Goal: Task Accomplishment & Management: Manage account settings

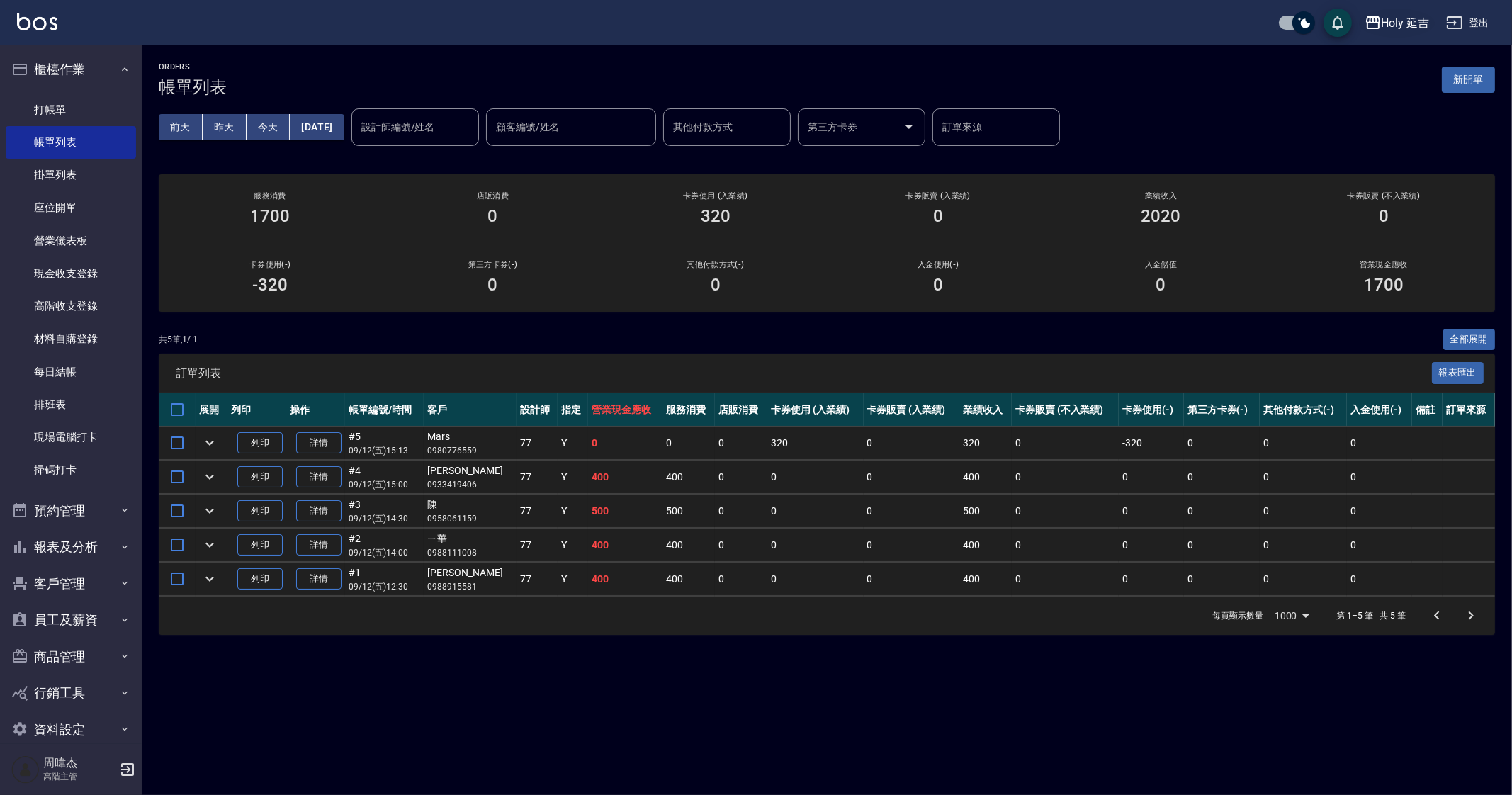
click at [1392, 35] on button "Holy 延吉" at bounding box center [1397, 23] width 77 height 29
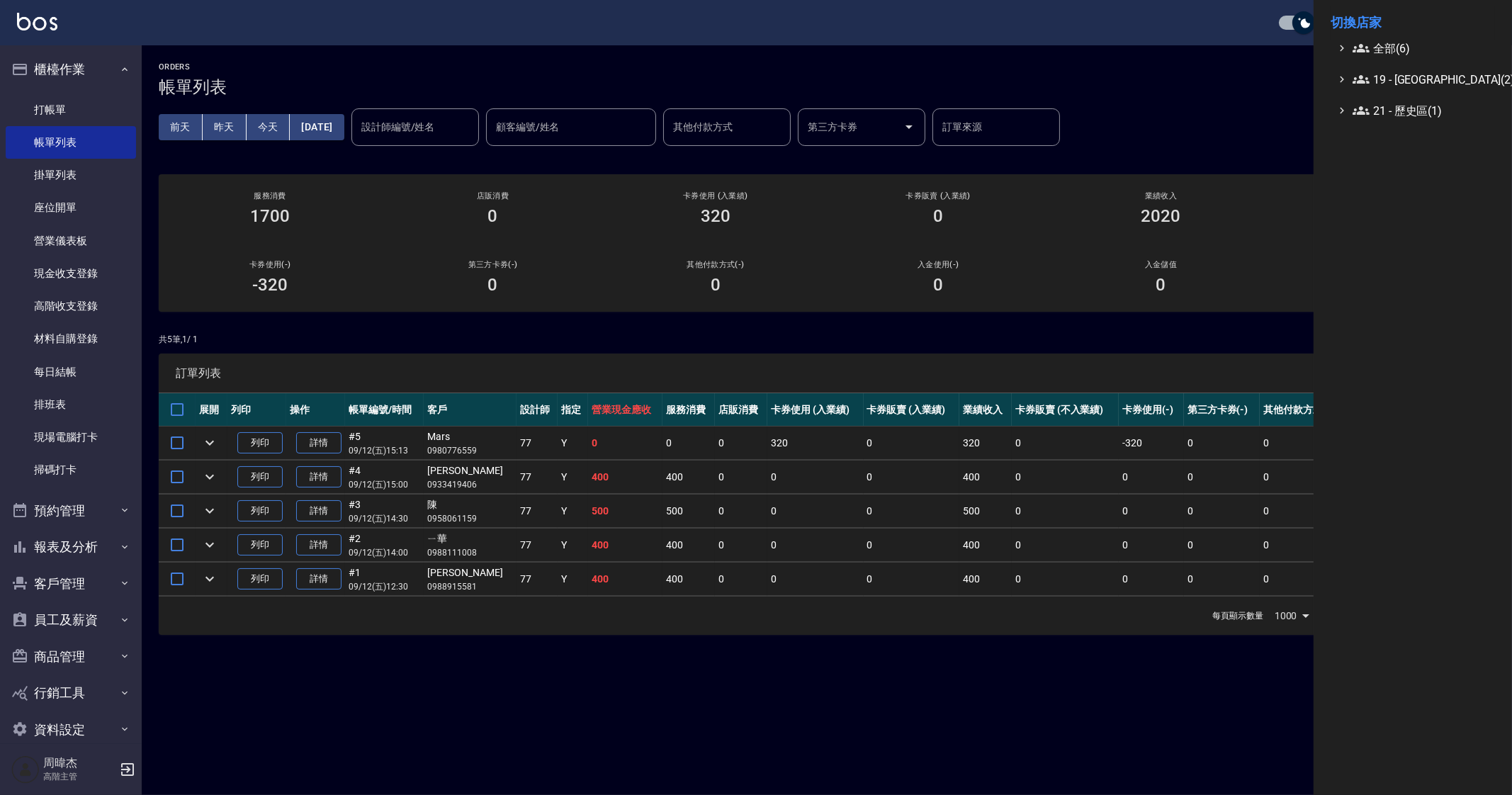
click at [368, 588] on div at bounding box center [756, 398] width 1512 height 795
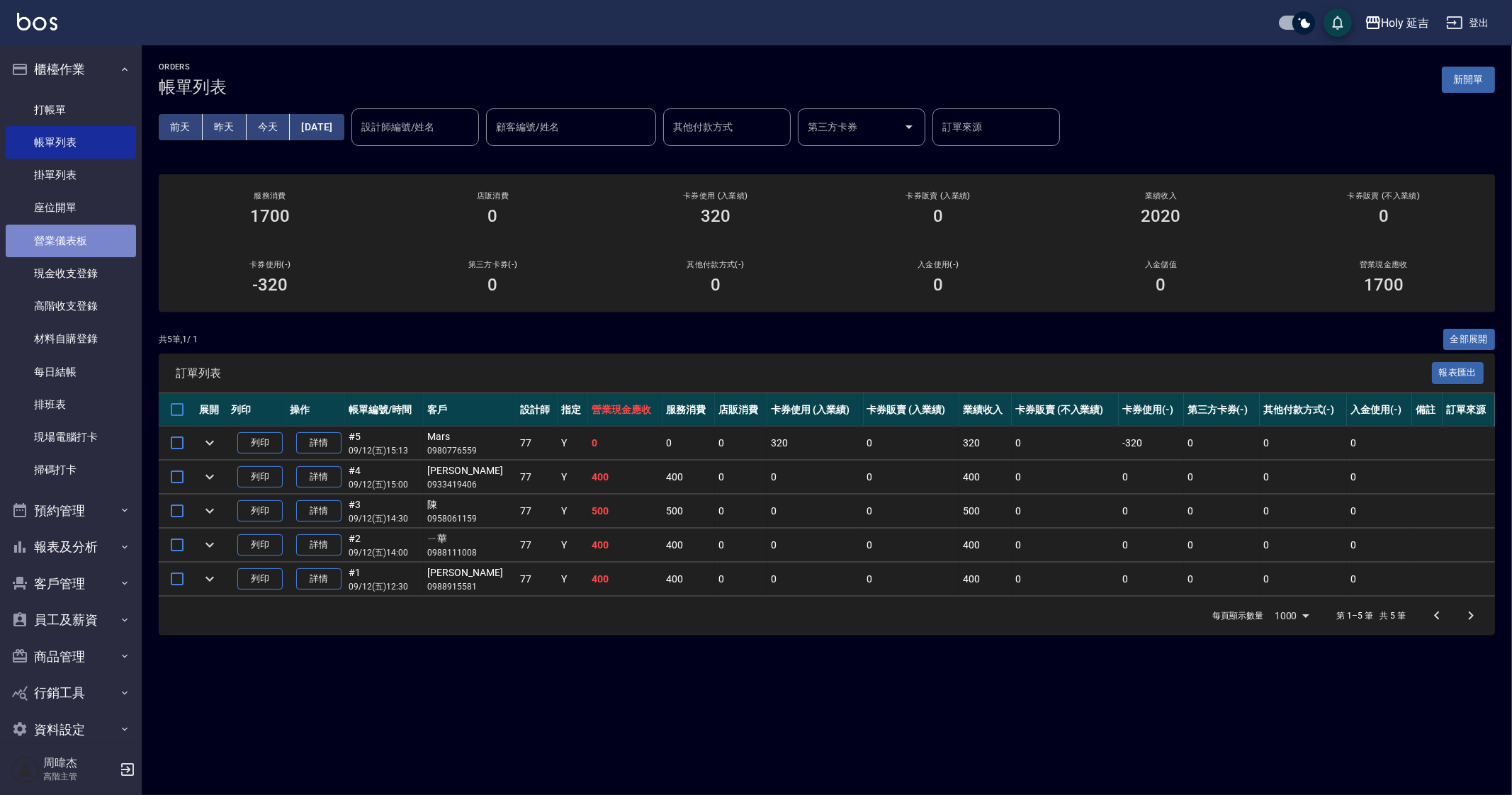
click at [88, 232] on link "營業儀表板" at bounding box center [70, 241] width 130 height 32
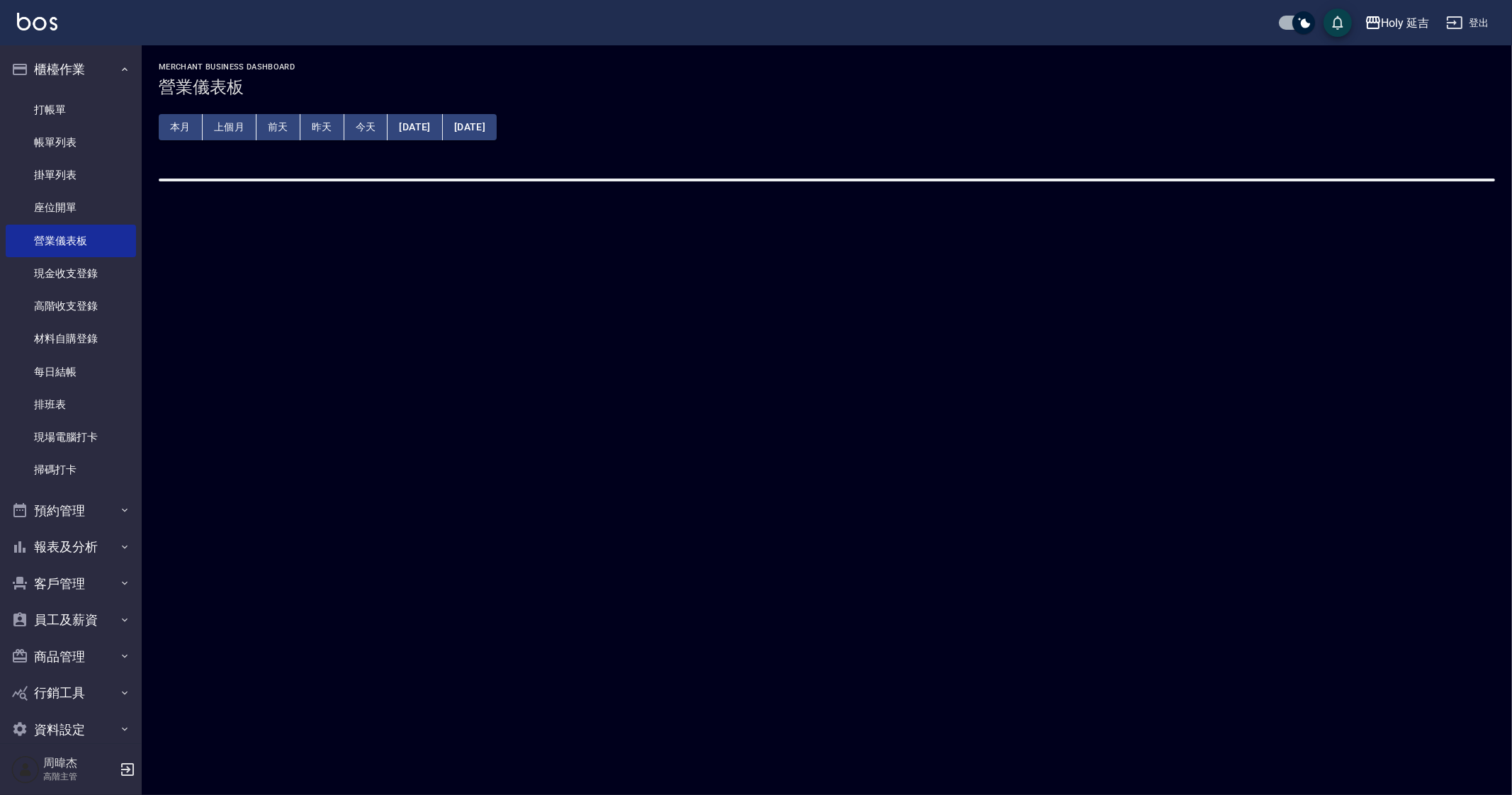
click at [252, 130] on button "上個月" at bounding box center [230, 127] width 54 height 27
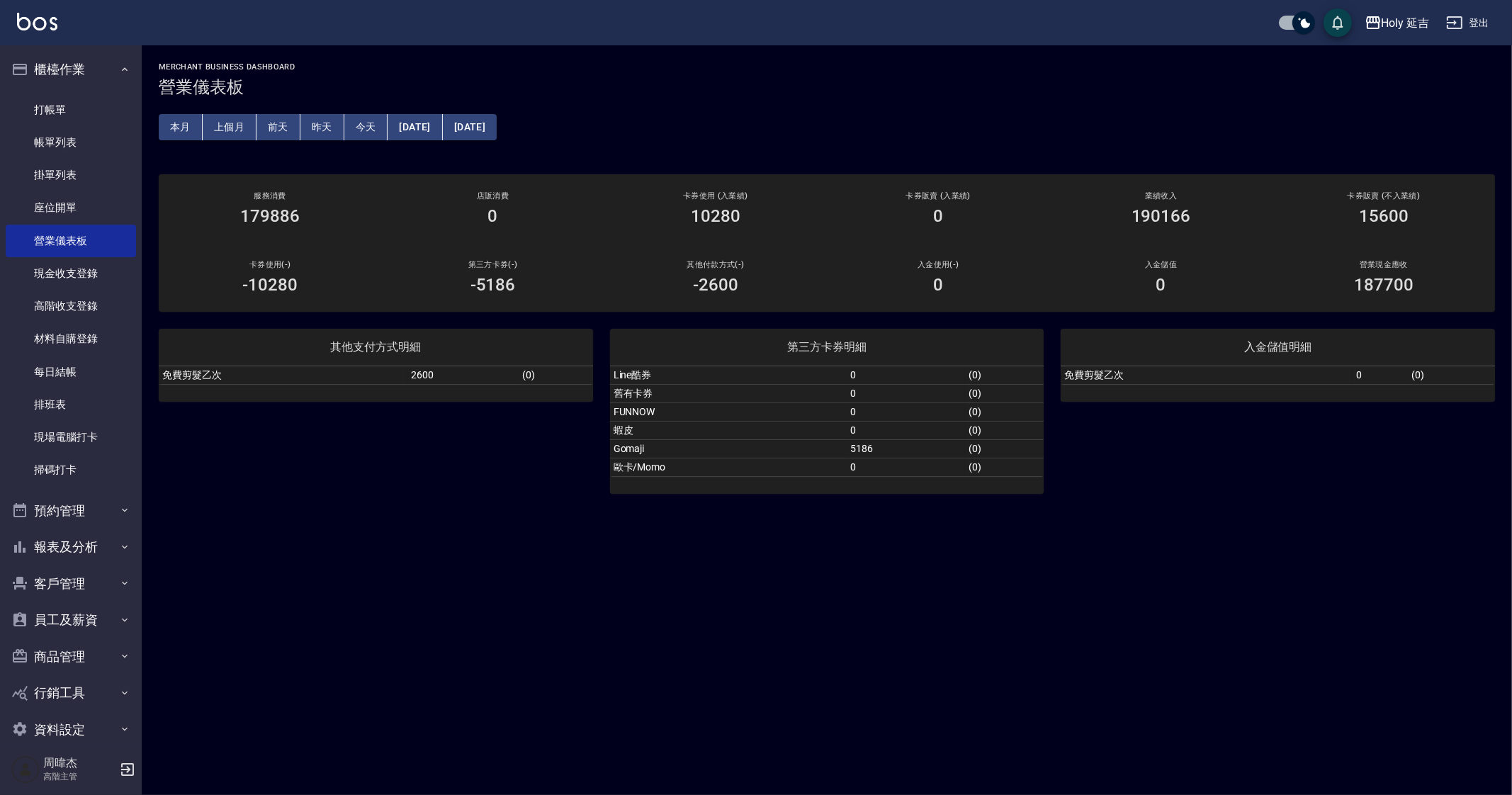
click at [877, 623] on div "MERCHANT BUSINESS DASHBOARD 營業儀表板 本月 上個月 前天 昨天 今天 2025/08/01 2025/08/31 服務消費 17…" at bounding box center [756, 398] width 1512 height 795
click at [793, 638] on div "MERCHANT BUSINESS DASHBOARD 營業儀表板 本月 上個月 前天 昨天 今天 2025/08/01 2025/08/31 服務消費 17…" at bounding box center [756, 398] width 1512 height 795
click at [870, 589] on div "MERCHANT BUSINESS DASHBOARD 營業儀表板 本月 上個月 前天 昨天 今天 2025/08/01 2025/08/31 服務消費 17…" at bounding box center [756, 398] width 1512 height 795
click at [416, 129] on button "2025/08/01" at bounding box center [414, 127] width 54 height 27
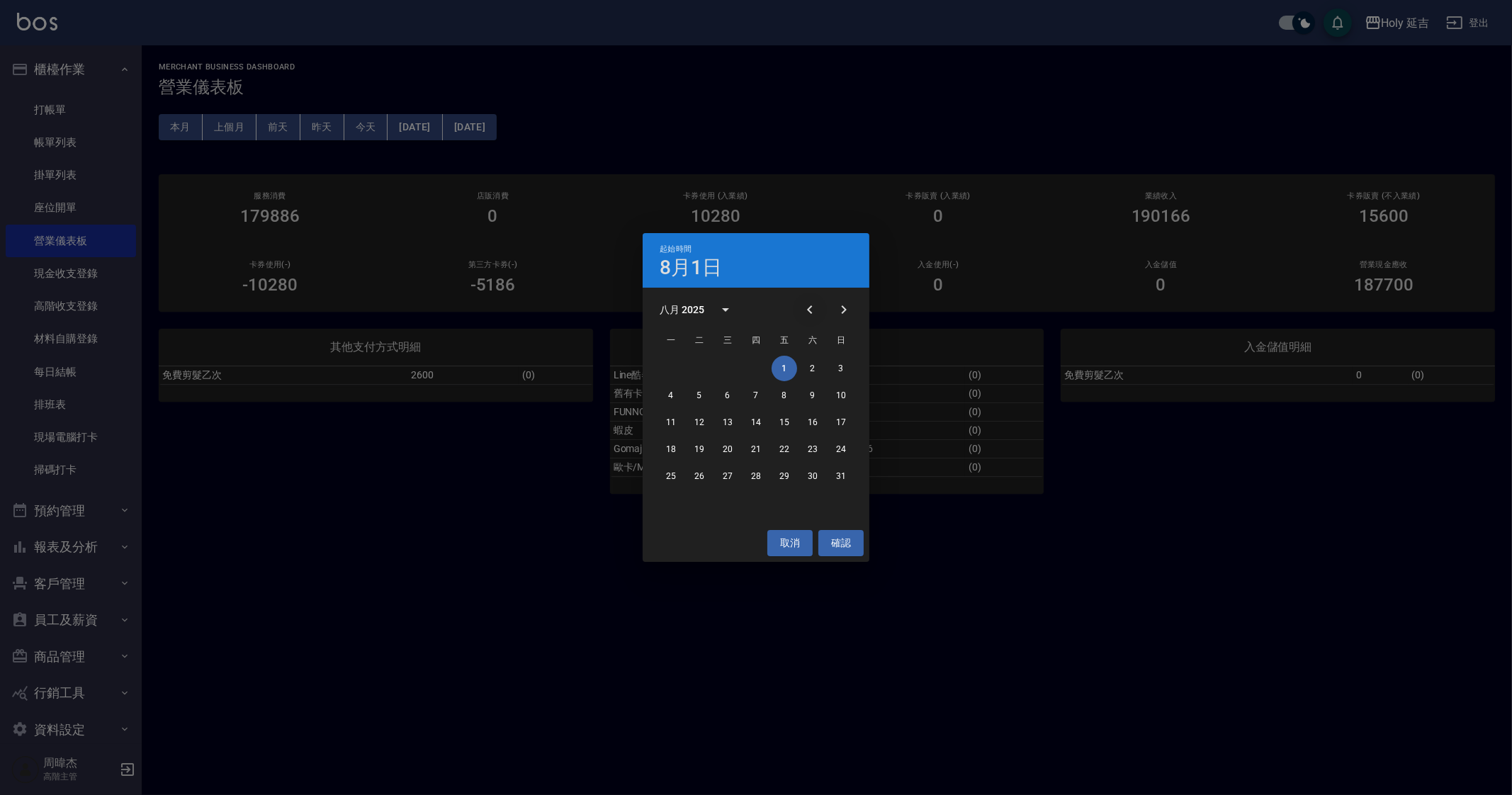
click at [815, 304] on icon "Previous month" at bounding box center [810, 309] width 17 height 17
click at [699, 368] on button "1" at bounding box center [699, 368] width 26 height 26
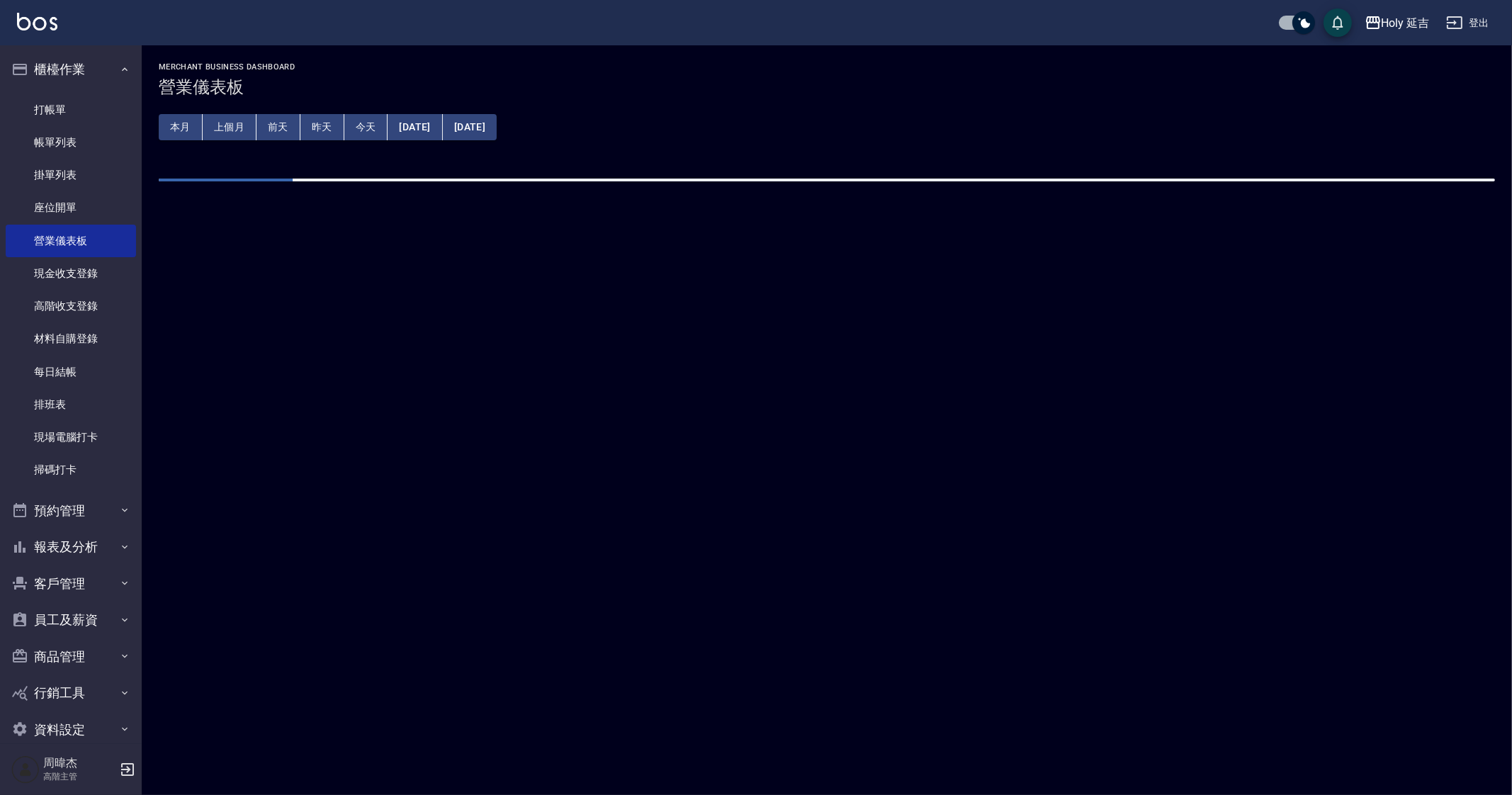
click at [496, 117] on button "2025/08/31" at bounding box center [470, 127] width 54 height 27
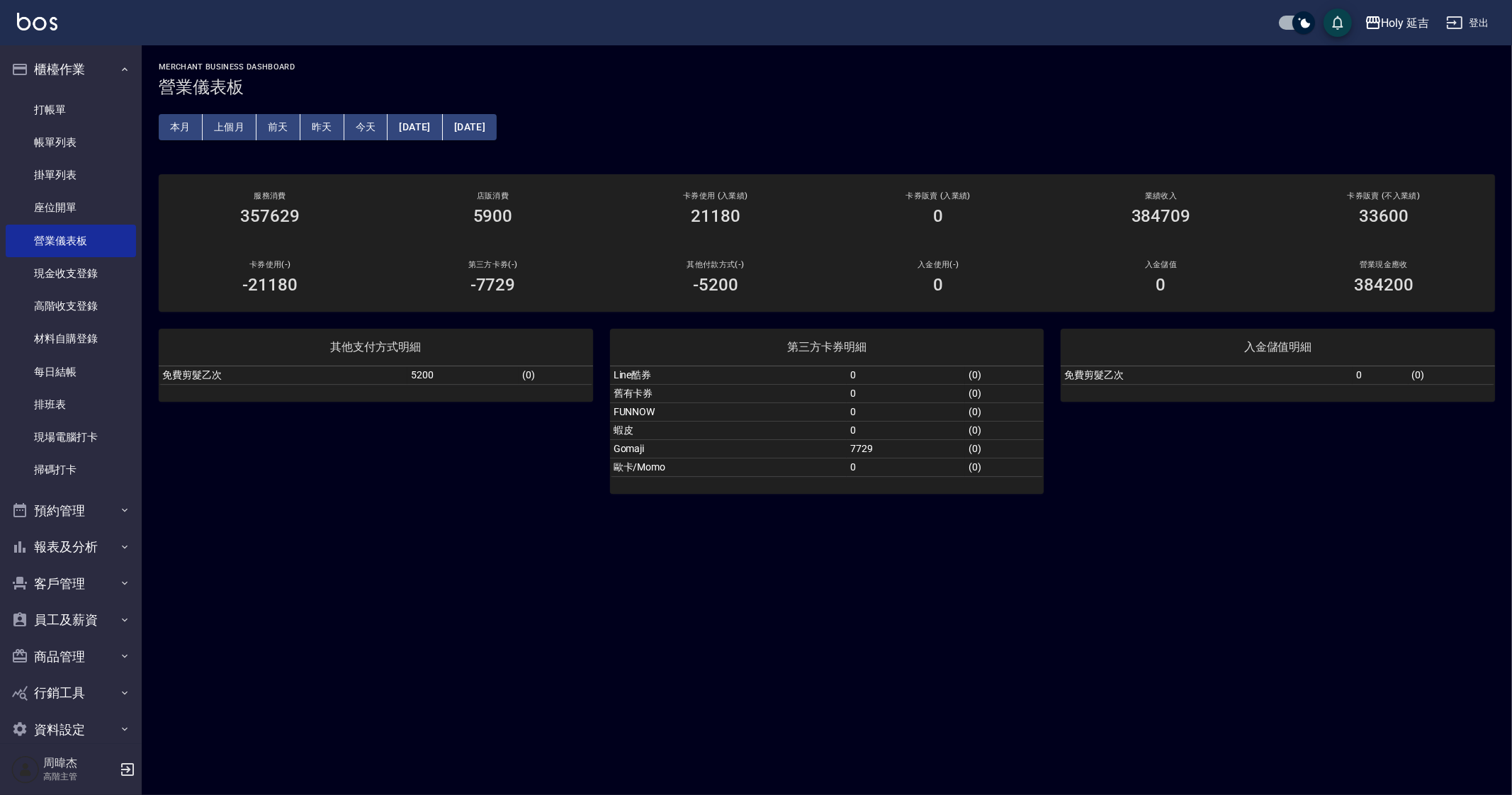
click at [496, 126] on button "2025/08/31" at bounding box center [470, 127] width 54 height 27
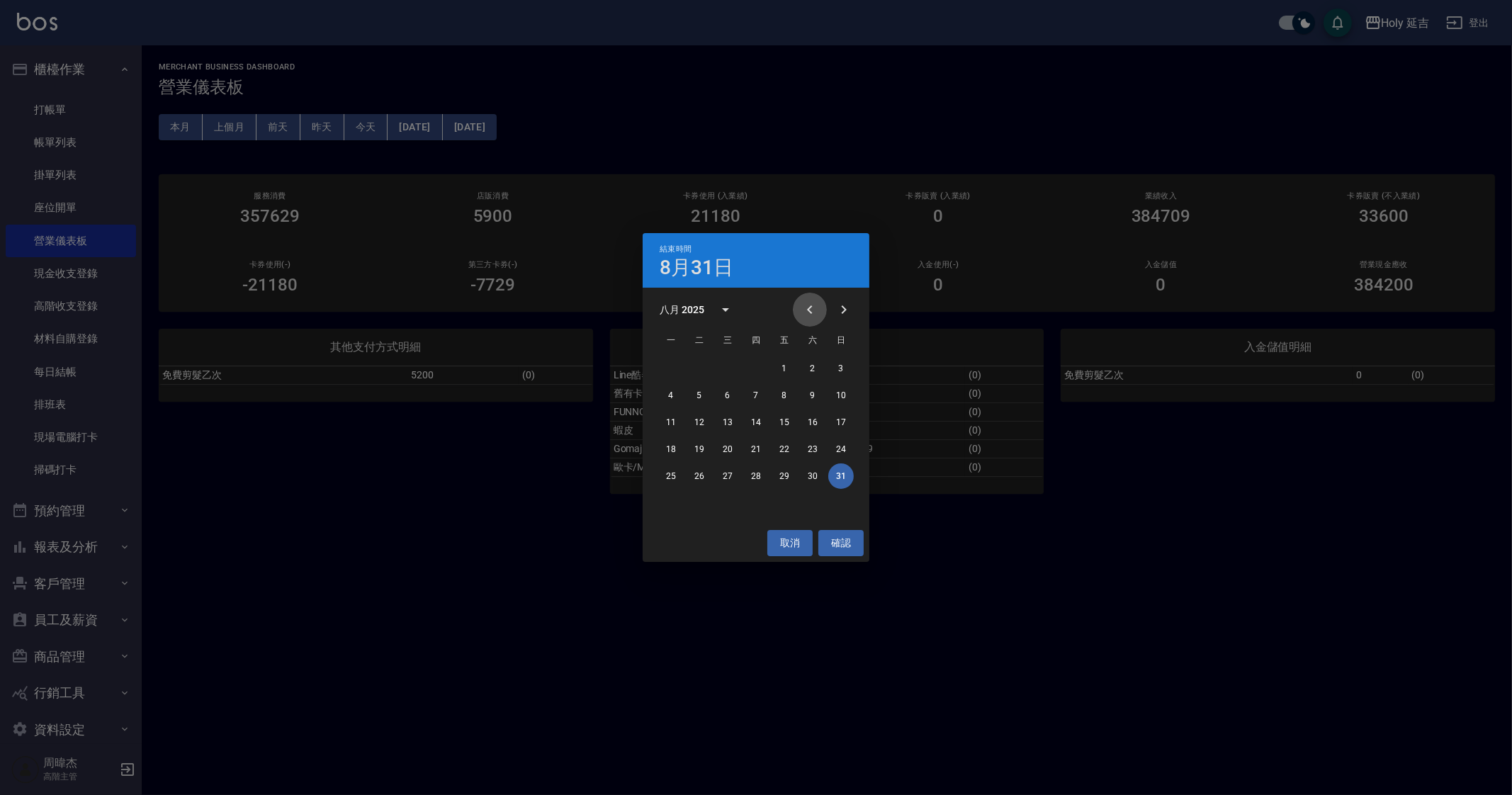
click at [804, 312] on icon "Previous month" at bounding box center [810, 309] width 17 height 17
click at [762, 474] on button "31" at bounding box center [756, 475] width 26 height 26
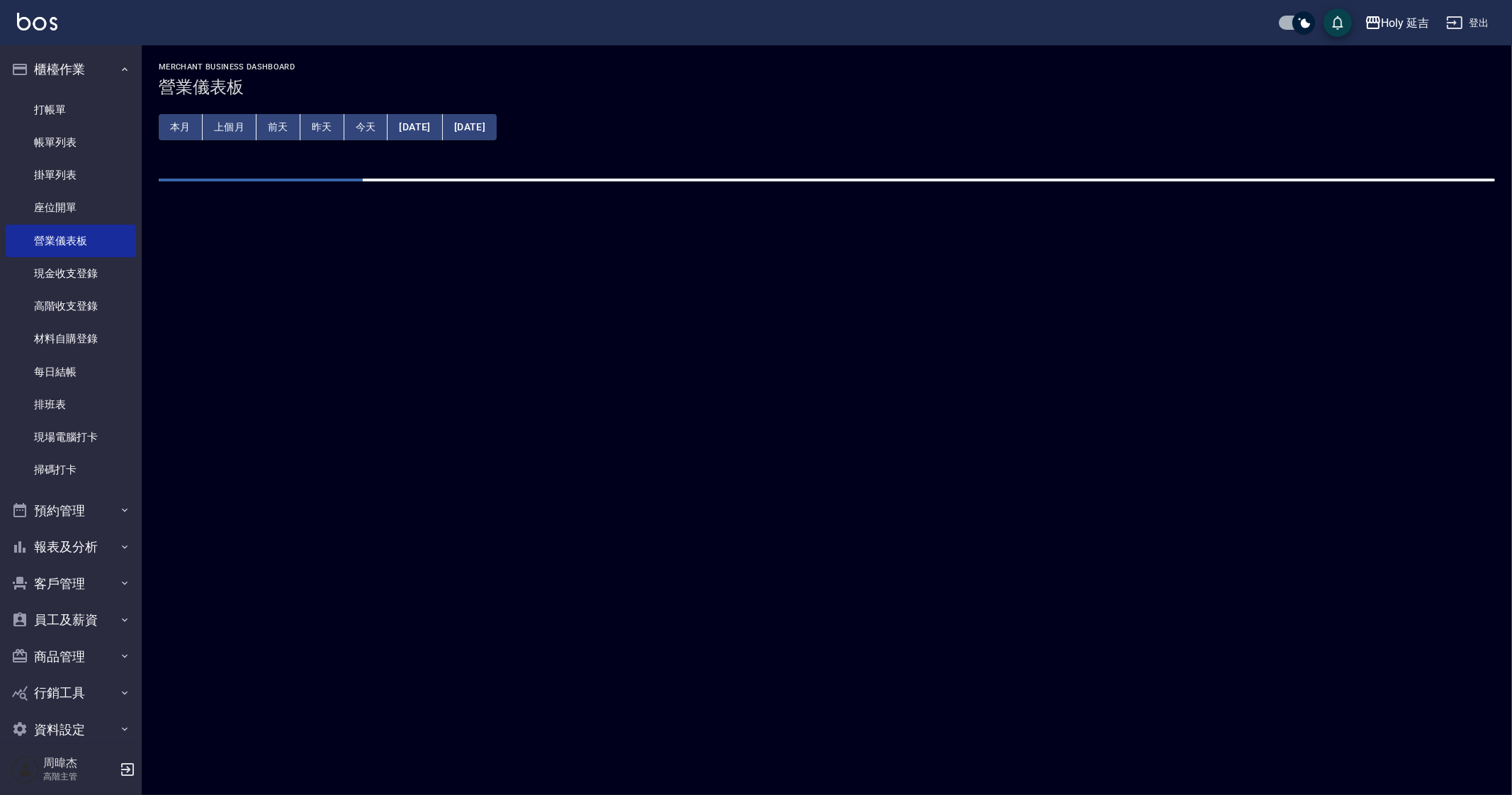
click at [978, 598] on div "MERCHANT BUSINESS DASHBOARD 營業儀表板 本月 上個月 前天 昨天 今天 2025/07/01 2025/07/31" at bounding box center [756, 398] width 1512 height 795
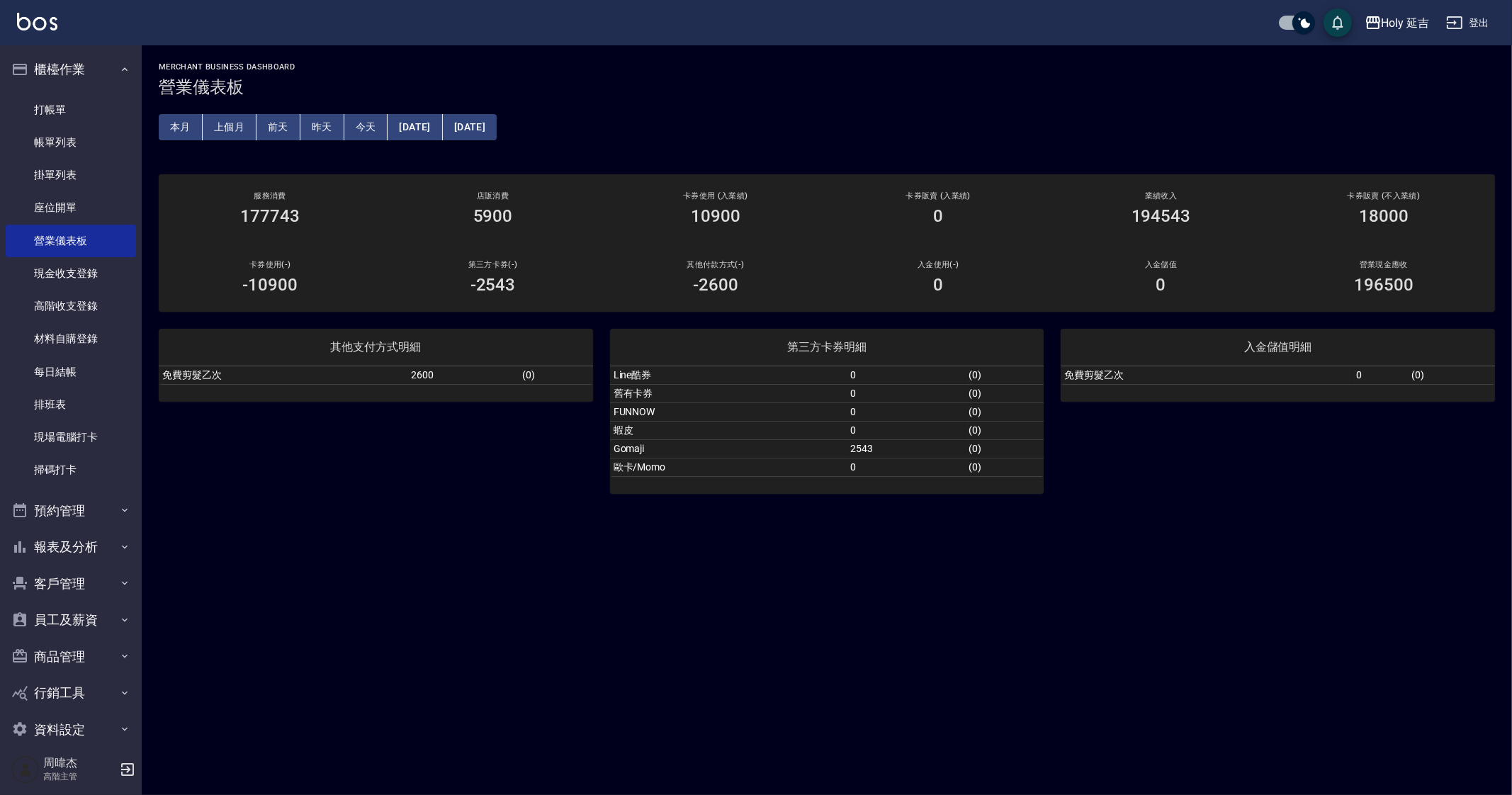
click at [978, 598] on div "MERCHANT BUSINESS DASHBOARD 營業儀表板 本月 上個月 前天 昨天 今天 2025/07/01 2025/07/31 服務消費 17…" at bounding box center [756, 398] width 1512 height 795
click at [1265, 523] on div "MERCHANT BUSINESS DASHBOARD 營業儀表板 本月 上個月 前天 昨天 今天 2025/07/01 2025/07/31 服務消費 17…" at bounding box center [756, 398] width 1512 height 795
click at [776, 706] on div "MERCHANT BUSINESS DASHBOARD 營業儀表板 本月 上個月 前天 昨天 今天 2025/07/01 2025/07/31 服務消費 17…" at bounding box center [756, 398] width 1512 height 795
click at [77, 110] on link "打帳單" at bounding box center [70, 110] width 130 height 32
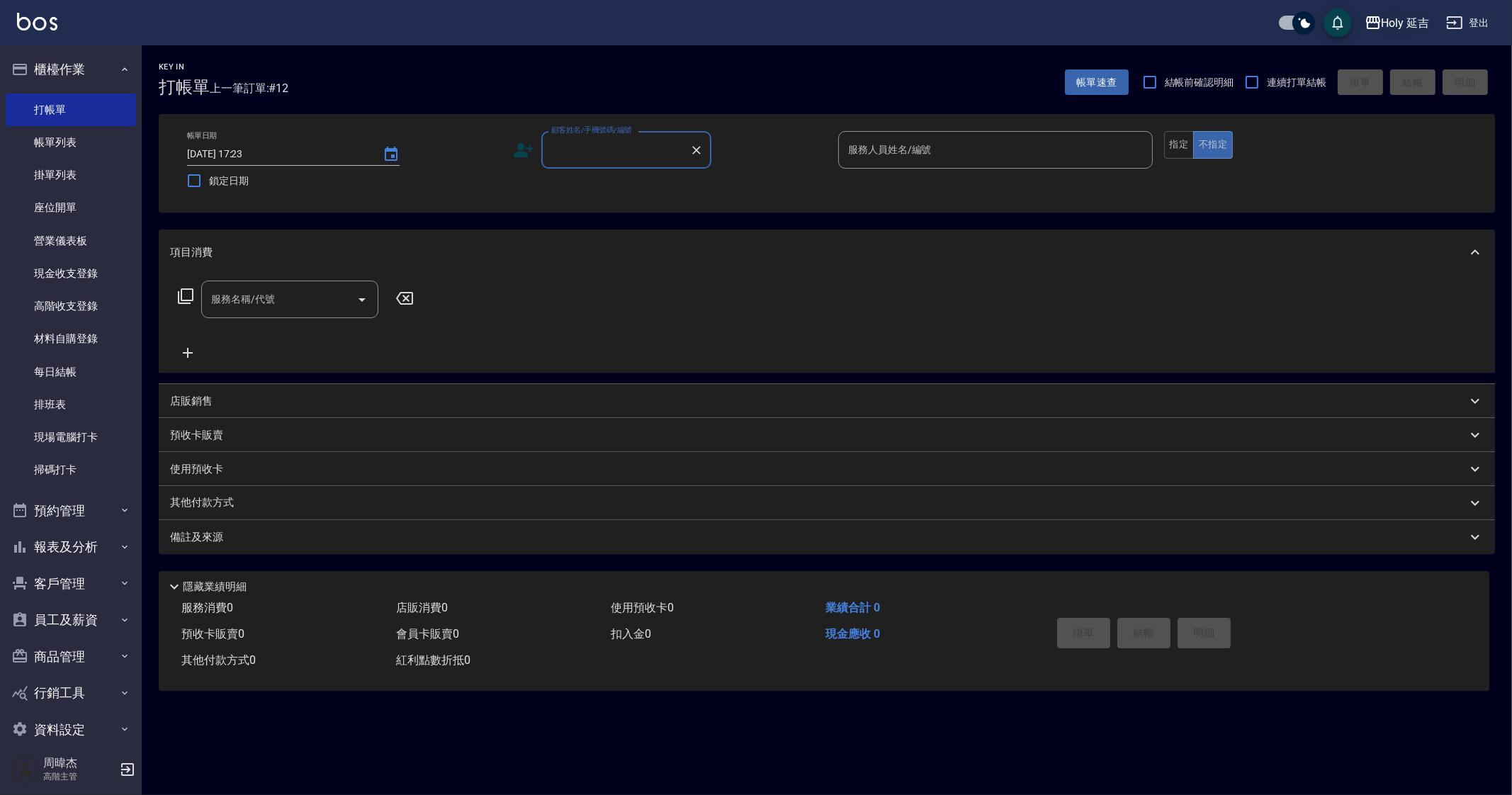
click at [1382, 18] on div "Holy 延吉" at bounding box center [1406, 23] width 48 height 18
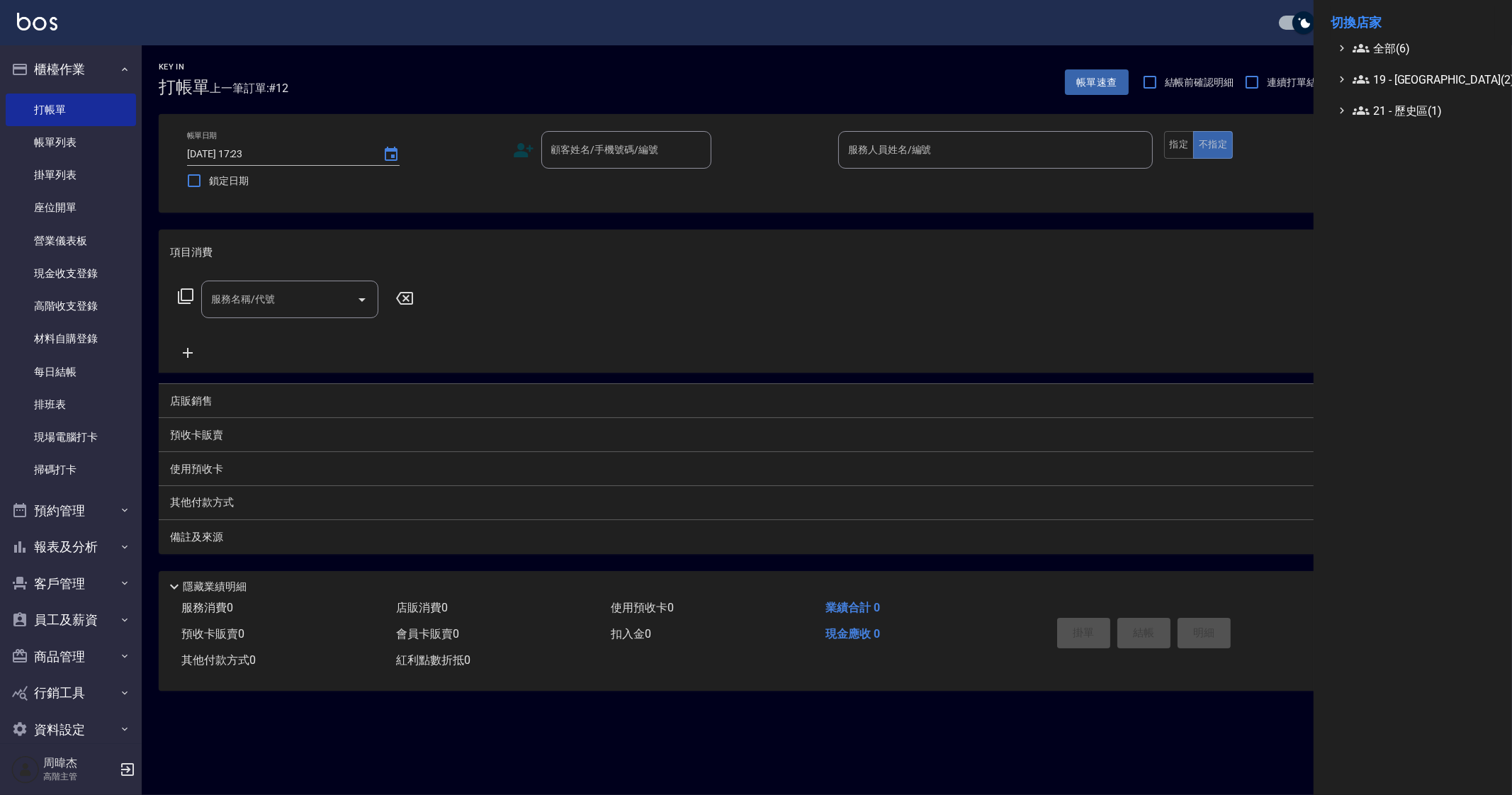
click at [1387, 38] on li "切換店家" at bounding box center [1412, 23] width 164 height 34
click at [1400, 47] on span "全部(6)" at bounding box center [1421, 48] width 137 height 17
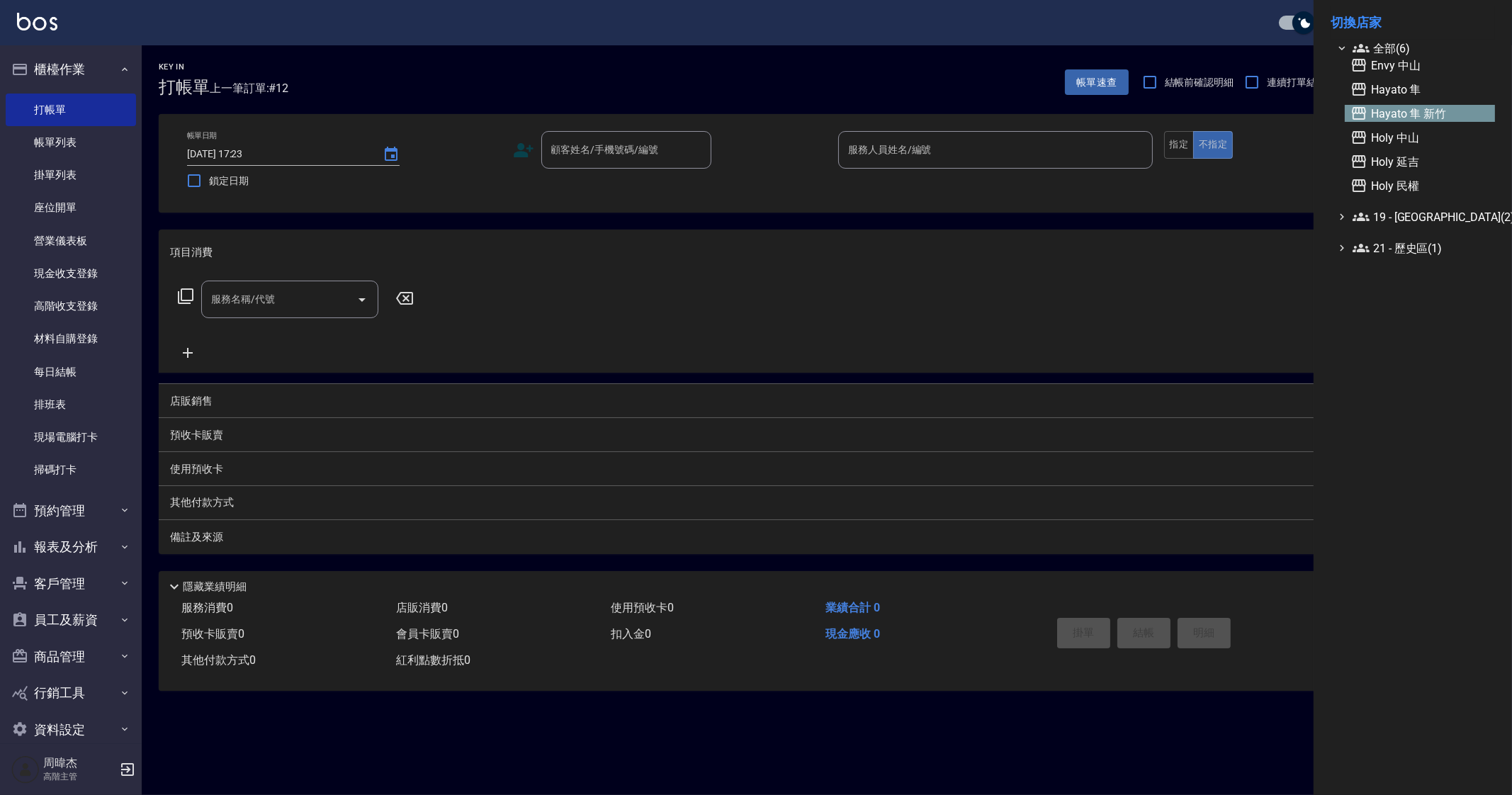
click at [1421, 116] on span "Hayato 隼 新竹" at bounding box center [1420, 114] width 139 height 17
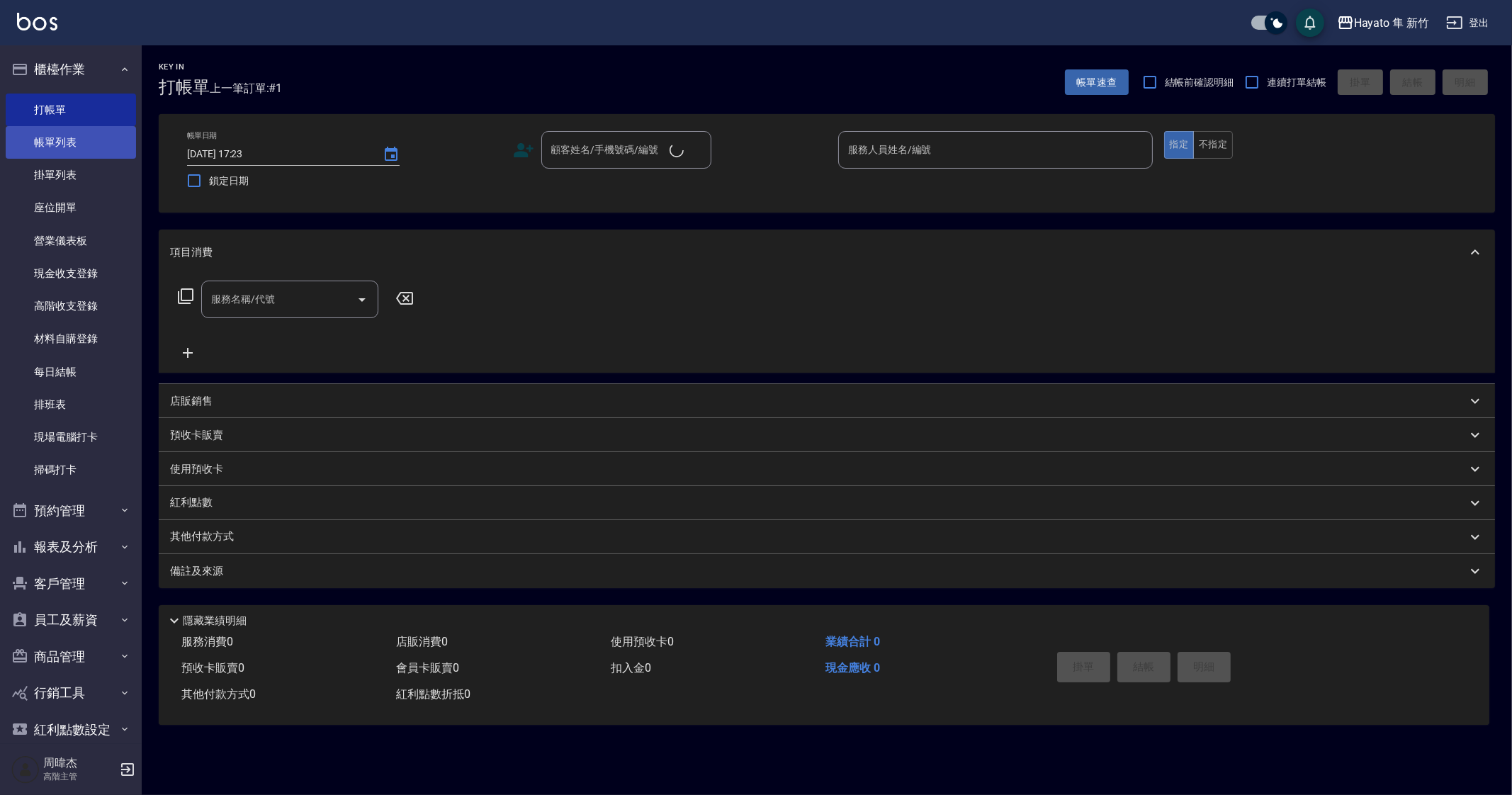
click at [91, 144] on link "帳單列表" at bounding box center [70, 142] width 130 height 32
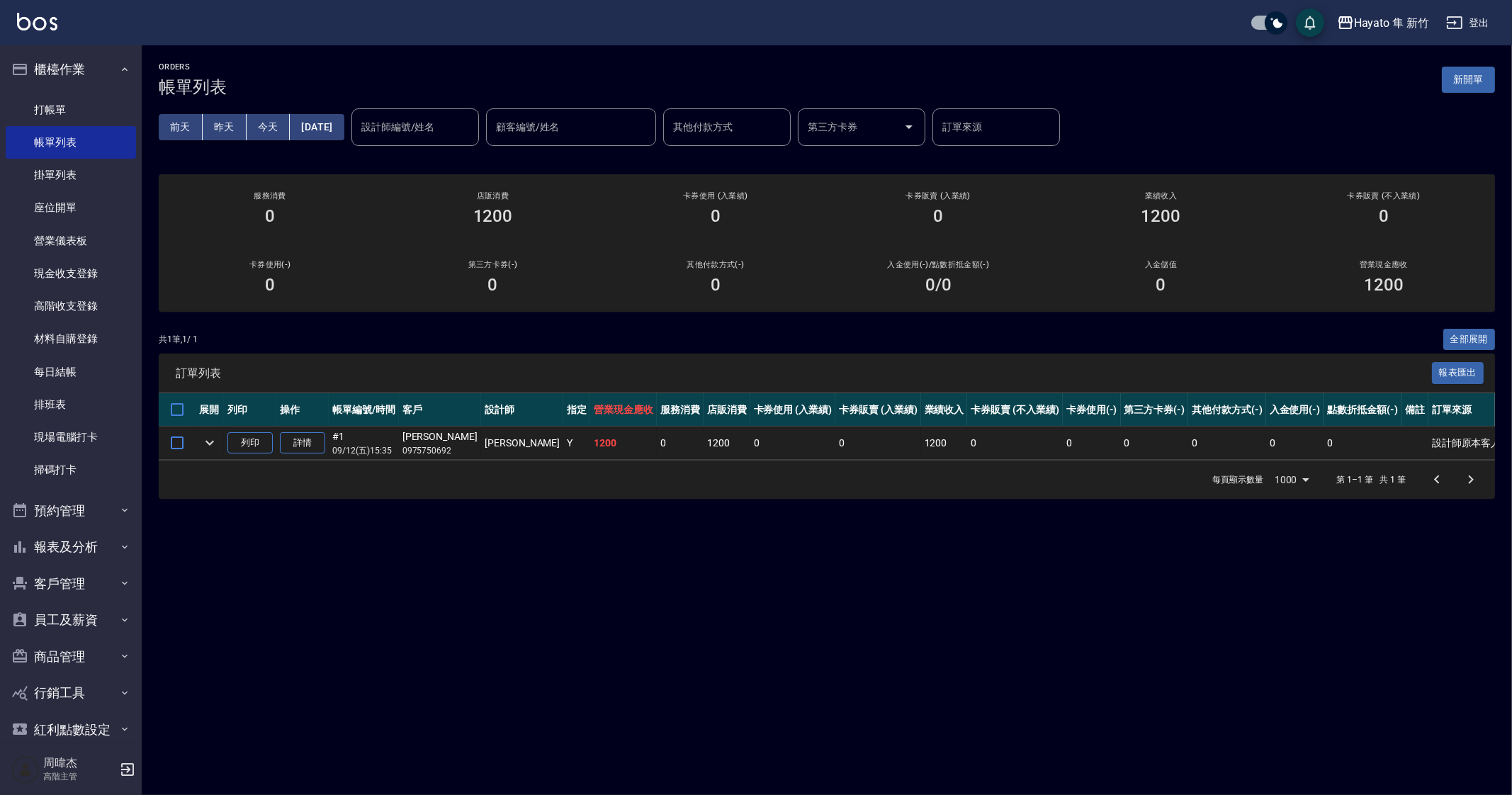
click at [449, 656] on div "ORDERS 帳單列表 新開單 前天 昨天 今天 2025/09/12 設計師編號/姓名 設計師編號/姓名 顧客編號/姓名 顧客編號/姓名 其他付款方式 其他…" at bounding box center [756, 398] width 1512 height 795
click at [1095, 614] on div "ORDERS 帳單列表 新開單 前天 昨天 今天 2025/09/12 設計師編號/姓名 設計師編號/姓名 顧客編號/姓名 顧客編號/姓名 其他付款方式 其他…" at bounding box center [756, 398] width 1512 height 795
click at [800, 625] on div "ORDERS 帳單列表 新開單 前天 昨天 今天 2025/09/12 設計師編號/姓名 設計師編號/姓名 顧客編號/姓名 顧客編號/姓名 其他付款方式 其他…" at bounding box center [756, 398] width 1512 height 795
click at [1377, 19] on div "Hayato 隼 新竹" at bounding box center [1391, 23] width 75 height 18
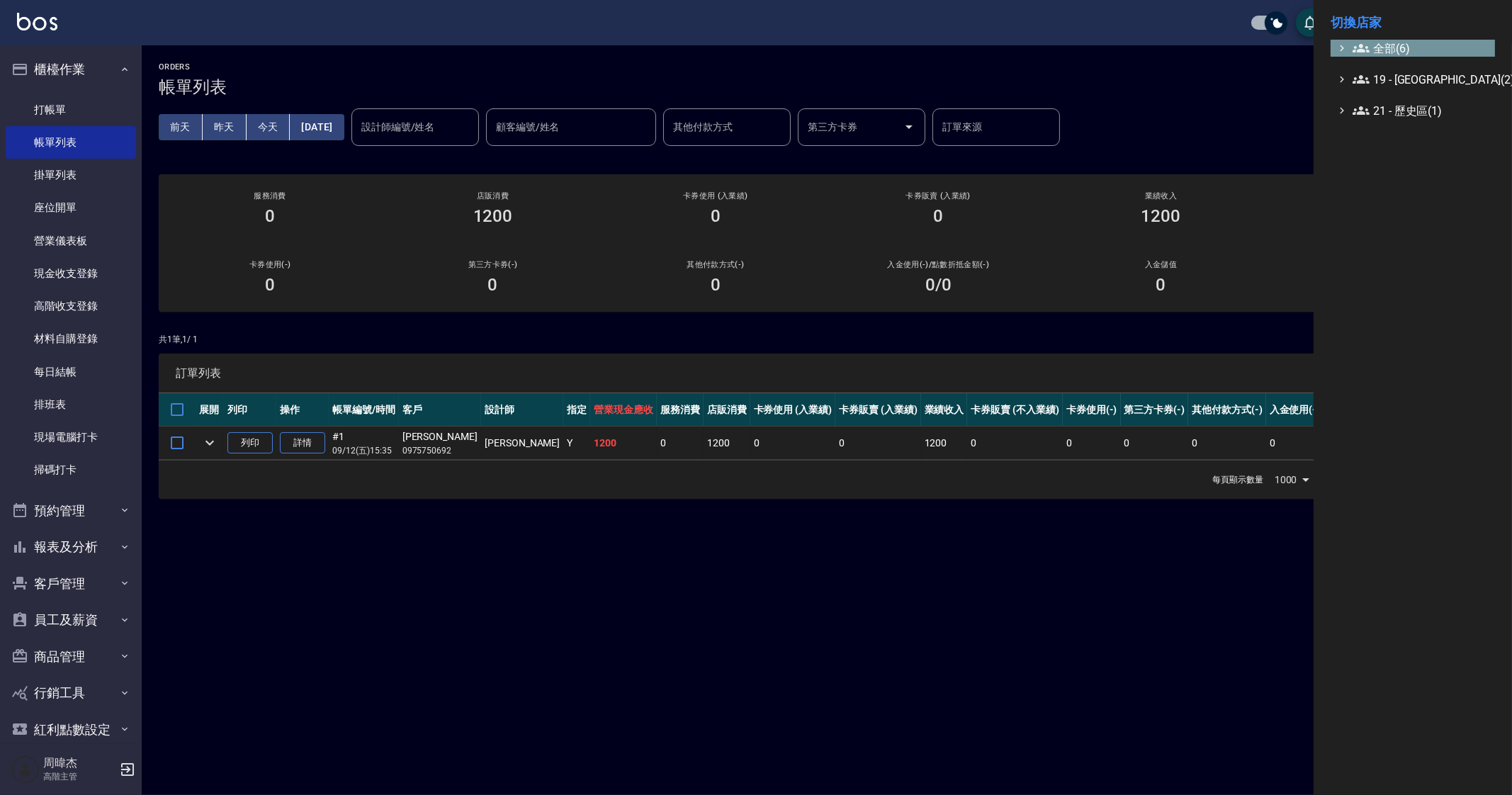
click at [1390, 51] on span "全部(6)" at bounding box center [1421, 48] width 137 height 17
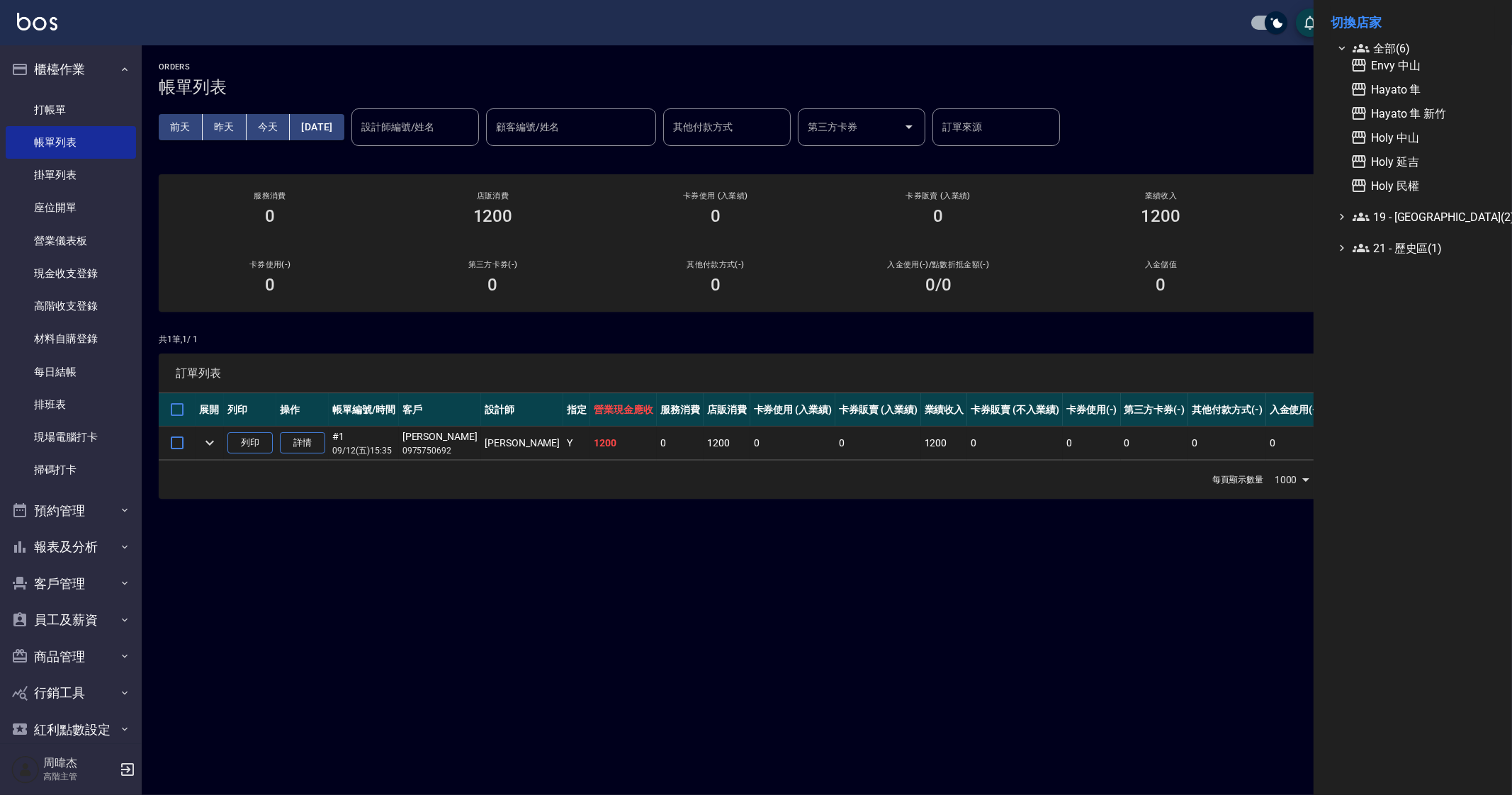
click at [989, 544] on div at bounding box center [756, 398] width 1512 height 795
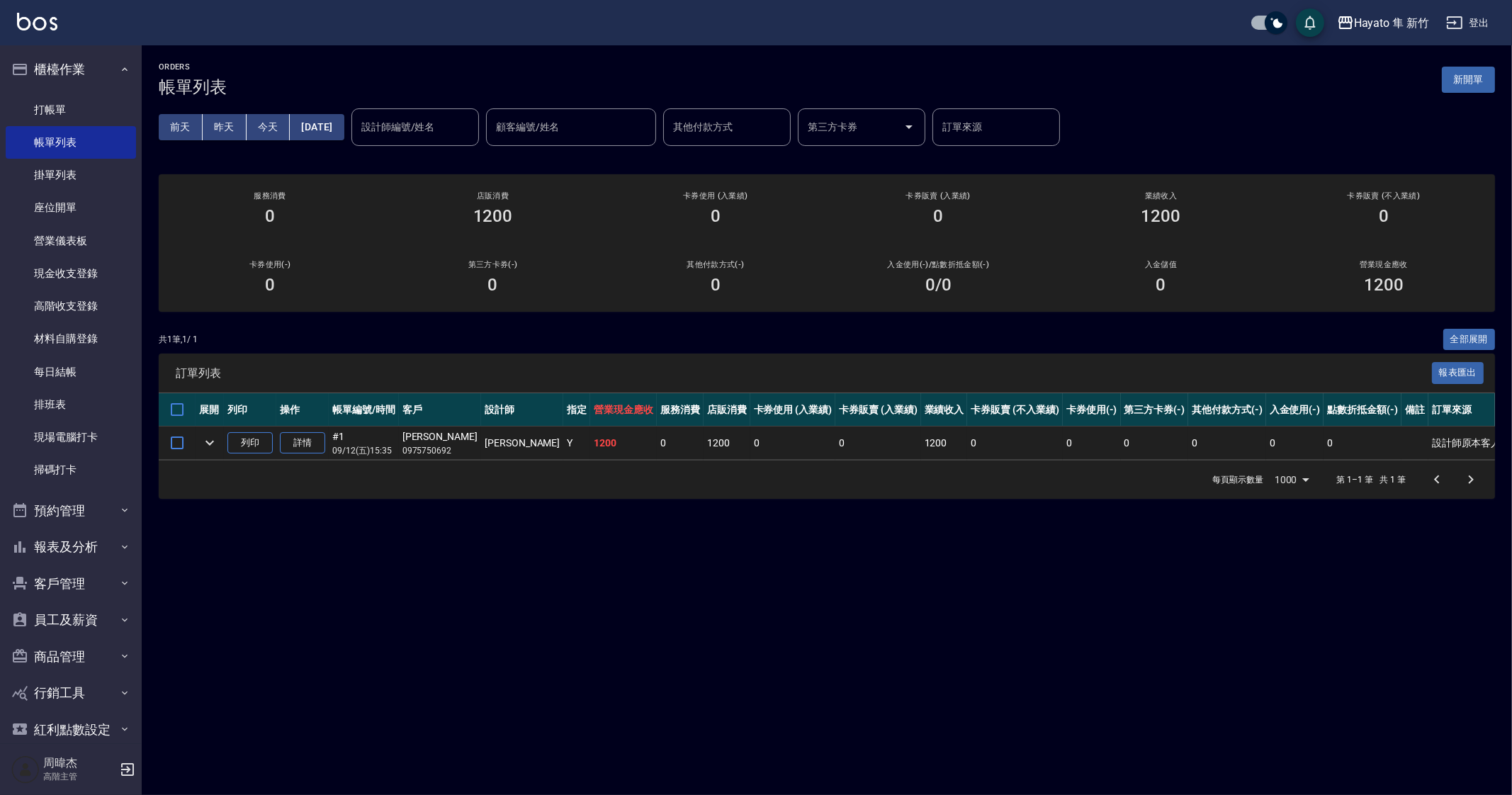
click at [1374, 4] on div "Hayato 隼 新竹 登出" at bounding box center [756, 23] width 1512 height 46
click at [1373, 18] on div "Hayato 隼 新竹" at bounding box center [1391, 23] width 75 height 18
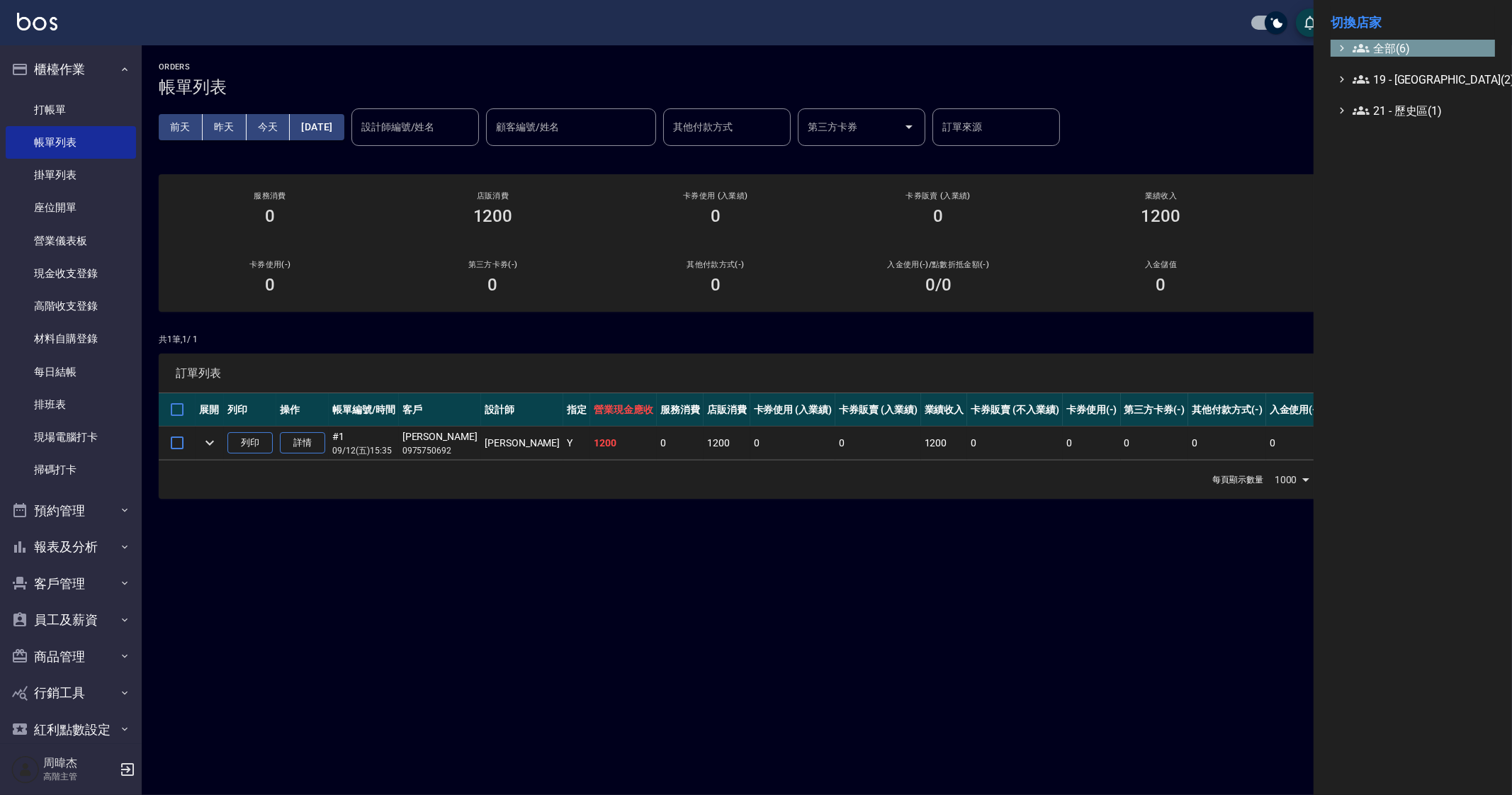
click at [1391, 40] on span "全部(6)" at bounding box center [1421, 48] width 137 height 17
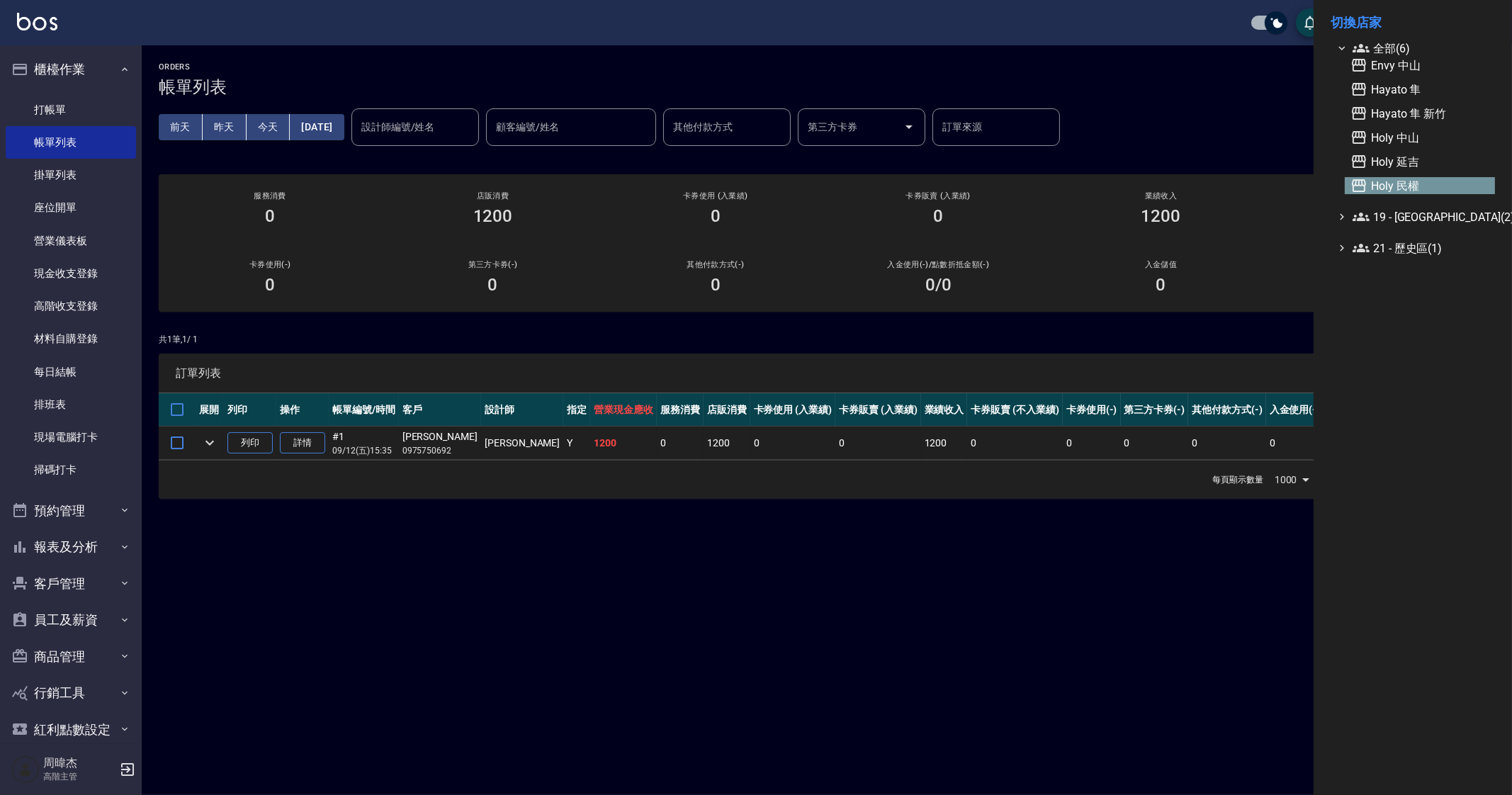
click at [1423, 179] on span "Holy 民權" at bounding box center [1420, 186] width 139 height 17
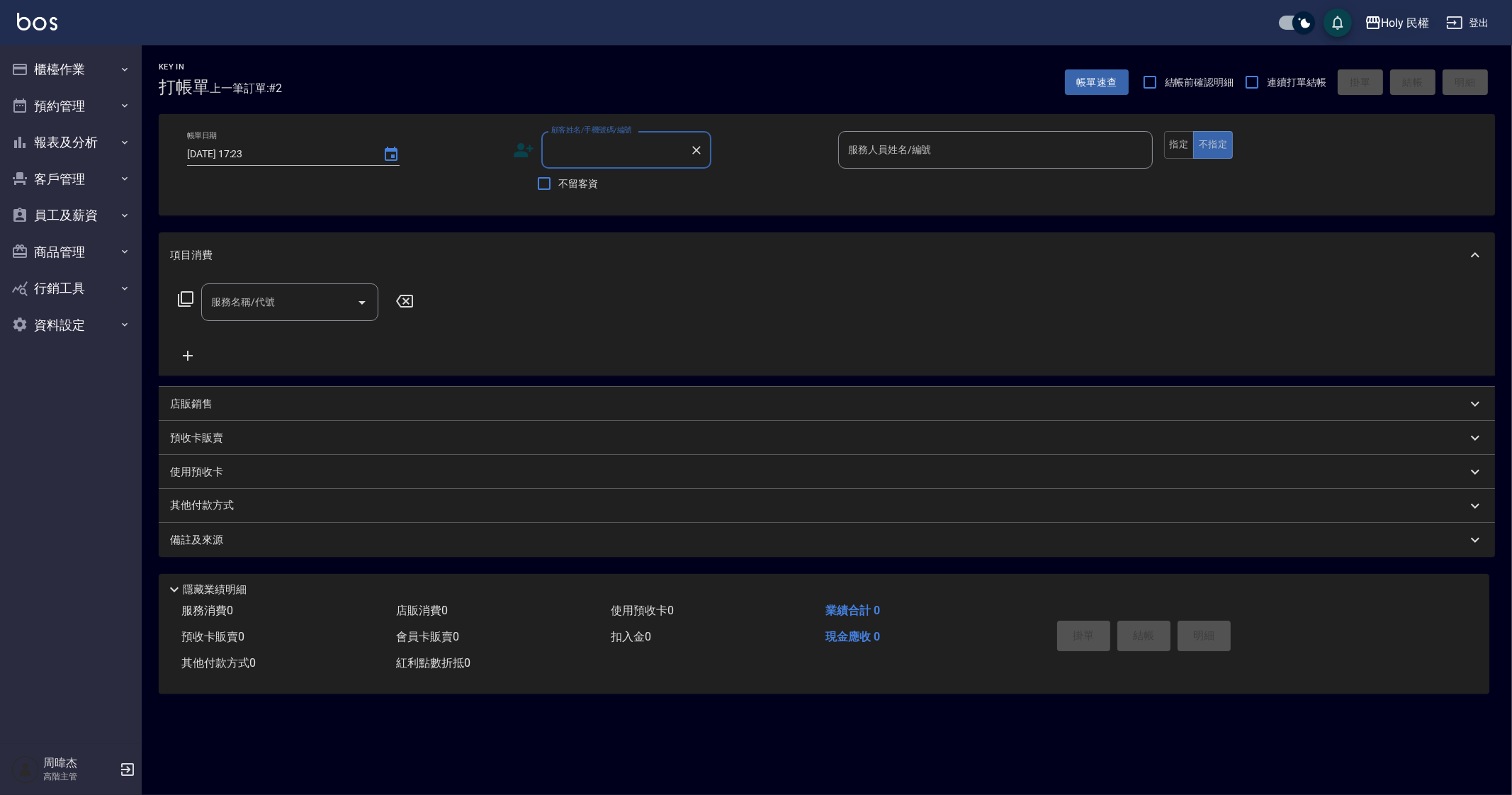
click at [1372, 19] on icon "button" at bounding box center [1373, 23] width 17 height 17
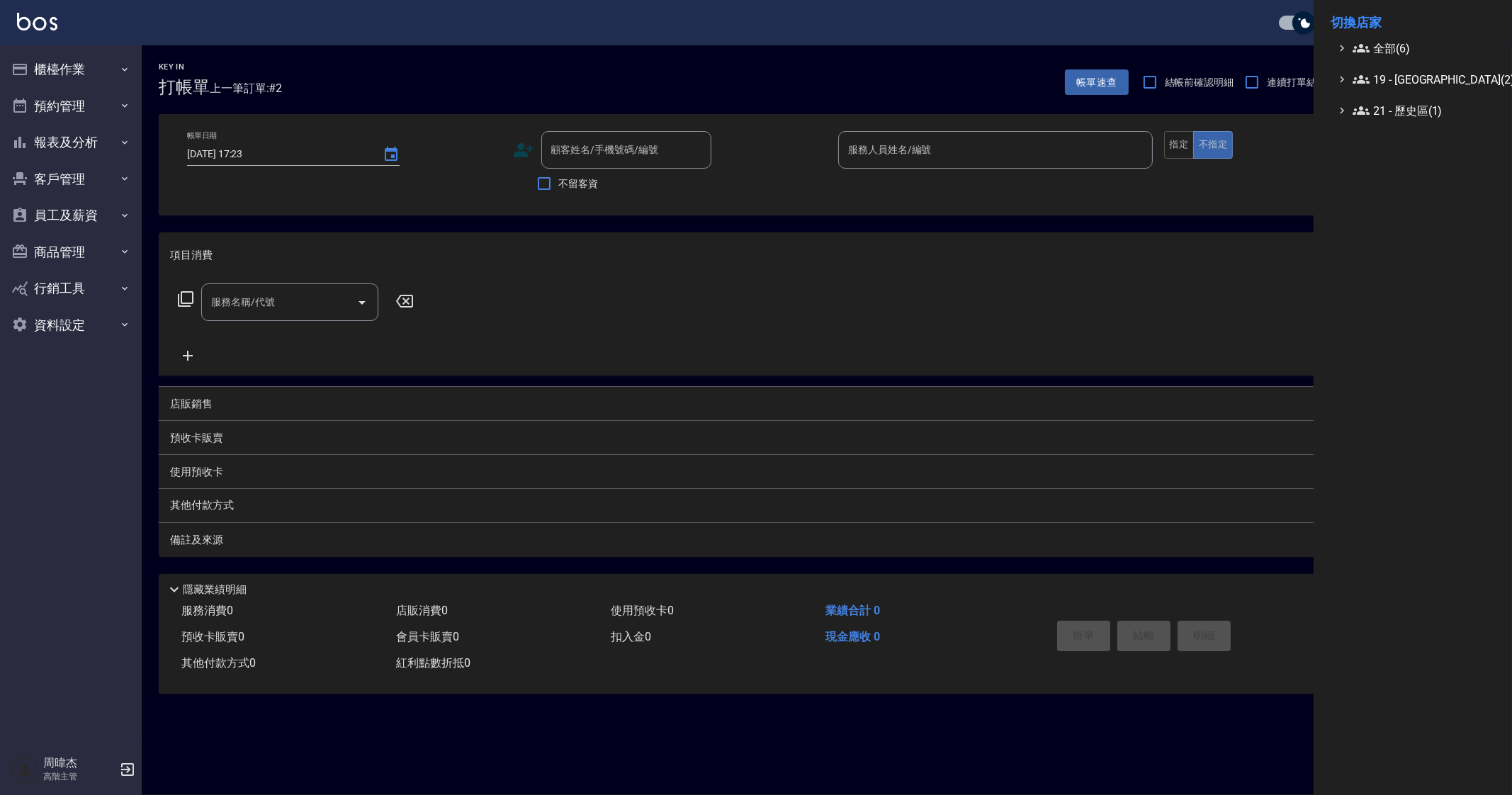
click at [1385, 32] on li "切換店家" at bounding box center [1412, 23] width 164 height 34
click at [1400, 46] on span "全部(6)" at bounding box center [1421, 48] width 137 height 17
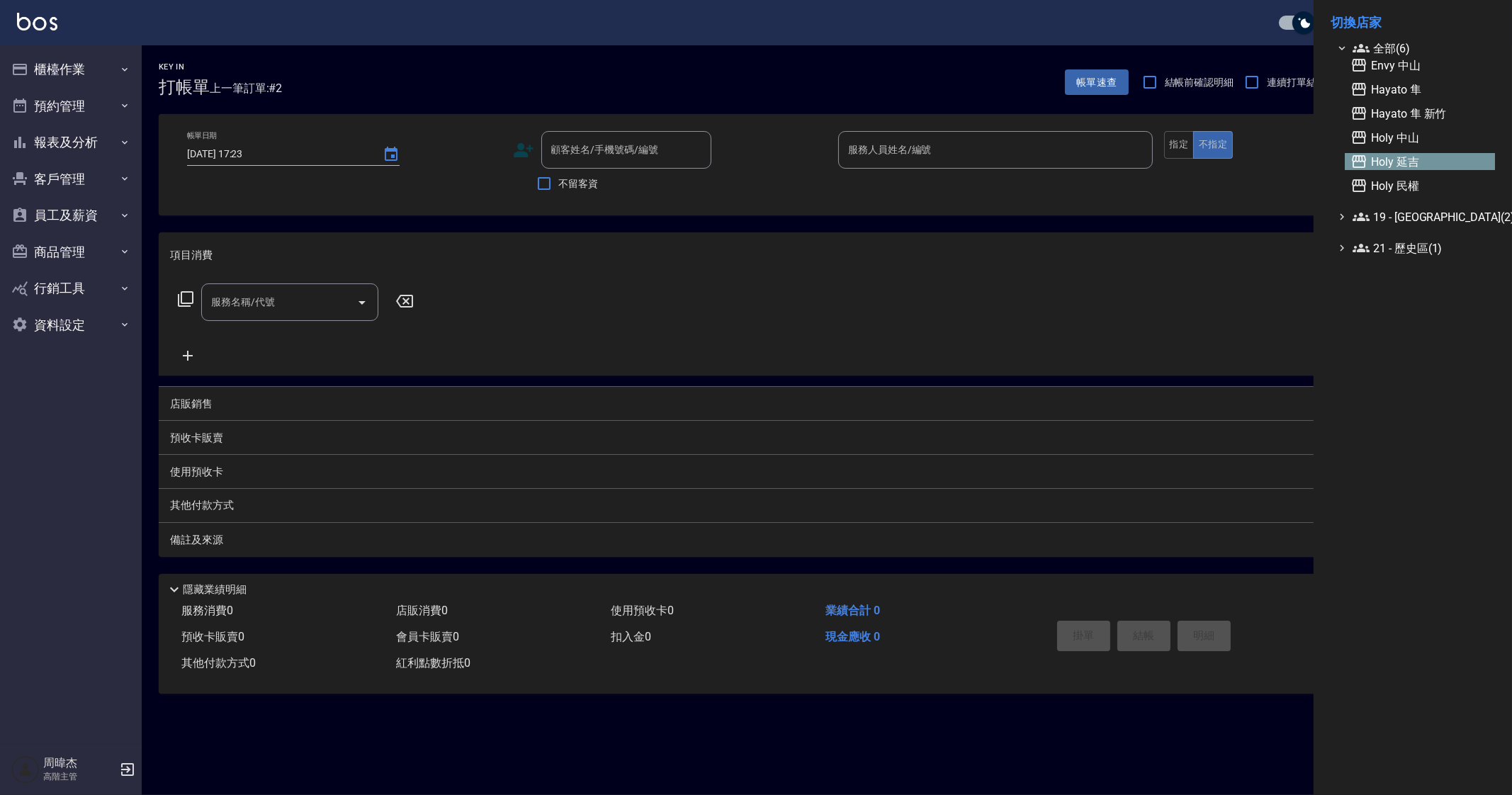
click at [1439, 153] on span "Holy 延吉" at bounding box center [1420, 161] width 139 height 17
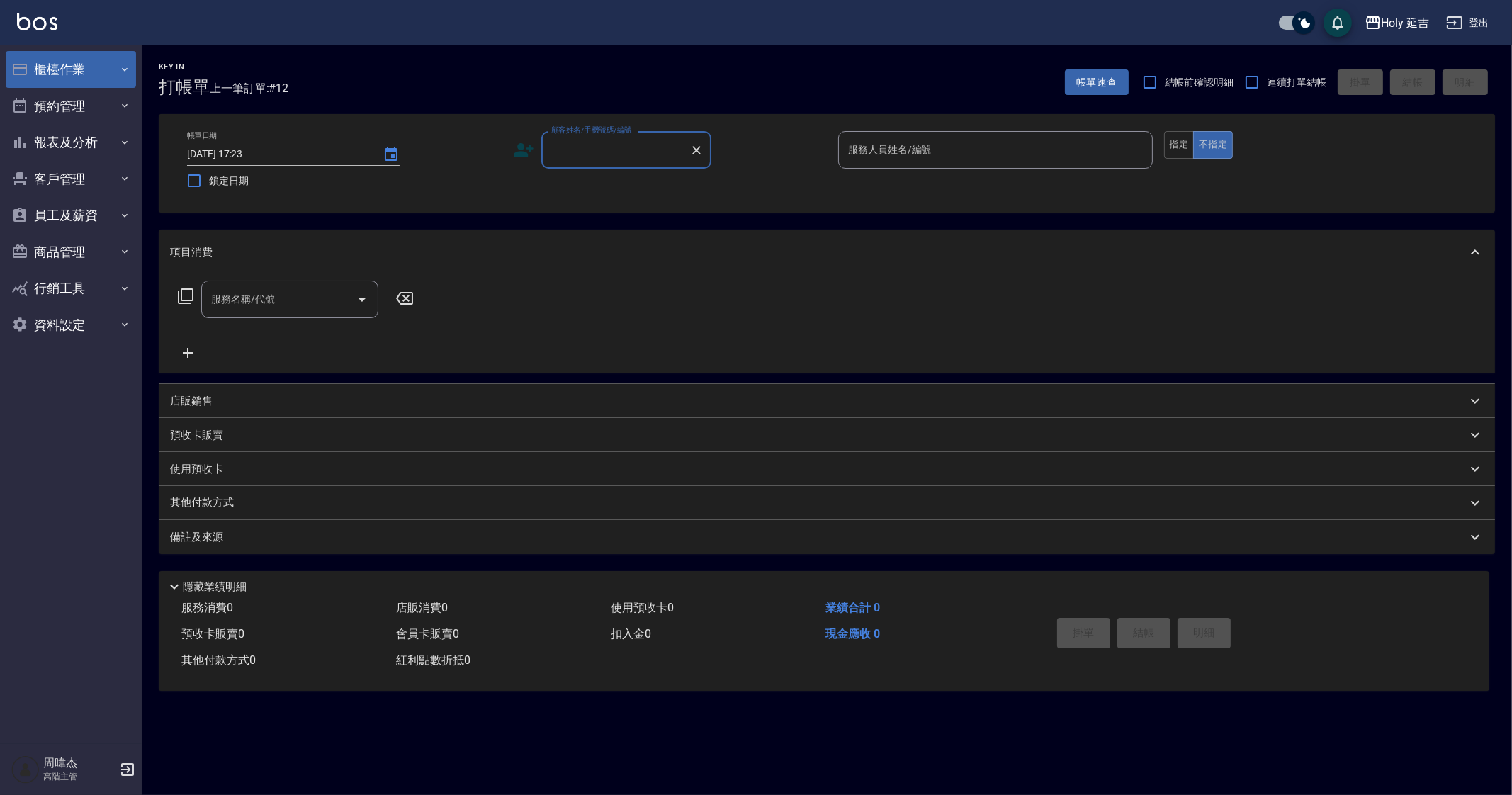
click at [88, 68] on button "櫃檯作業" at bounding box center [70, 69] width 130 height 37
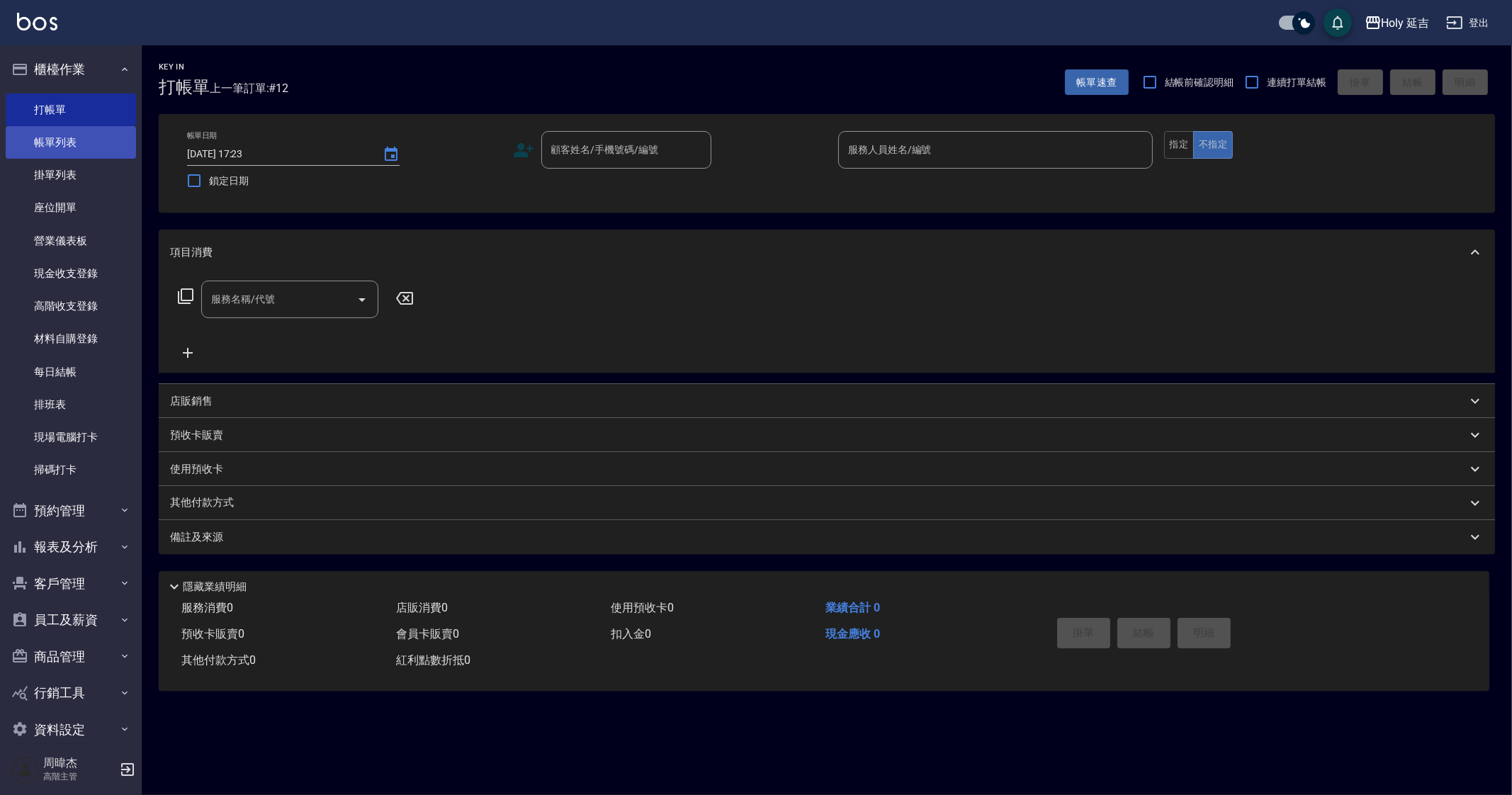
click at [94, 136] on link "帳單列表" at bounding box center [70, 142] width 130 height 32
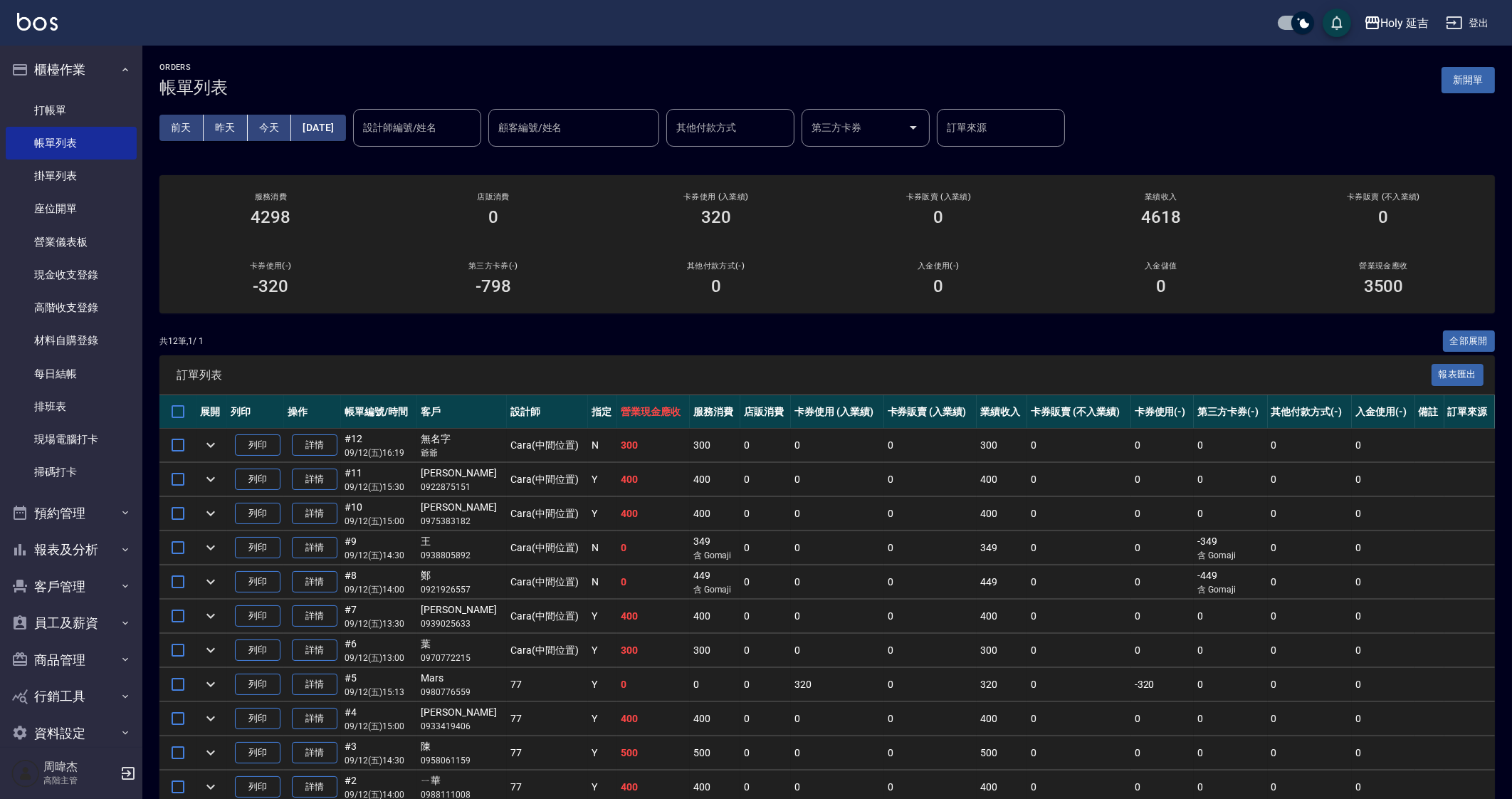
click at [697, 625] on td "400" at bounding box center [714, 616] width 51 height 33
click at [791, 675] on td "320" at bounding box center [837, 684] width 92 height 33
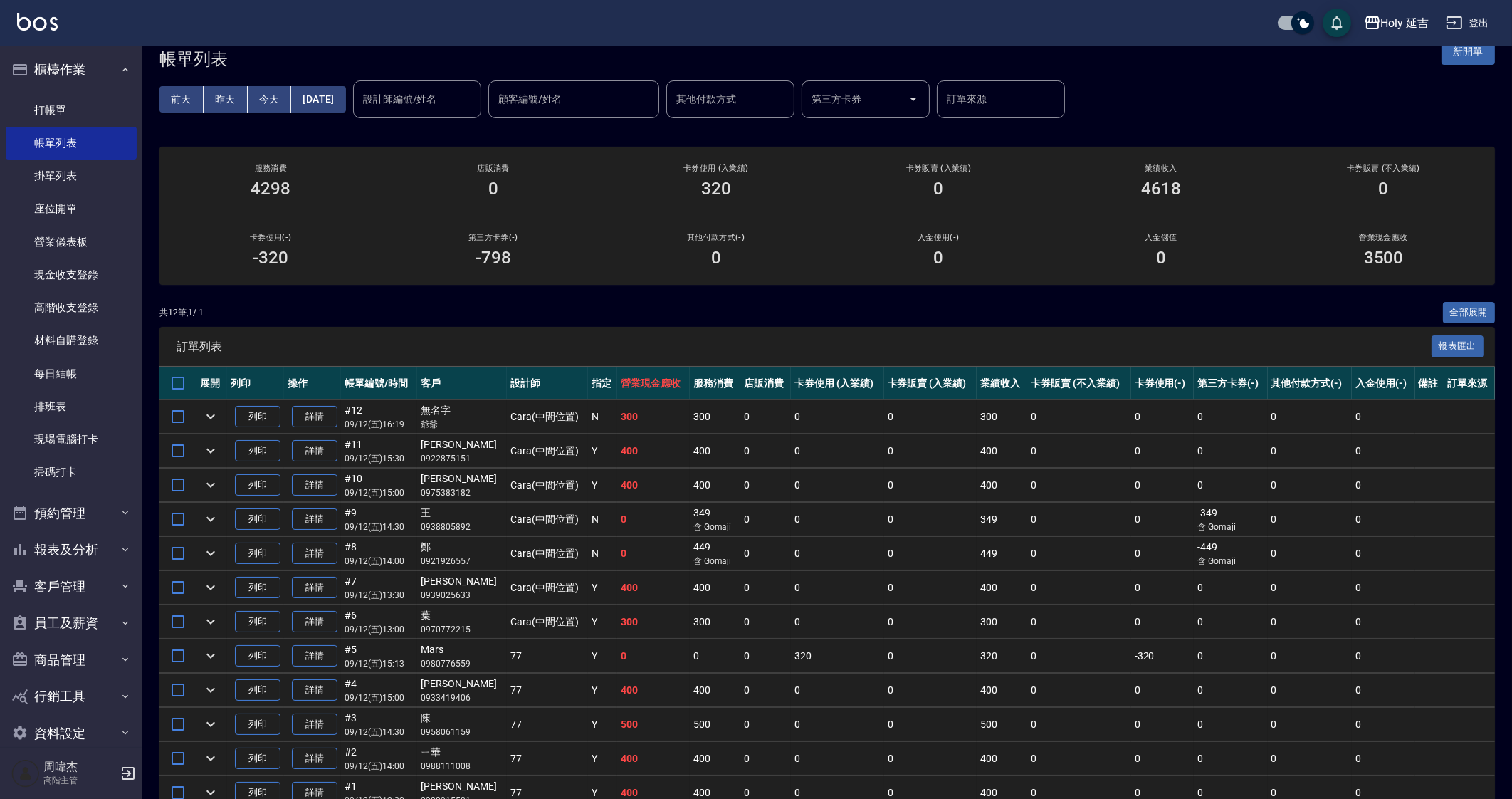
scroll to position [92, 0]
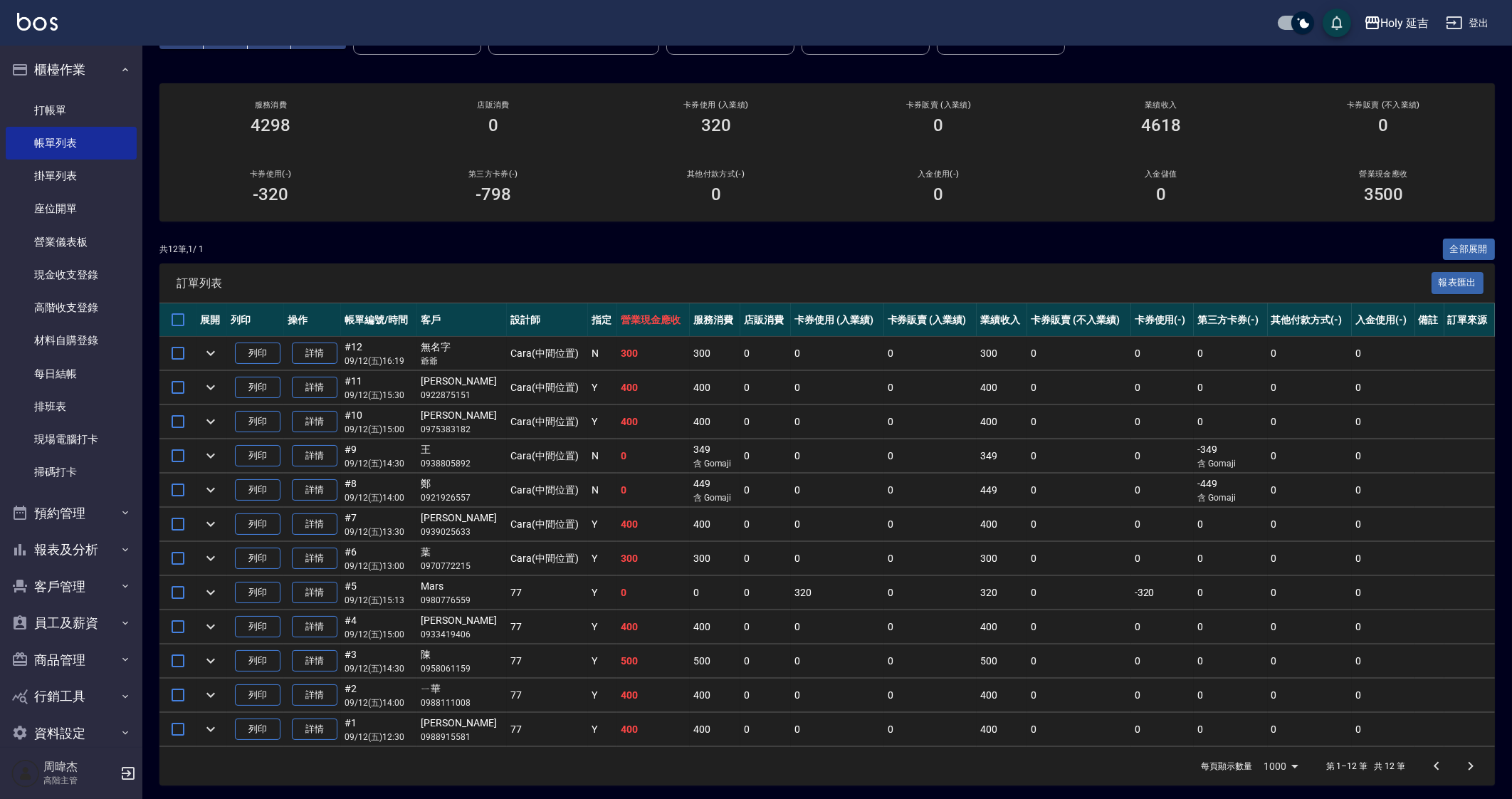
click at [850, 660] on td "0" at bounding box center [837, 661] width 92 height 33
click at [50, 89] on ul "打帳單 帳單列表 掛單列表 座位開單 營業儀表板 現金收支登錄 高階收支登錄 材料自購登錄 每日結帳 排班表 現場電腦打卡 掃碼打卡" at bounding box center [71, 292] width 131 height 406
click at [63, 122] on link "打帳單" at bounding box center [71, 111] width 131 height 32
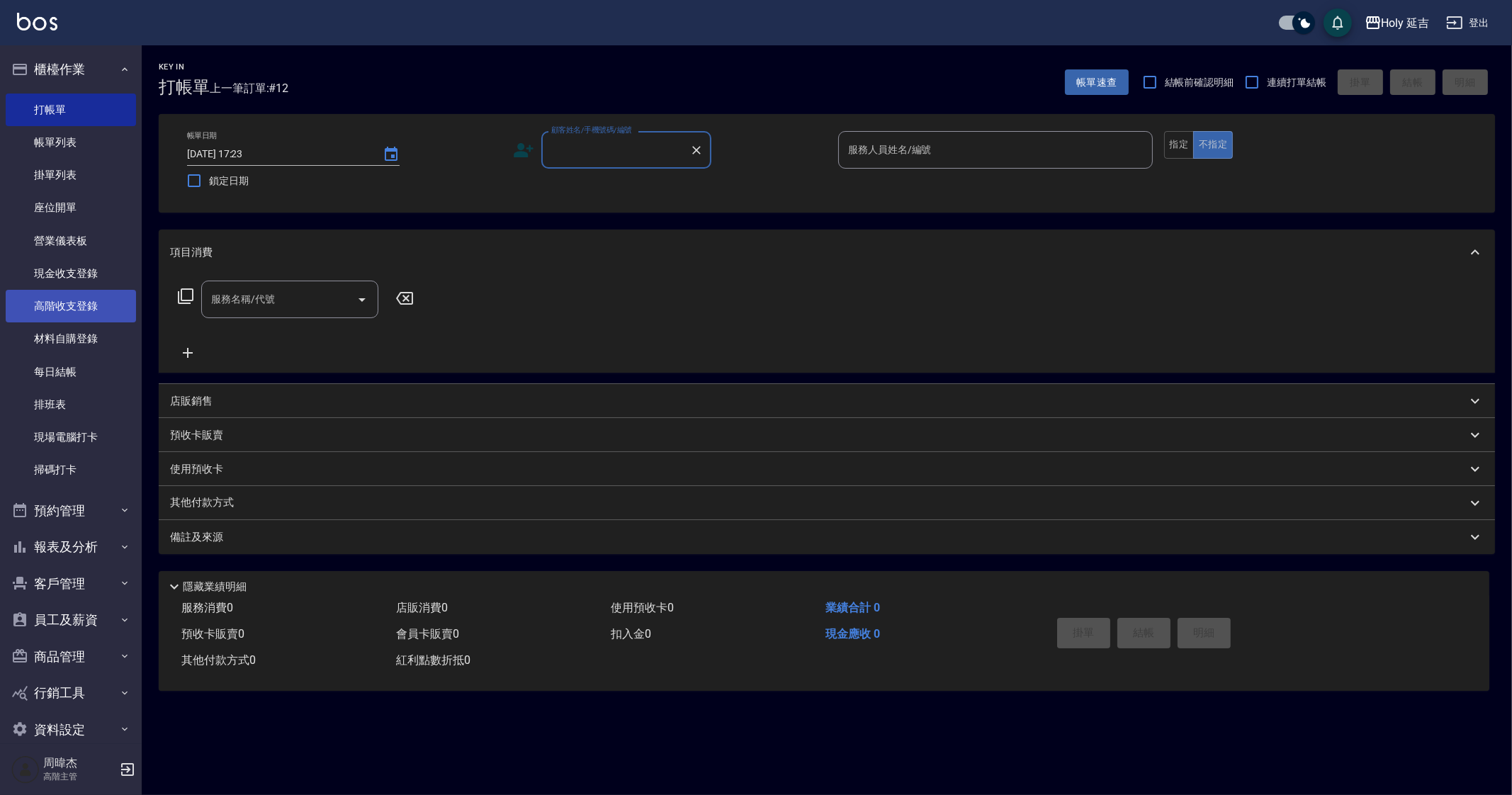
click at [89, 313] on link "高階收支登錄" at bounding box center [70, 305] width 130 height 32
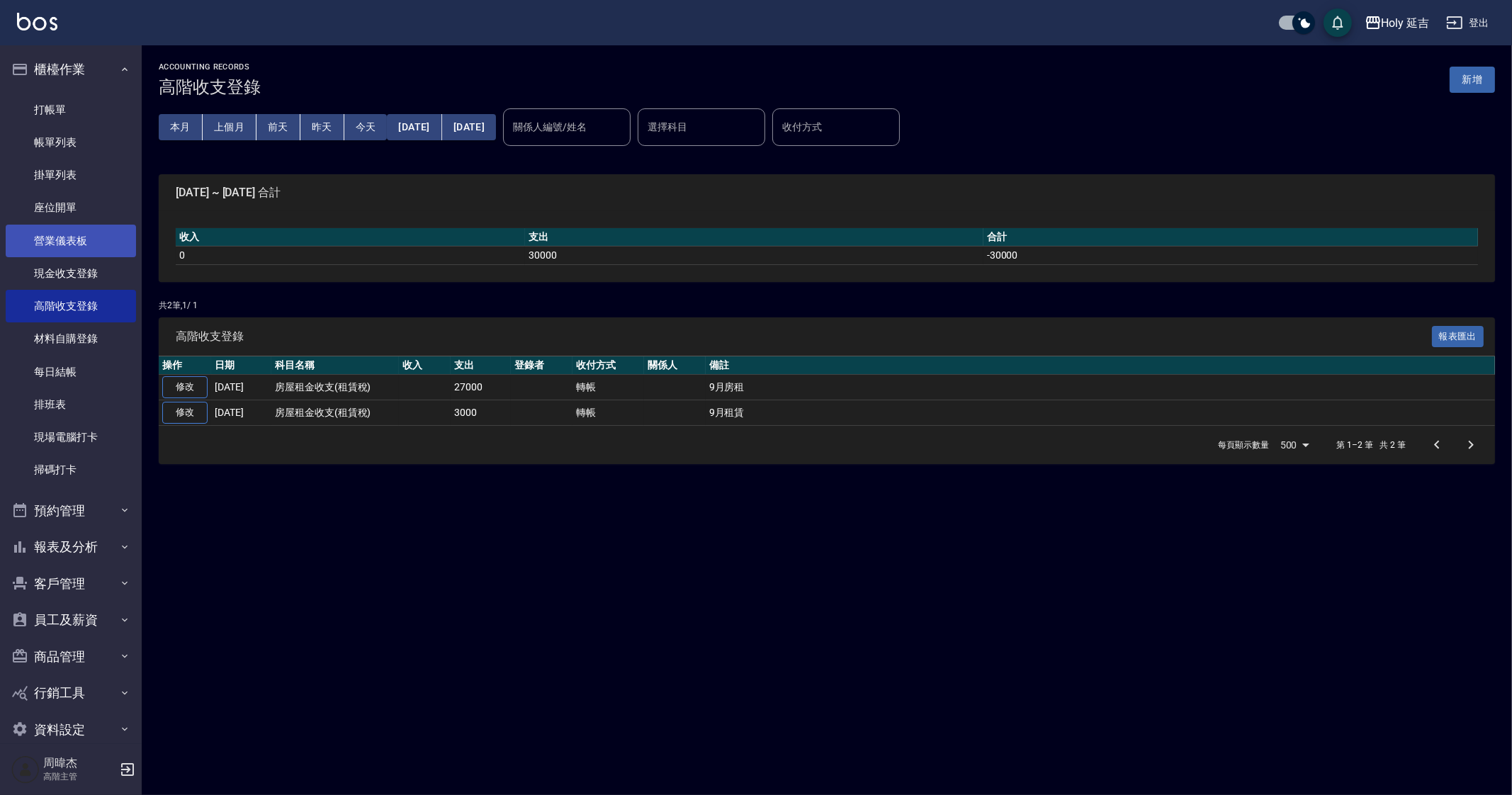
click at [57, 244] on link "營業儀表板" at bounding box center [70, 241] width 130 height 32
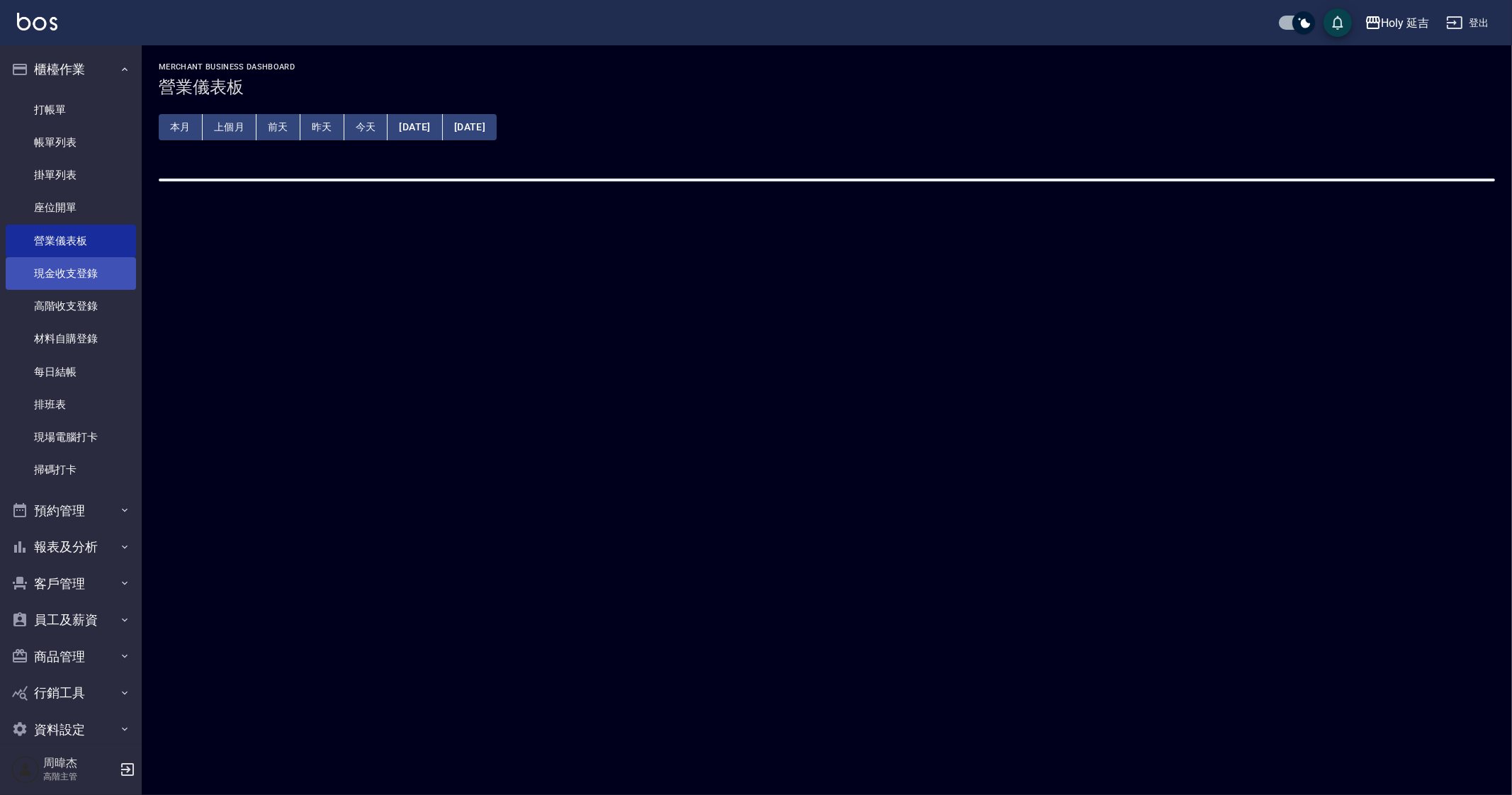
click at [68, 274] on link "現金收支登錄" at bounding box center [70, 273] width 130 height 32
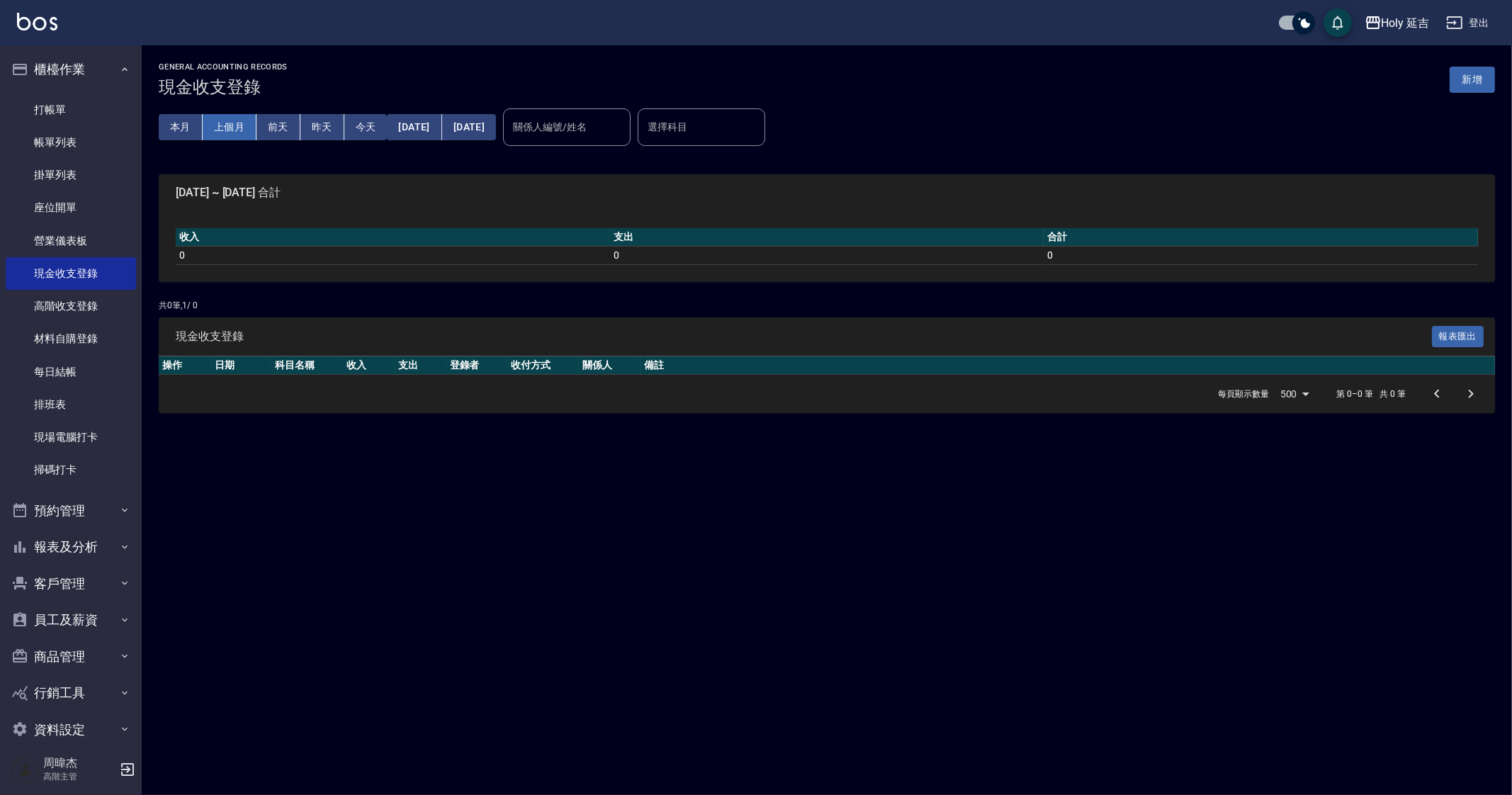
click at [248, 133] on button "上個月" at bounding box center [230, 127] width 54 height 27
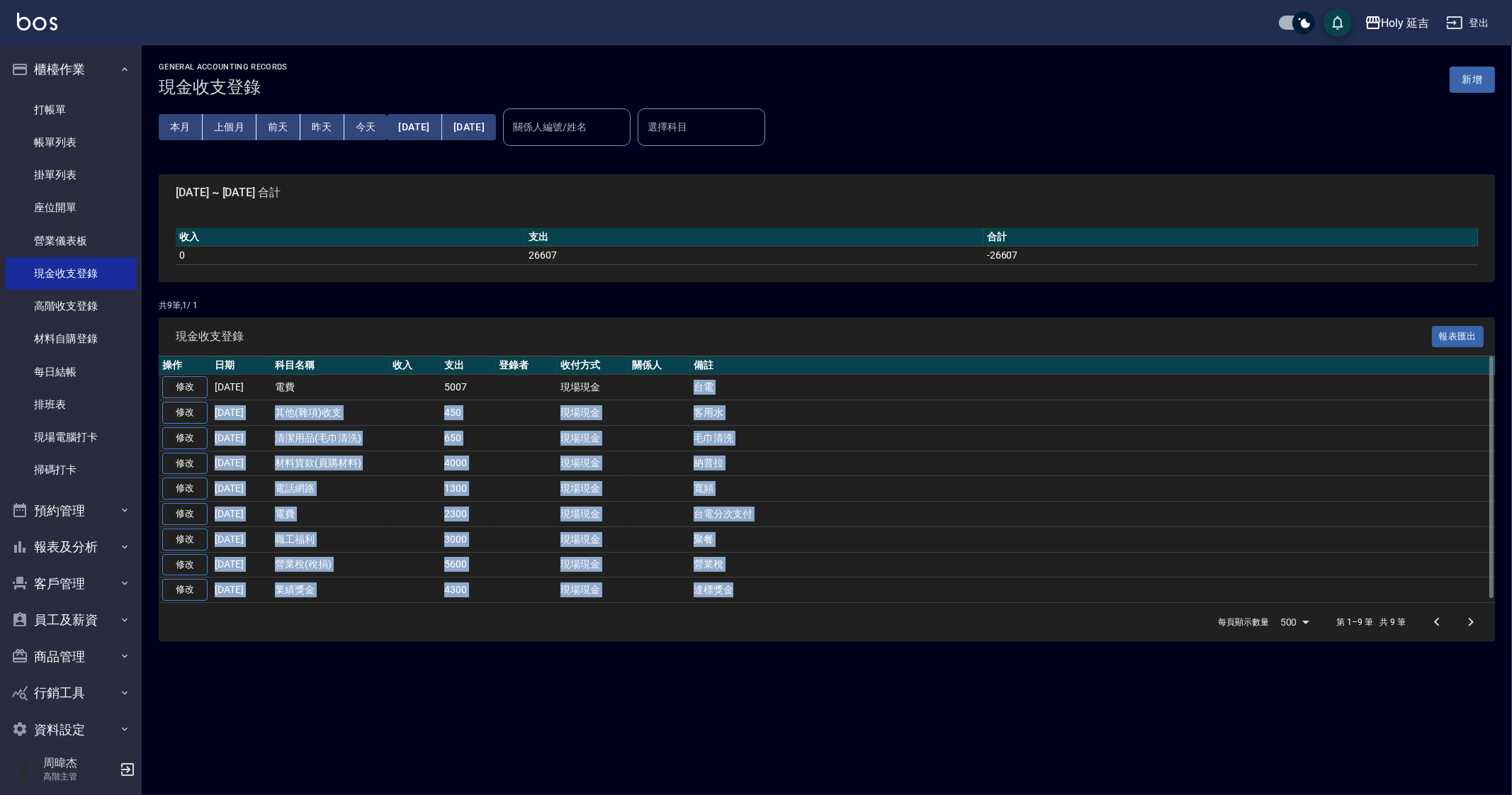
drag, startPoint x: 684, startPoint y: 396, endPoint x: 798, endPoint y: 579, distance: 215.6
click at [798, 579] on tbody "修改 2025-08-29 電費 5007 現場現金 台電 修改 2025-08-20 其他(雜項)收支 450 現場現金 客用水 修改 2025-08-12…" at bounding box center [827, 489] width 1336 height 228
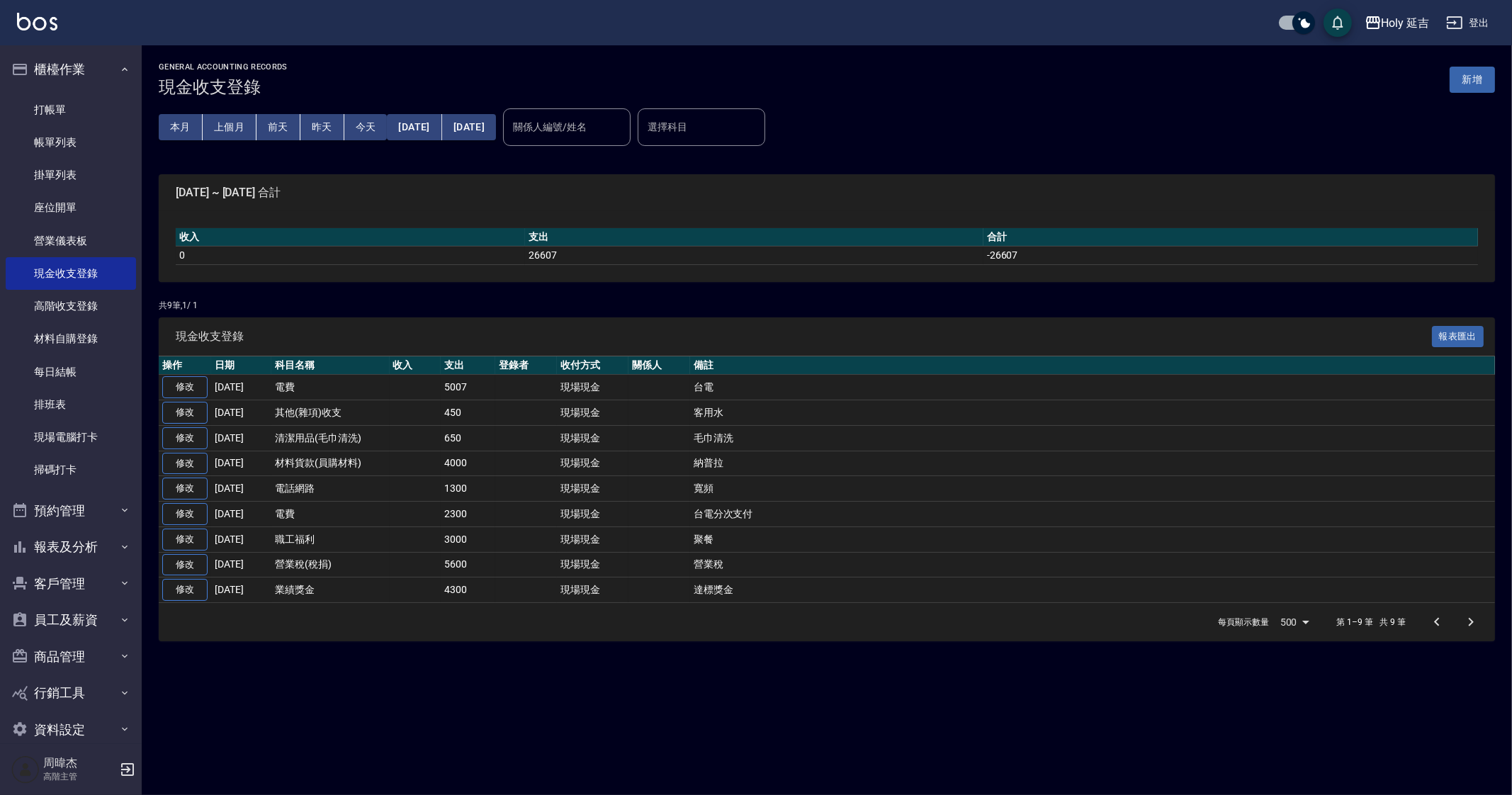
click at [873, 692] on div "GENERAL ACCOUNTING RECORDS 現金收支登錄 新增 本月 上個月 前天 昨天 今天 2025/08/01 2025/08/31 關係人編…" at bounding box center [756, 398] width 1512 height 795
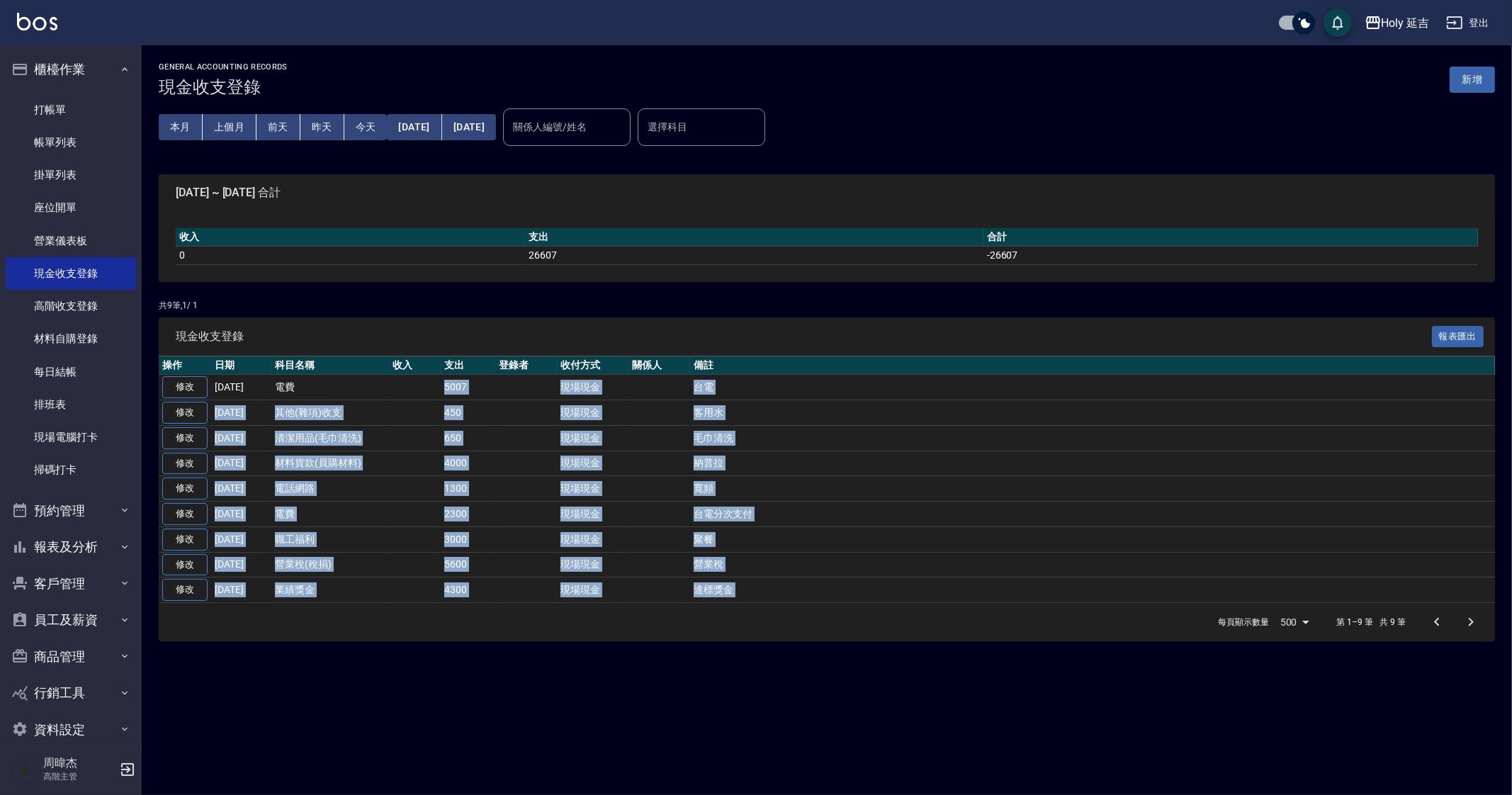
drag, startPoint x: 425, startPoint y: 373, endPoint x: 596, endPoint y: 623, distance: 302.9
click at [582, 608] on div "現金收支登錄 報表匯出 操作 日期 科目名稱 收入 支出 登錄者 收付方式 關係人 備註 修改 2025-08-29 電費 5007 現場現金 台電 修改 2…" at bounding box center [827, 479] width 1336 height 324
click at [785, 759] on div "GENERAL ACCOUNTING RECORDS 現金收支登錄 新增 本月 上個月 前天 昨天 今天 2025/08/01 2025/08/31 關係人編…" at bounding box center [756, 398] width 1512 height 795
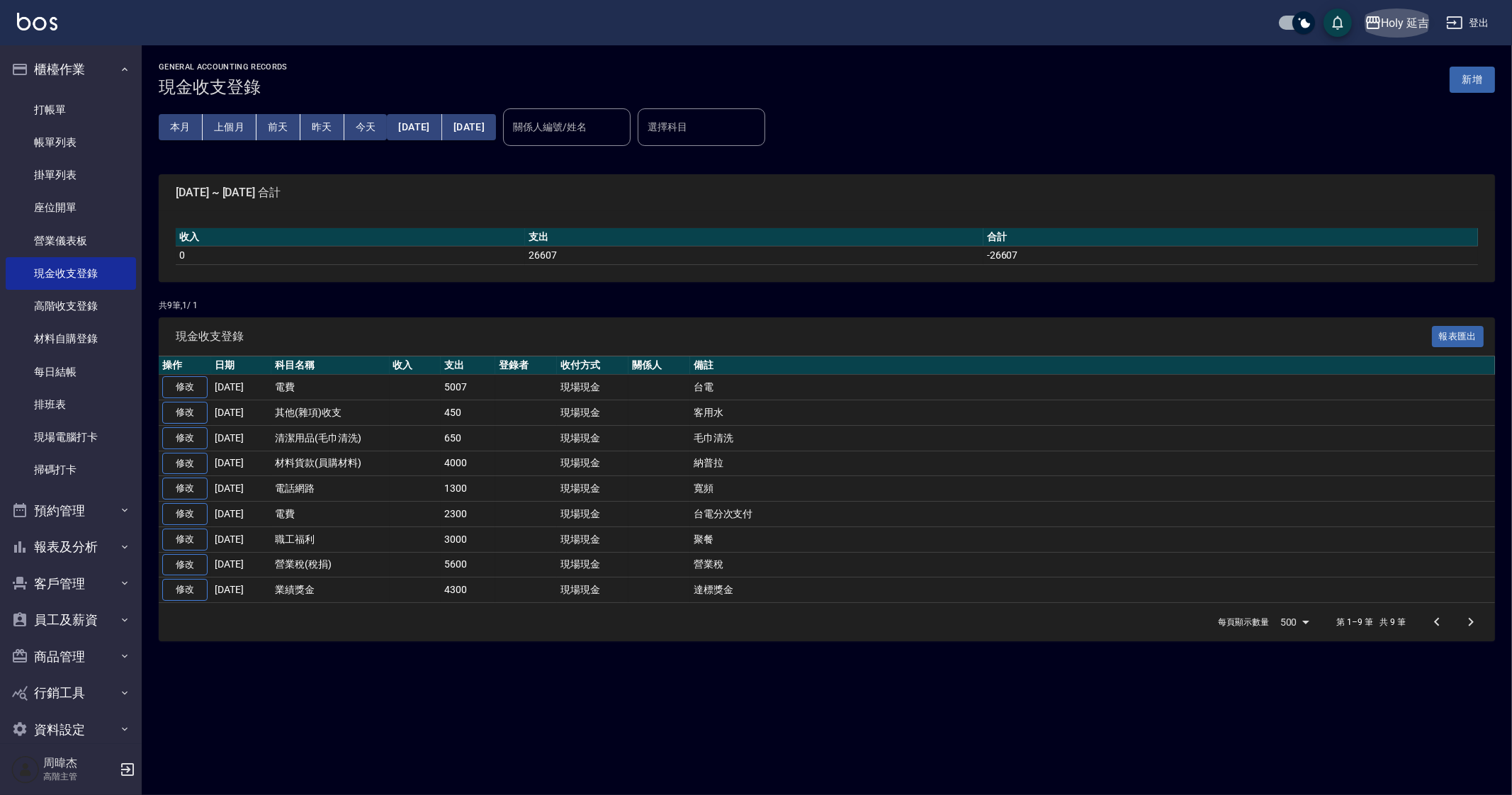
click at [1394, 15] on div "Holy 延吉" at bounding box center [1406, 23] width 48 height 18
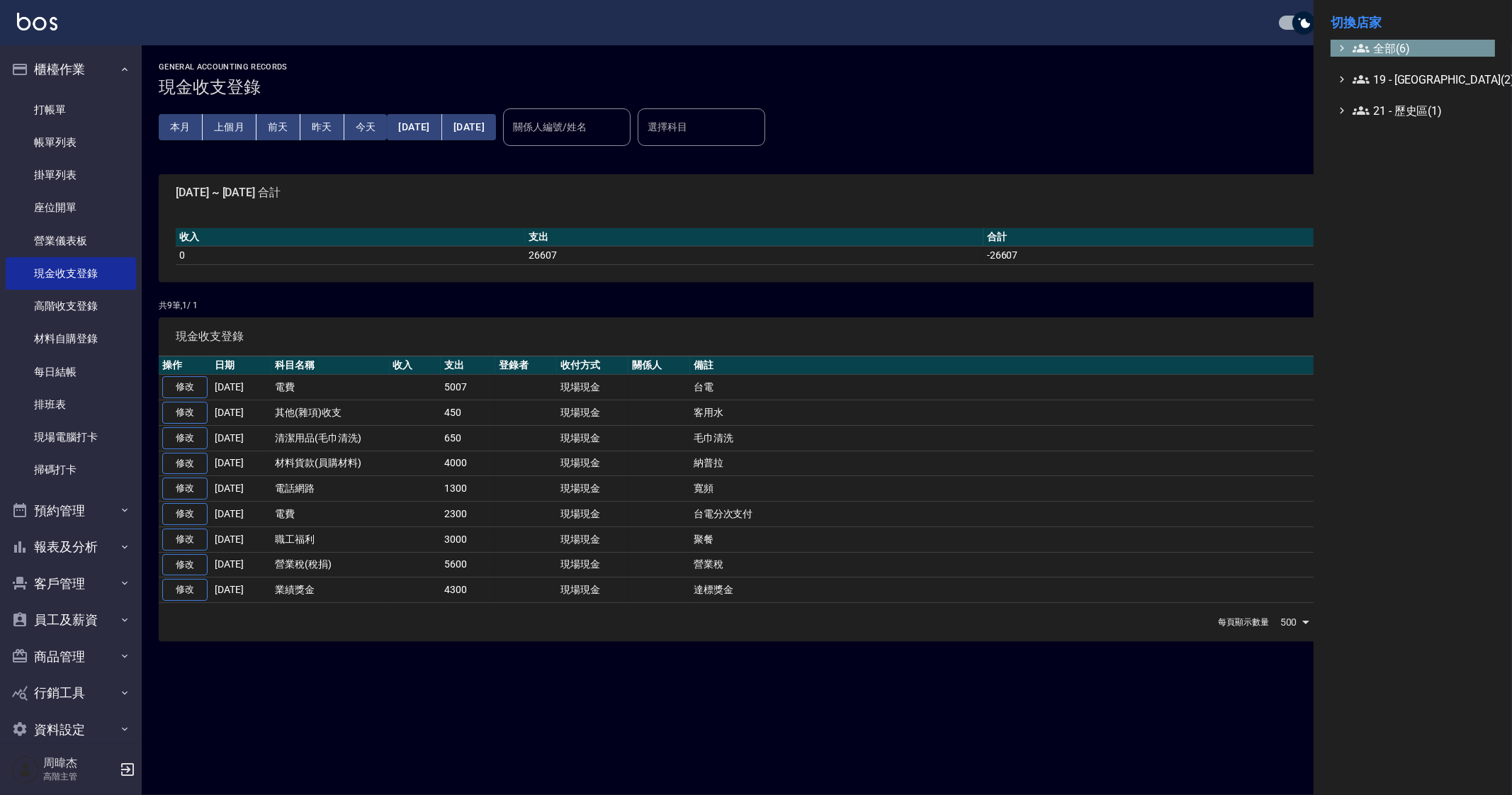
click at [1387, 54] on span "全部(6)" at bounding box center [1421, 48] width 137 height 17
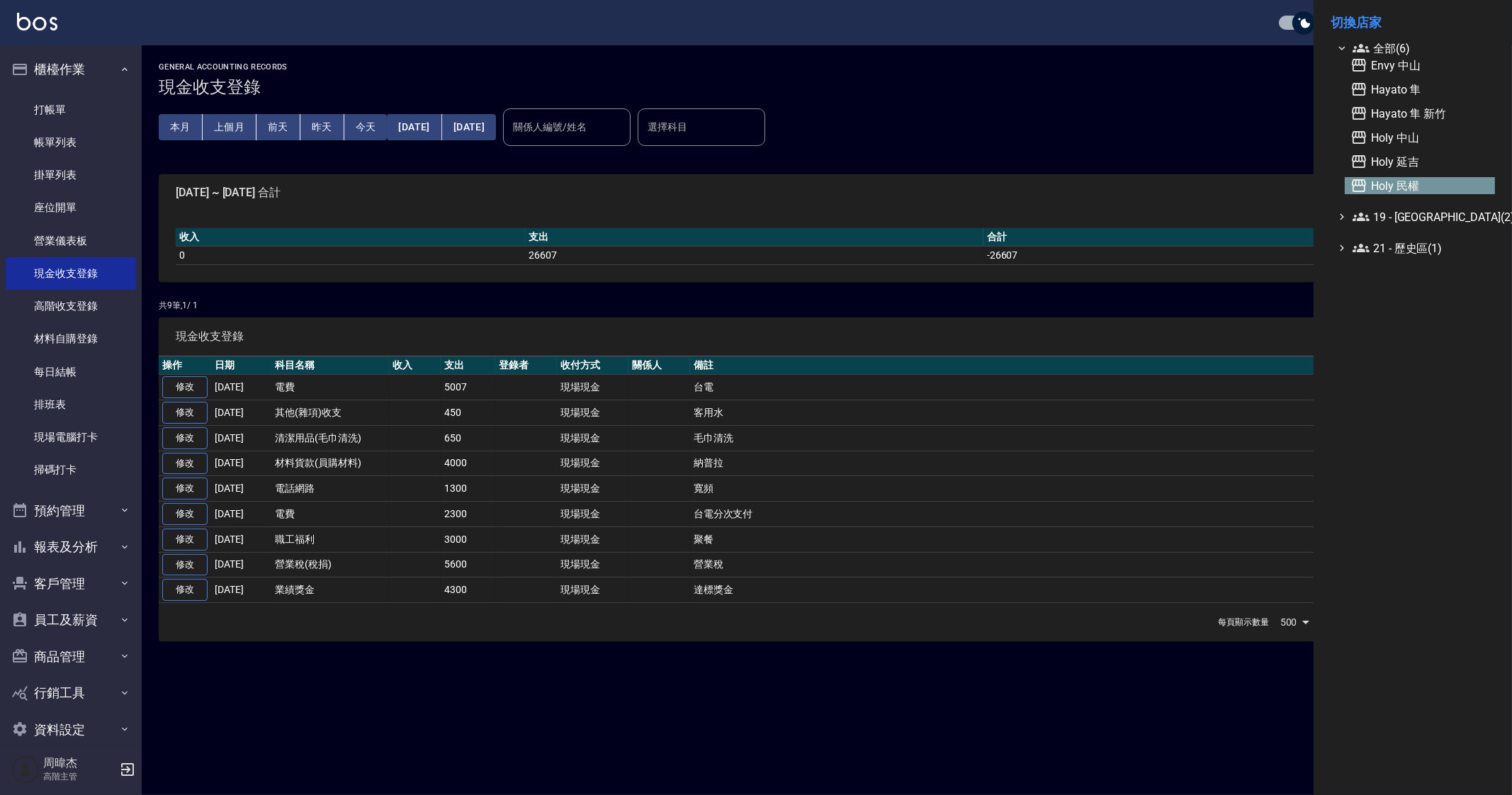
click at [1417, 184] on span "Holy 民權" at bounding box center [1420, 186] width 139 height 17
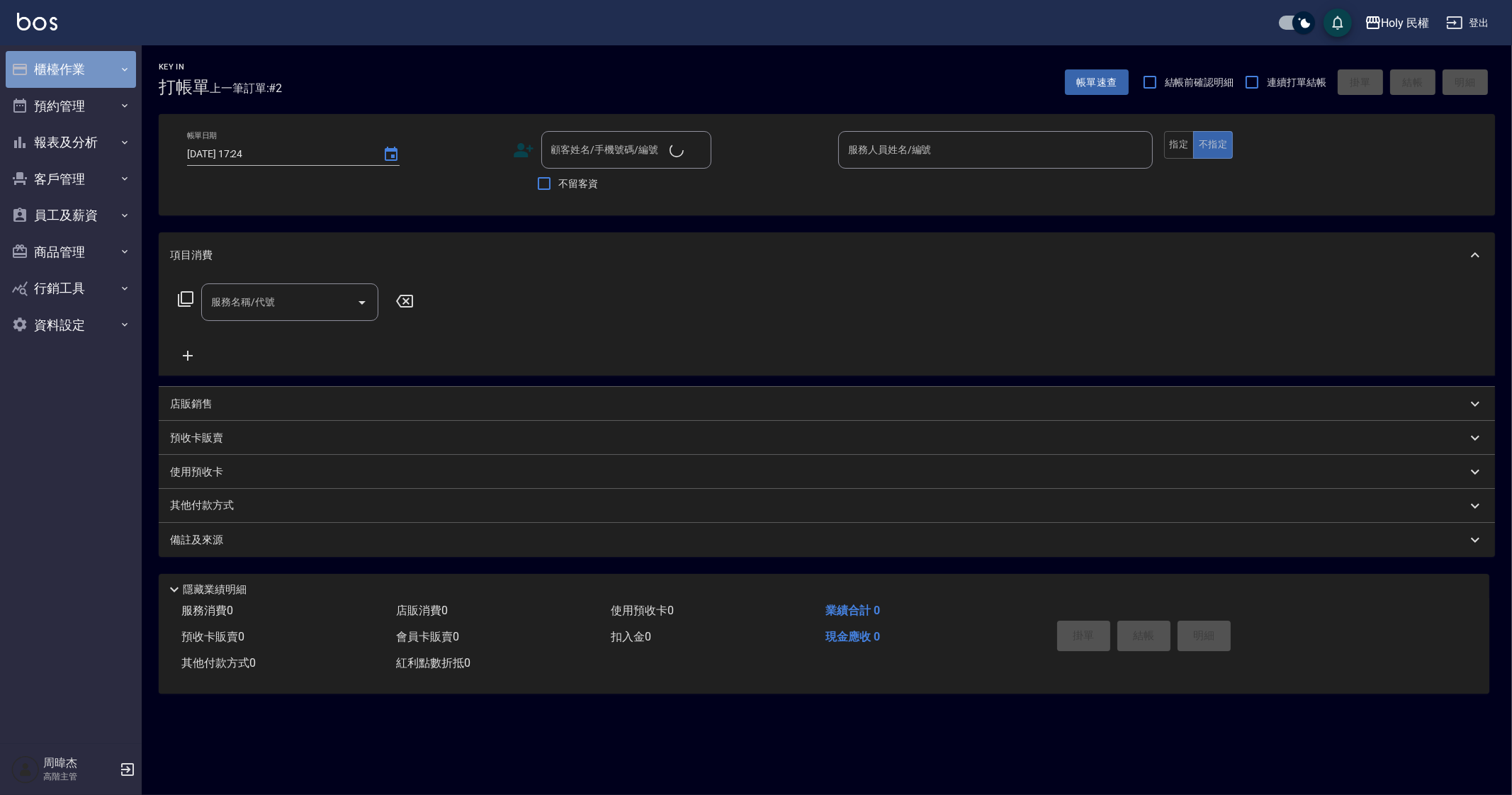
click at [118, 57] on button "櫃檯作業" at bounding box center [70, 69] width 130 height 37
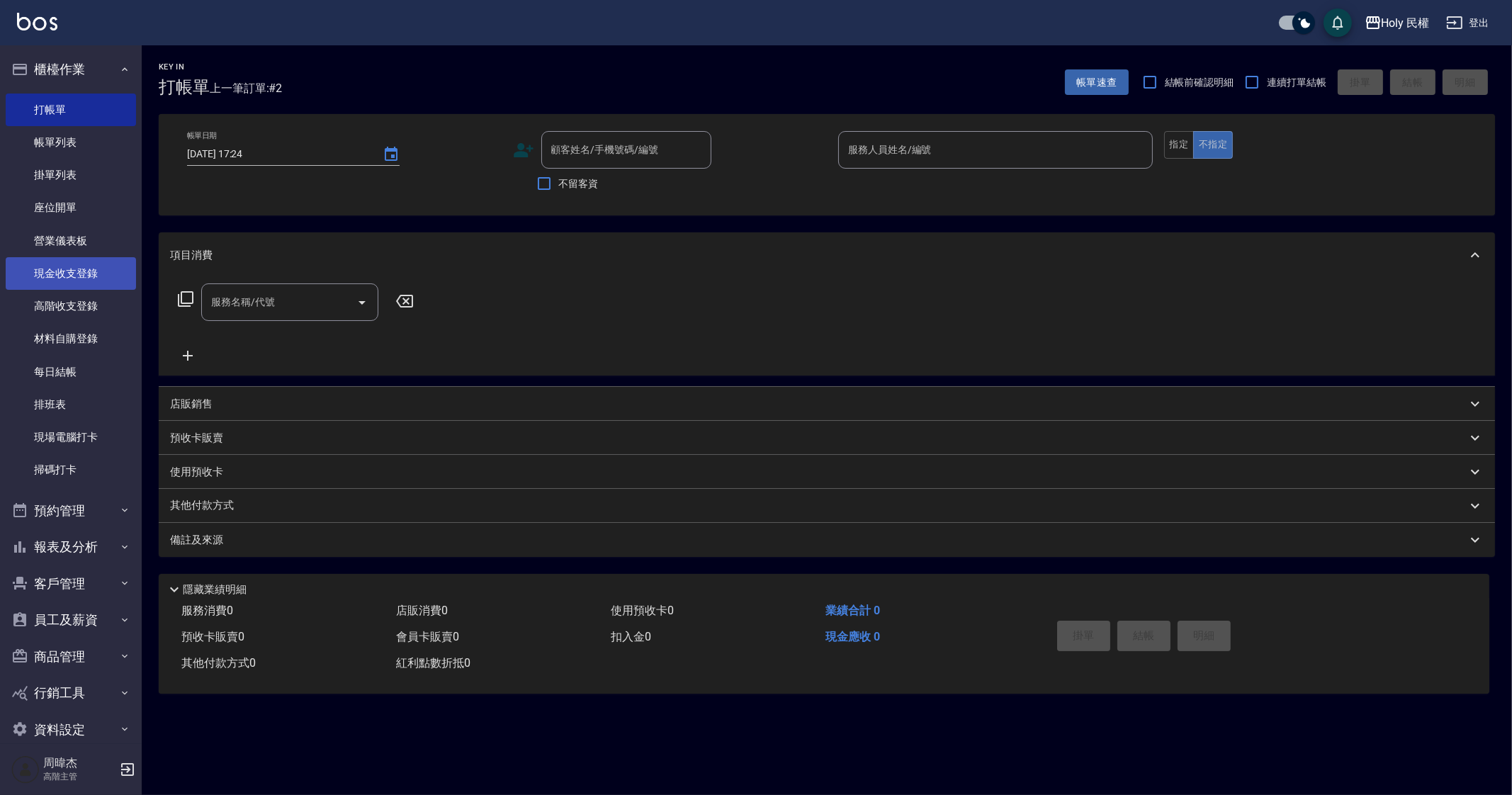
click at [103, 281] on link "現金收支登錄" at bounding box center [70, 273] width 130 height 32
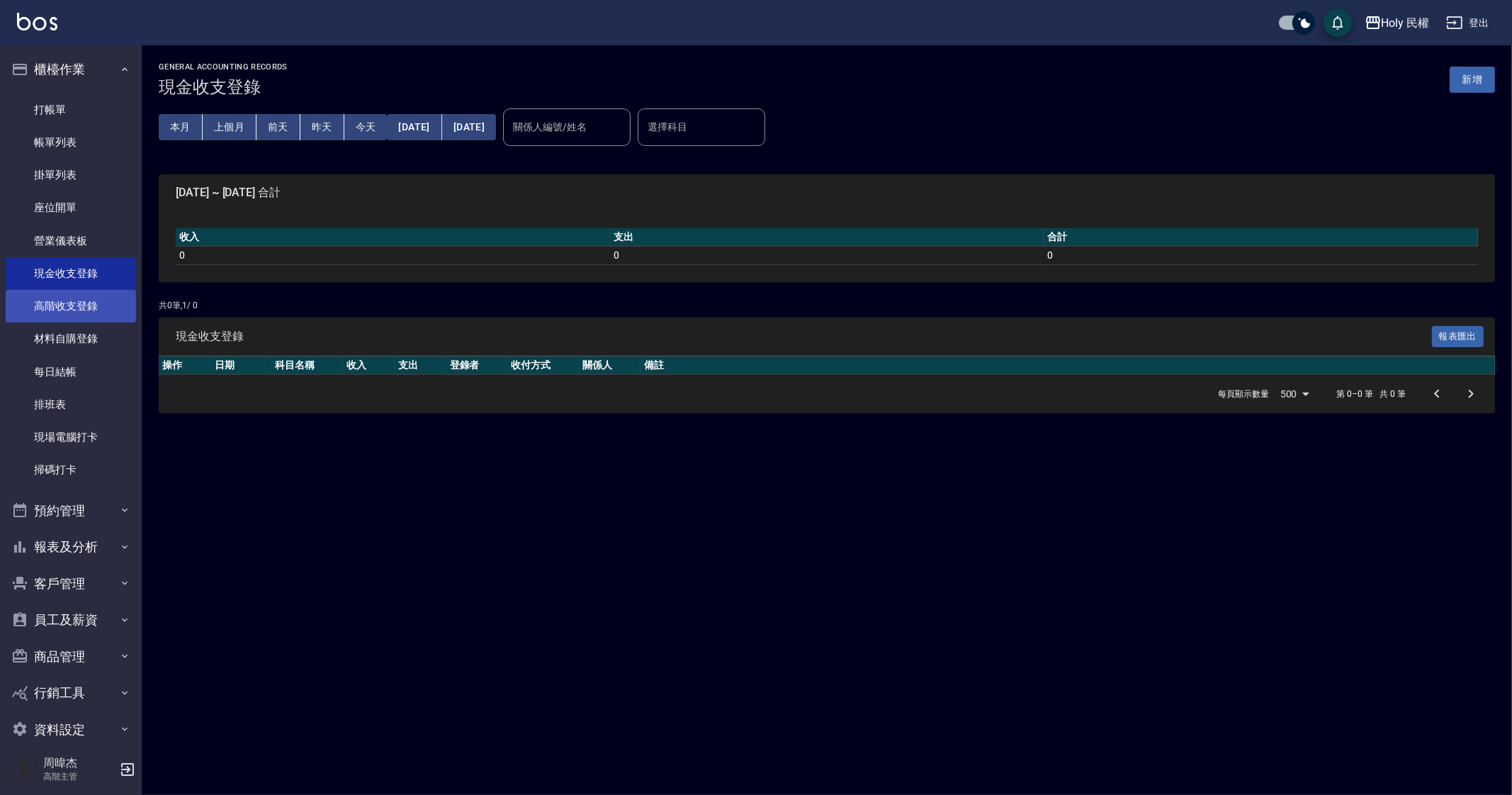
click at [65, 291] on link "高階收支登錄" at bounding box center [70, 305] width 130 height 32
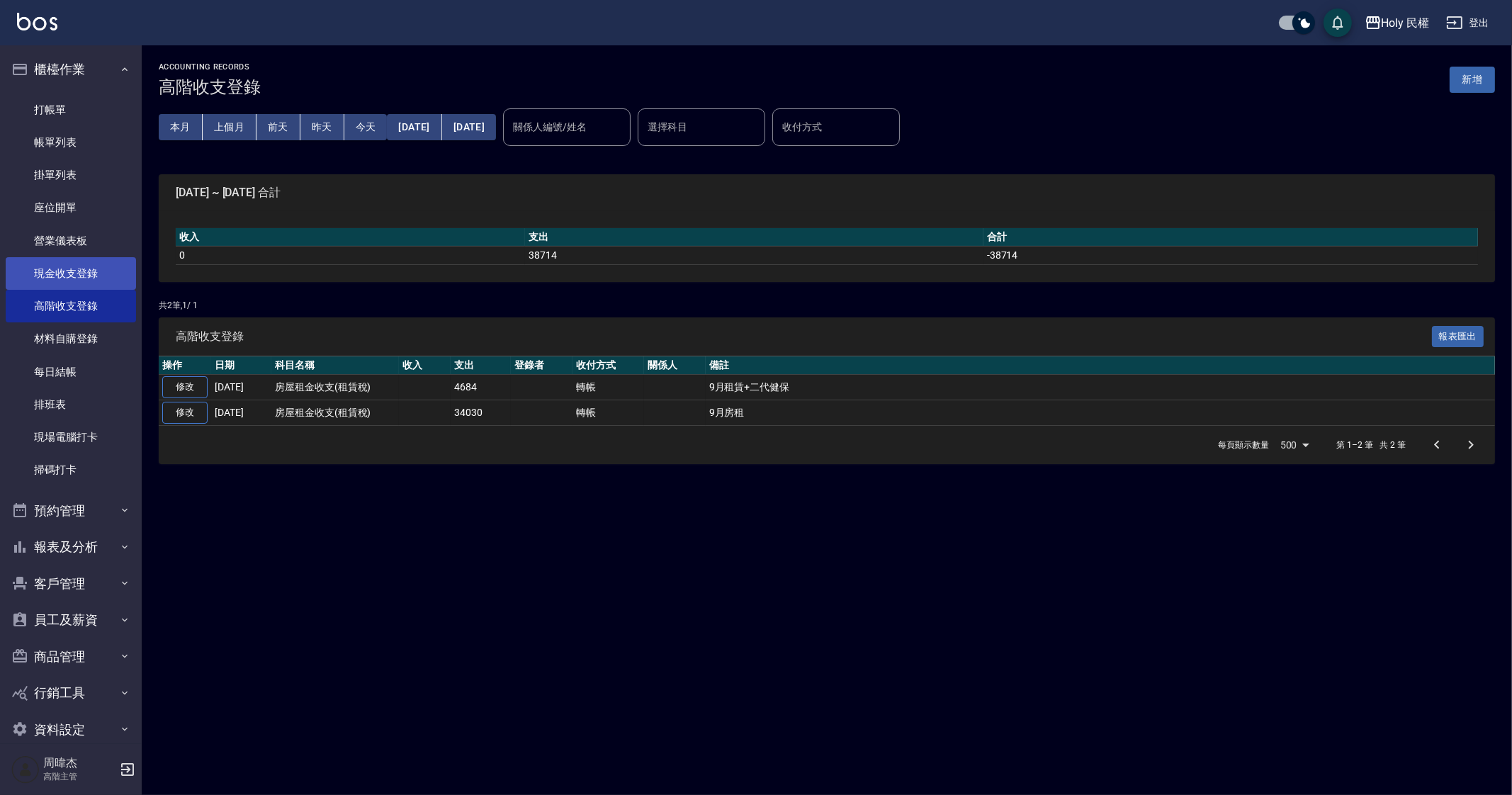
click at [96, 262] on link "現金收支登錄" at bounding box center [70, 273] width 130 height 32
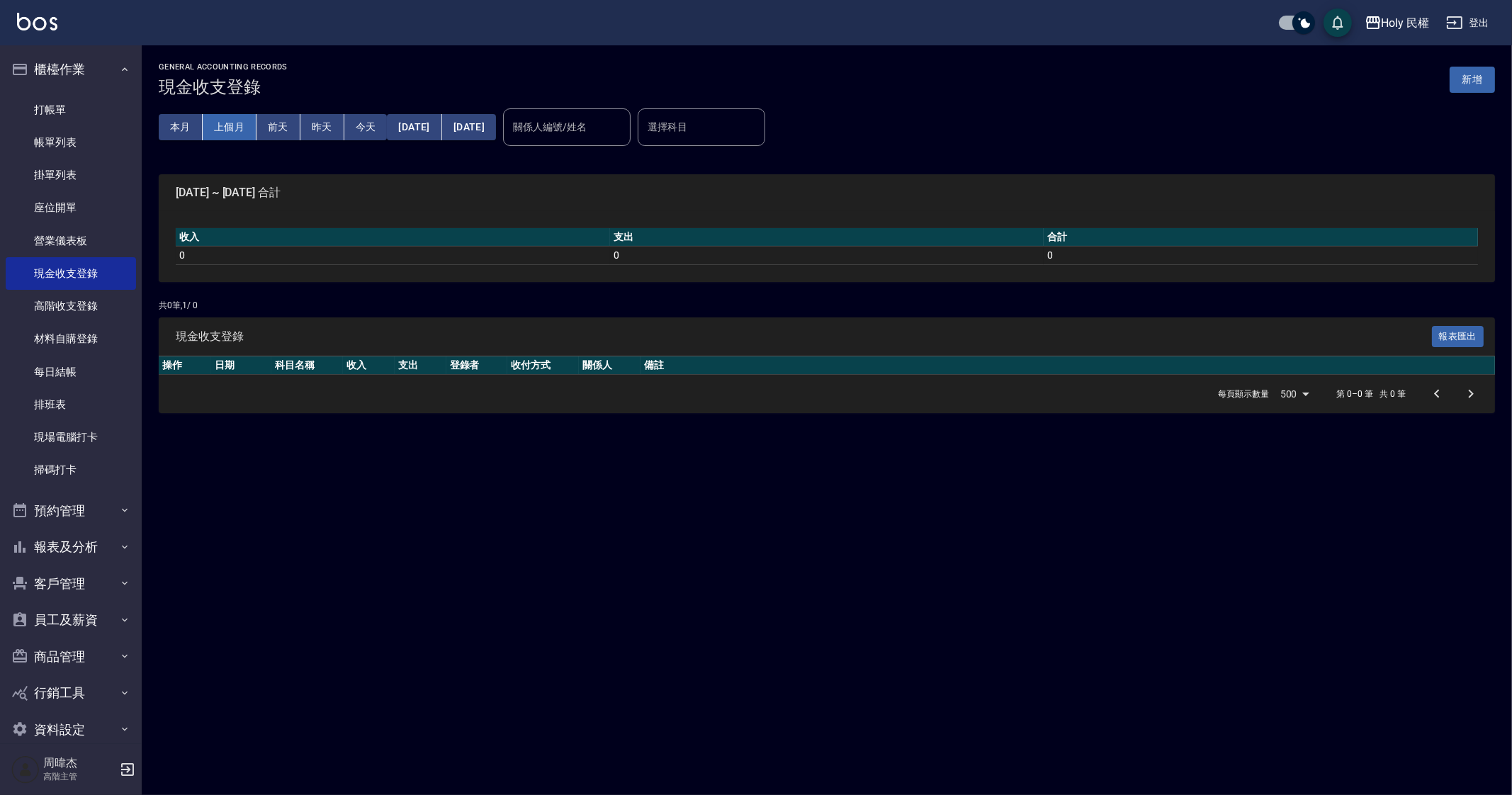
click at [213, 124] on button "上個月" at bounding box center [230, 127] width 54 height 27
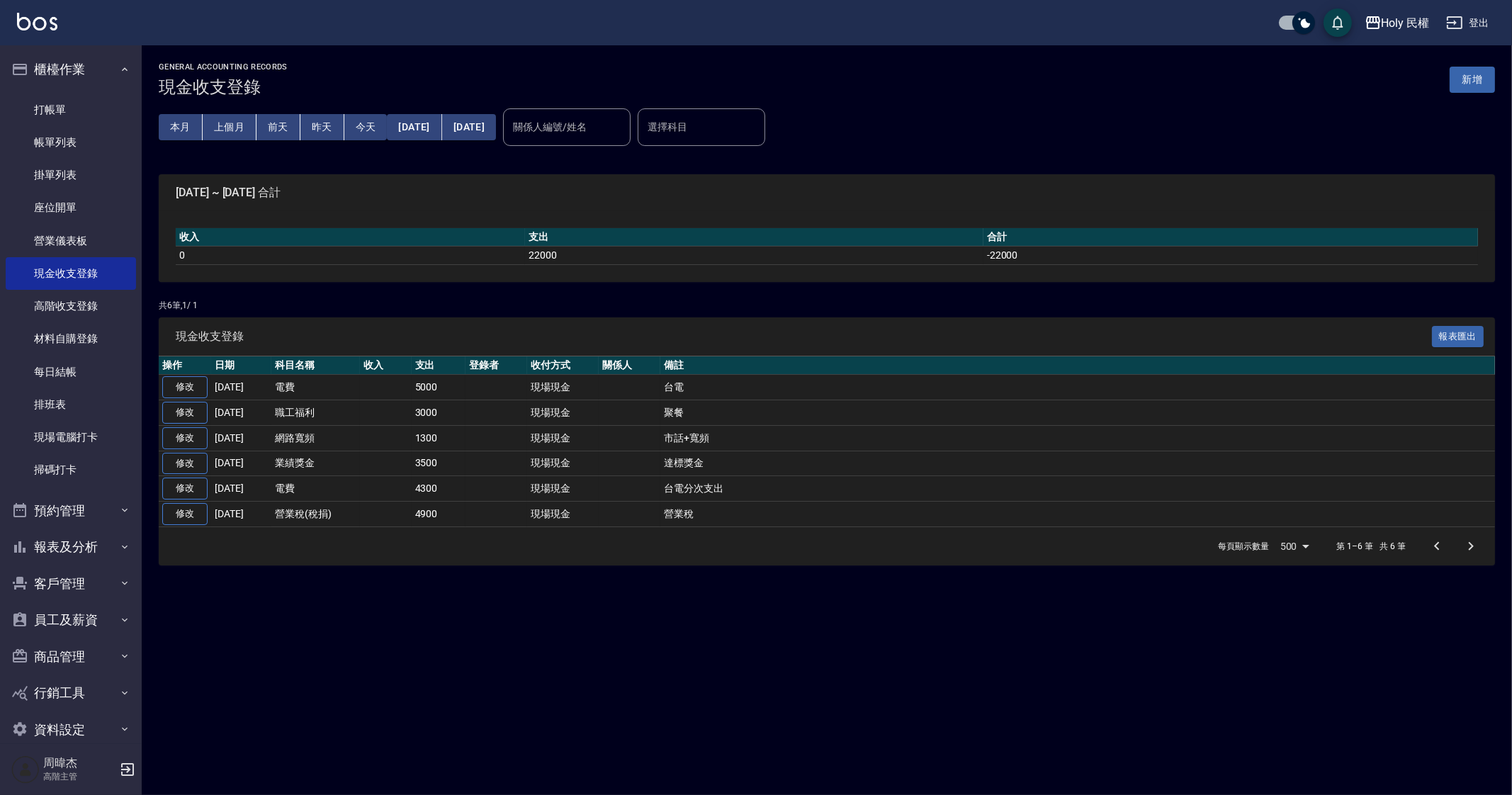
click at [756, 661] on div "GENERAL ACCOUNTING RECORDS 現金收支登錄 新增 本月 上個月 前天 昨天 今天 2025/08/01 2025/08/31 關係人編…" at bounding box center [756, 398] width 1512 height 795
click at [422, 114] on button "[DATE]" at bounding box center [414, 127] width 54 height 27
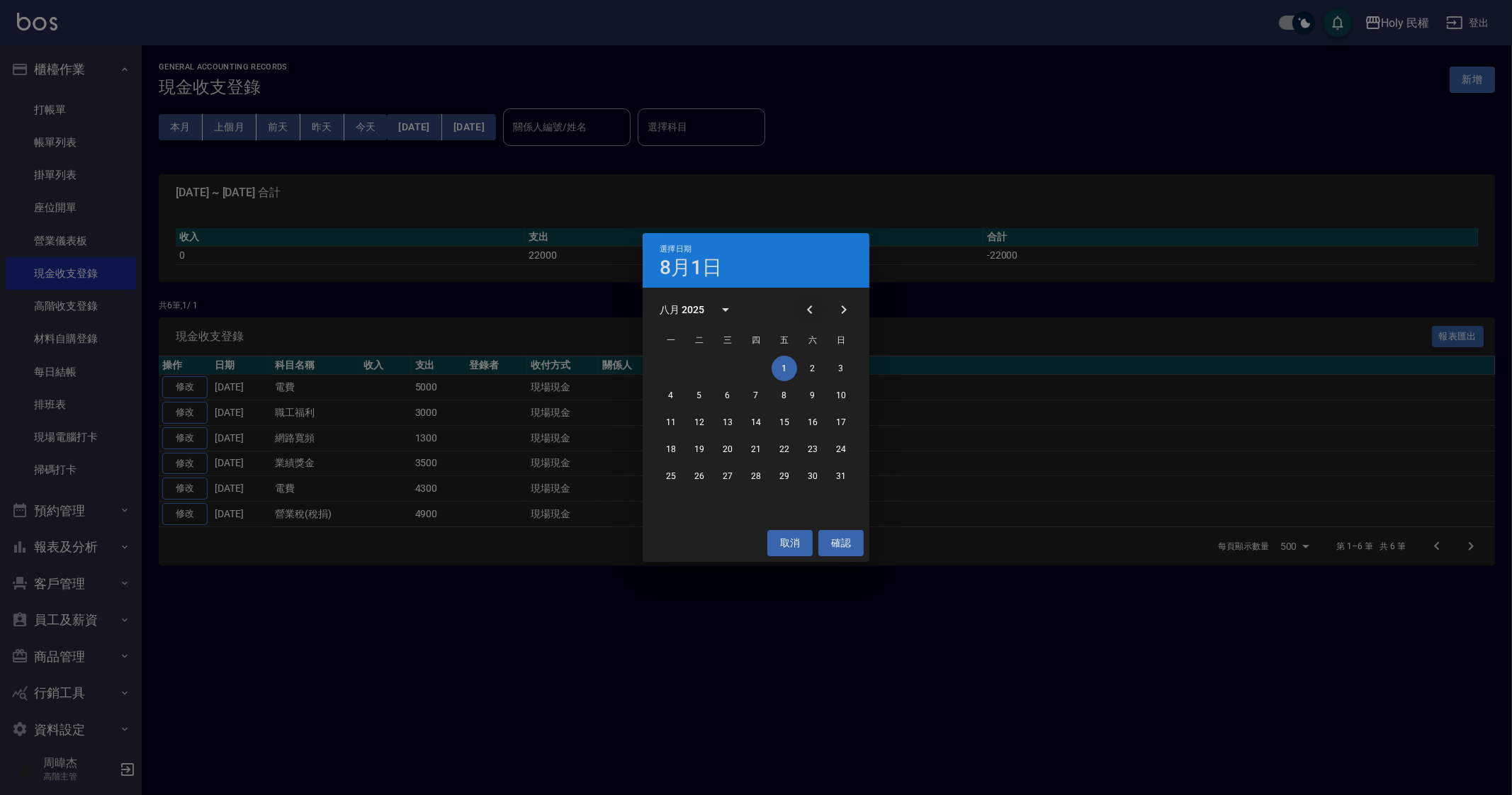
click at [815, 305] on icon "Previous month" at bounding box center [810, 309] width 17 height 17
click at [698, 372] on button "1" at bounding box center [699, 368] width 26 height 26
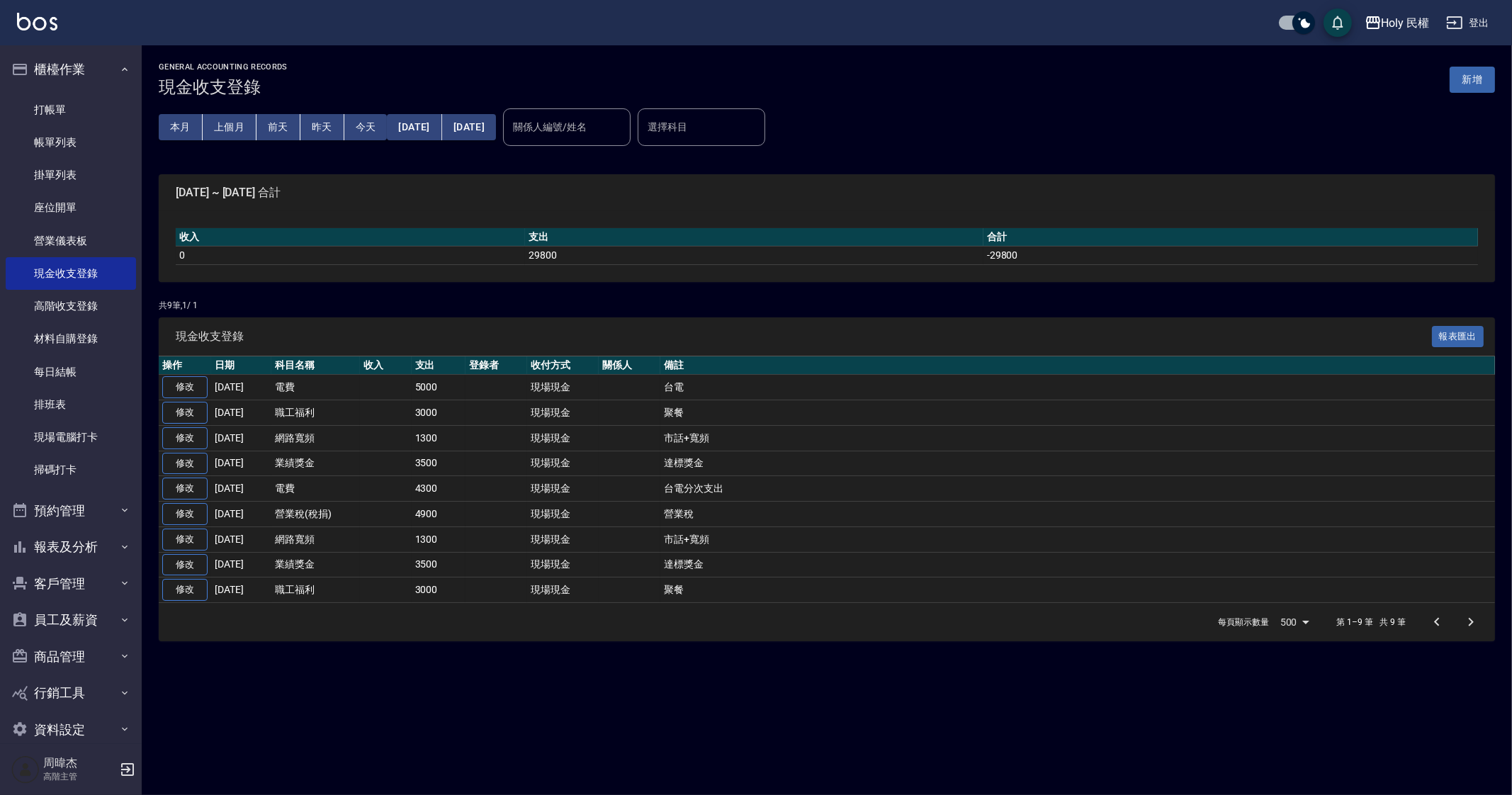
click at [496, 113] on div "本月 上個月 前天 昨天 今天 2025/07/01 2025/08/31" at bounding box center [327, 126] width 337 height 60
click at [496, 129] on button "[DATE]" at bounding box center [469, 127] width 54 height 27
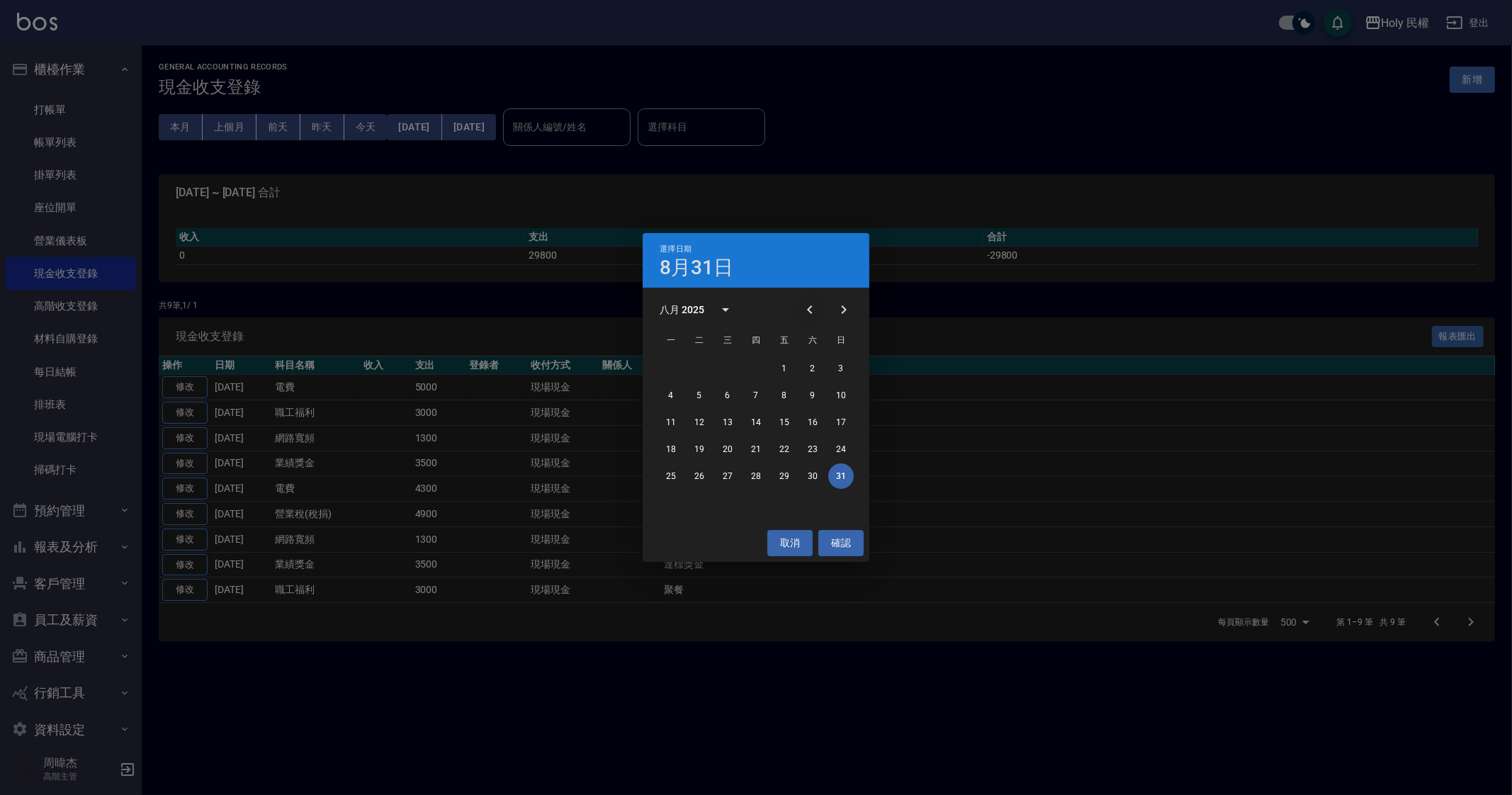
click at [812, 313] on icon "Previous month" at bounding box center [810, 309] width 17 height 17
click at [748, 470] on button "31" at bounding box center [756, 475] width 26 height 26
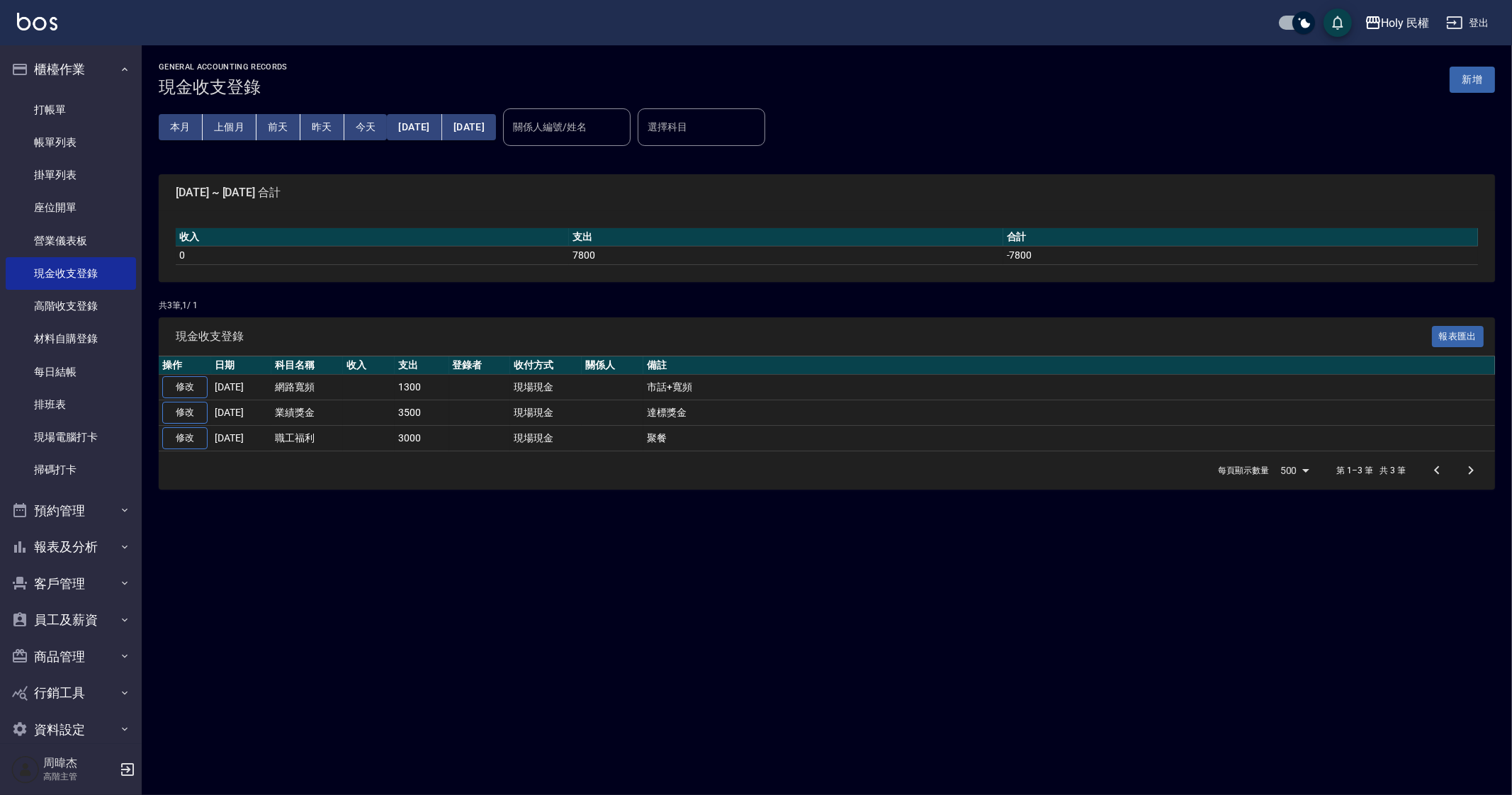
click at [644, 585] on div "GENERAL ACCOUNTING RECORDS 現金收支登錄 新增 本月 上個月 前天 昨天 今天 2025/07/01 2025/07/31 關係人編…" at bounding box center [756, 398] width 1512 height 795
click at [376, 466] on div "每頁顯示數量 500 500 第 1–3 筆 共 3 筆" at bounding box center [827, 471] width 1336 height 38
click at [440, 122] on button "2025/07/01" at bounding box center [414, 127] width 54 height 27
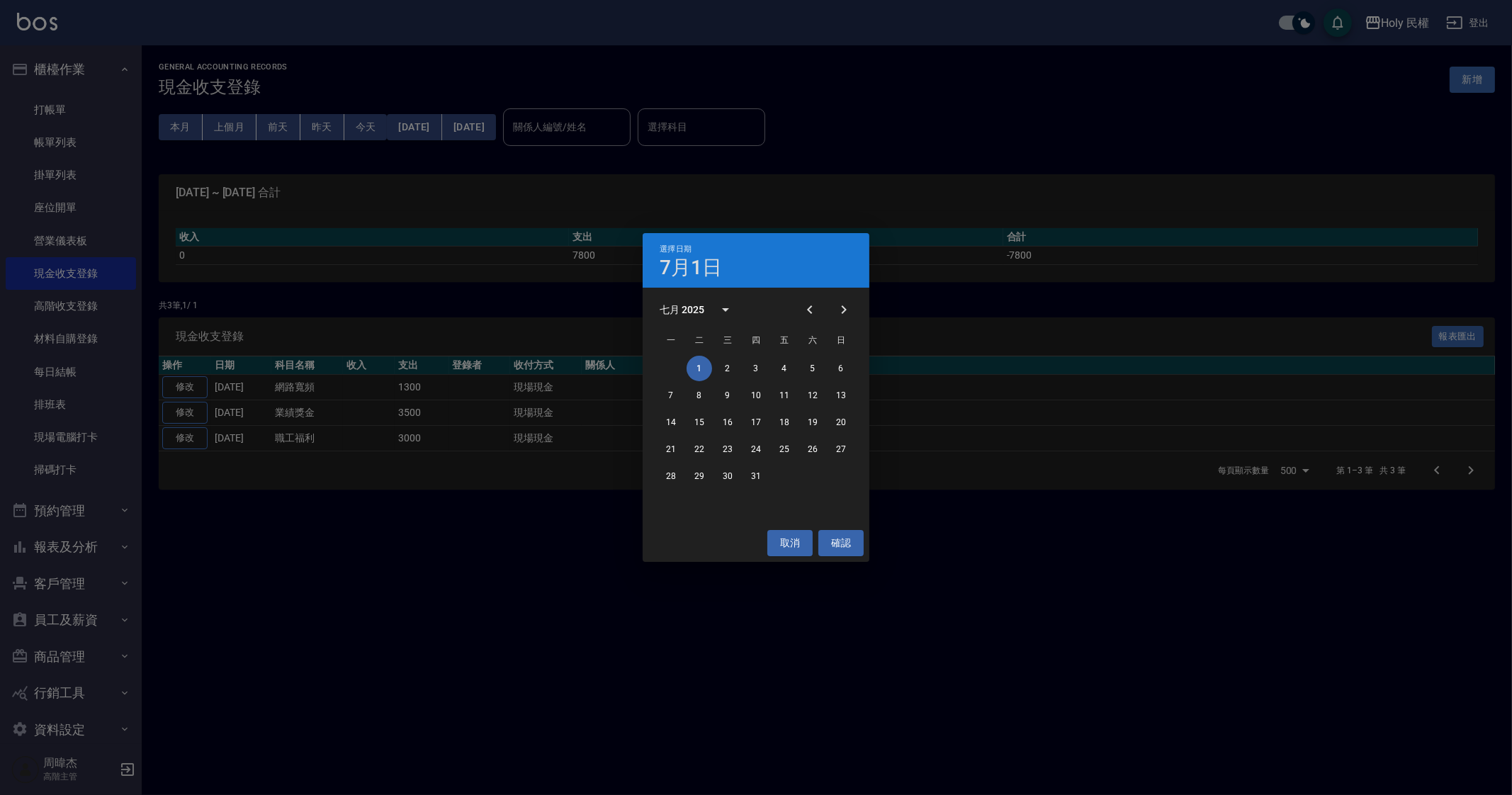
click at [791, 306] on div "七月 2025" at bounding box center [756, 309] width 227 height 21
click at [813, 309] on icon "Previous month" at bounding box center [810, 309] width 17 height 17
click at [835, 370] on button "1" at bounding box center [841, 368] width 26 height 26
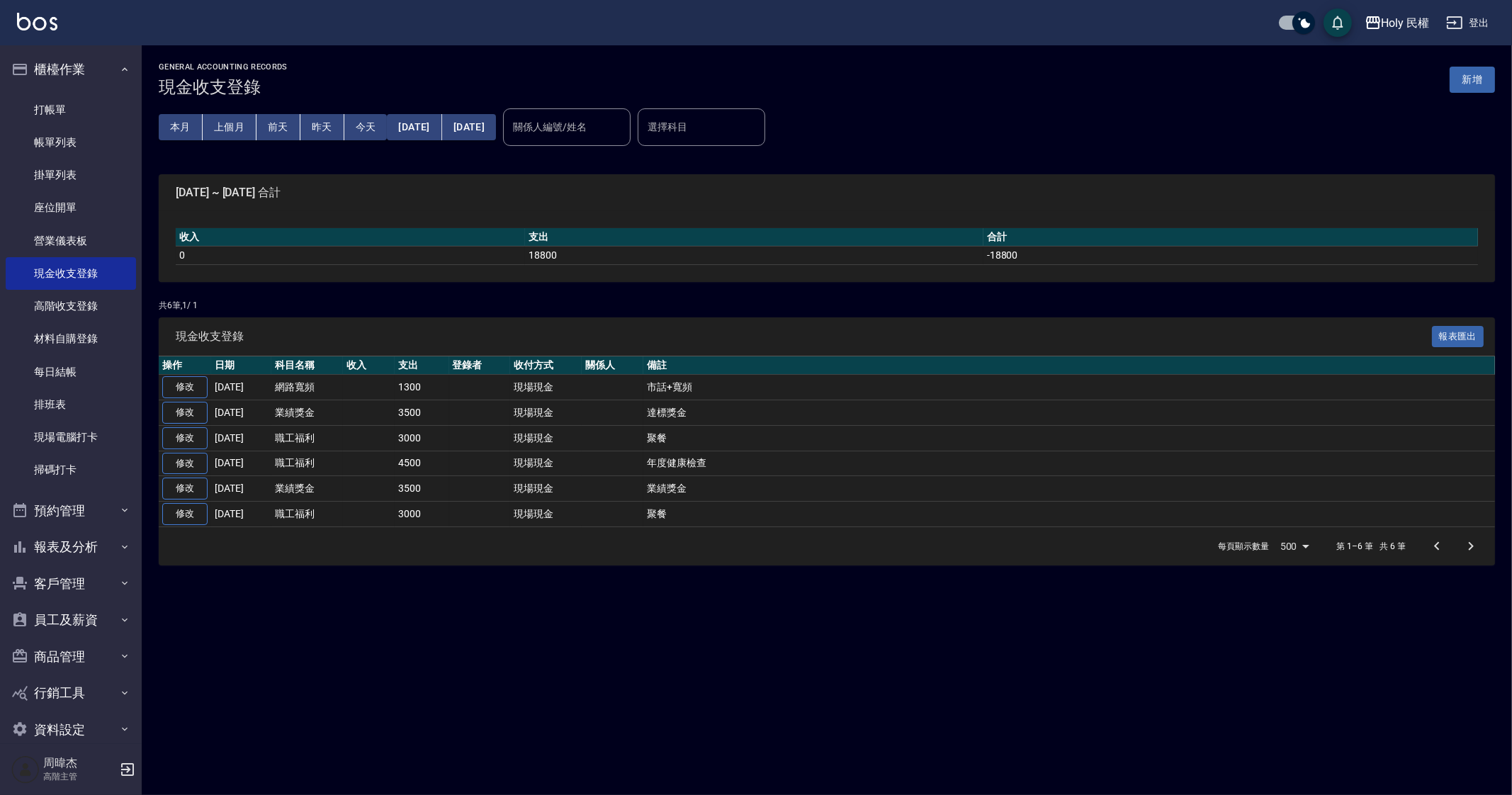
click at [496, 125] on button "2025/07/31" at bounding box center [469, 127] width 54 height 27
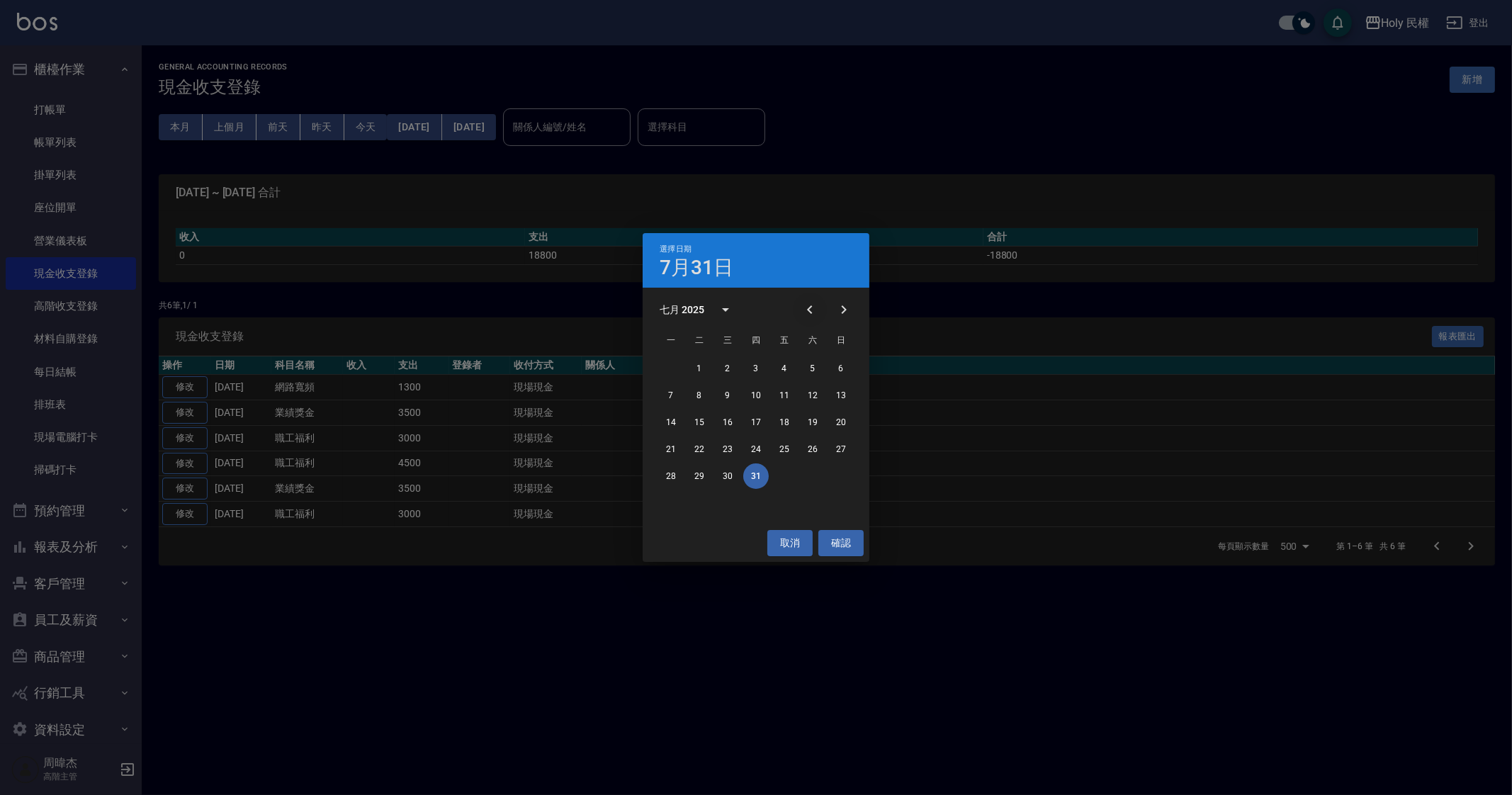
click at [808, 303] on icon "Previous month" at bounding box center [810, 309] width 17 height 17
click at [676, 505] on button "30" at bounding box center [671, 503] width 26 height 26
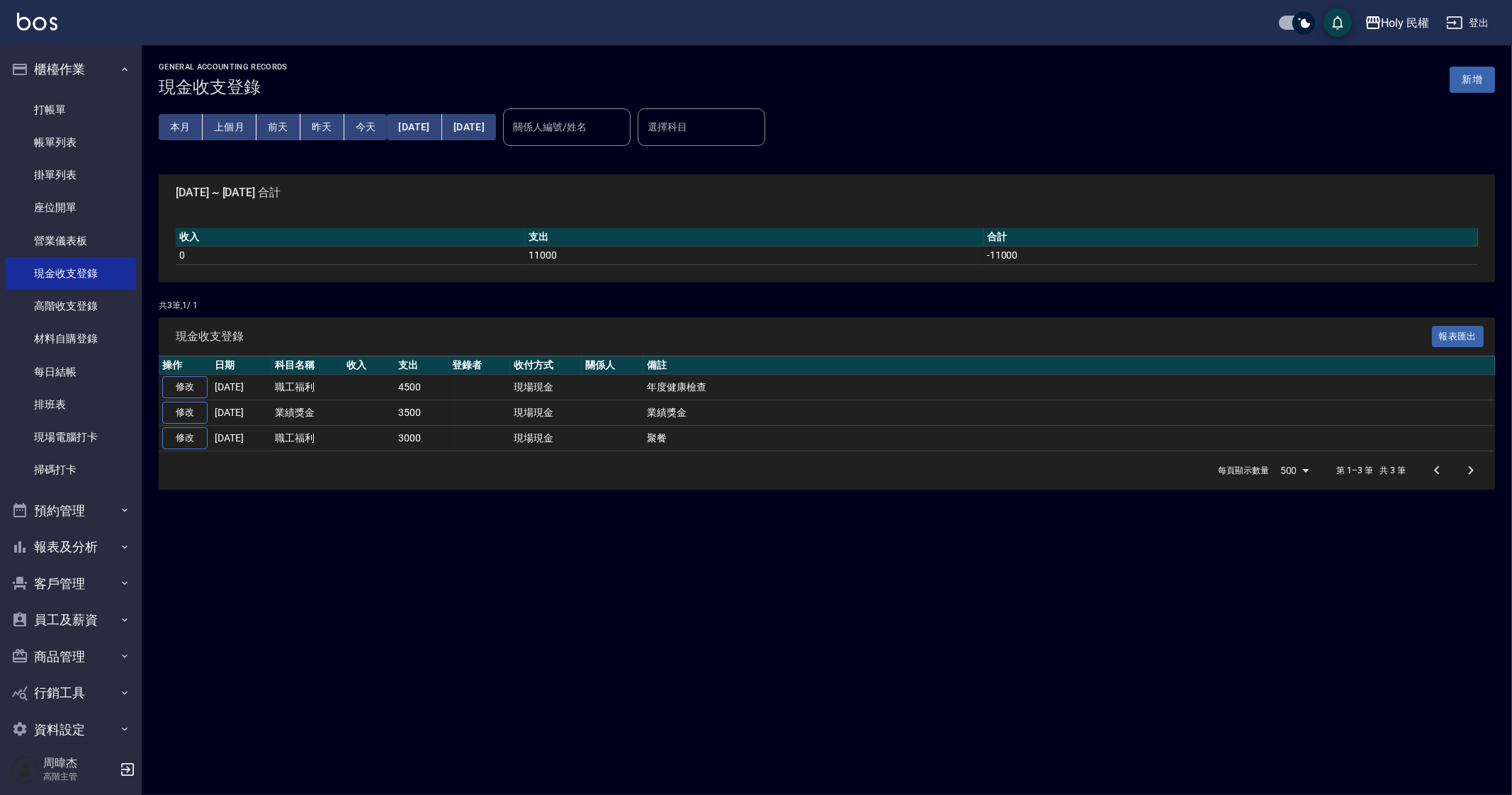
click at [712, 644] on div "GENERAL ACCOUNTING RECORDS 現金收支登錄 新增 本月 上個月 前天 昨天 今天 2025/06/01 2025/06/30 關係人編…" at bounding box center [756, 398] width 1512 height 795
click at [192, 123] on button "本月" at bounding box center [180, 127] width 44 height 27
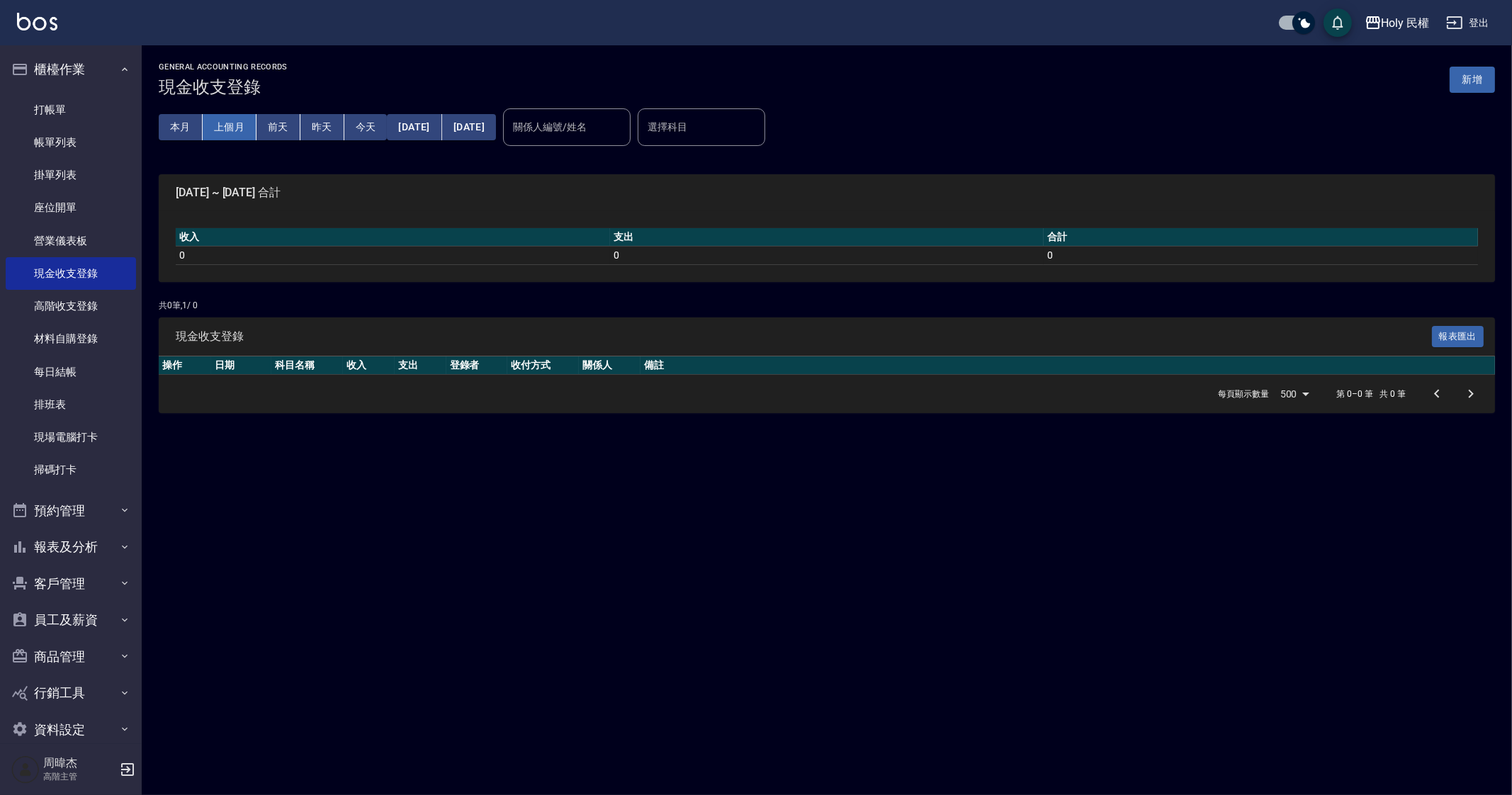
click at [227, 130] on button "上個月" at bounding box center [230, 127] width 54 height 27
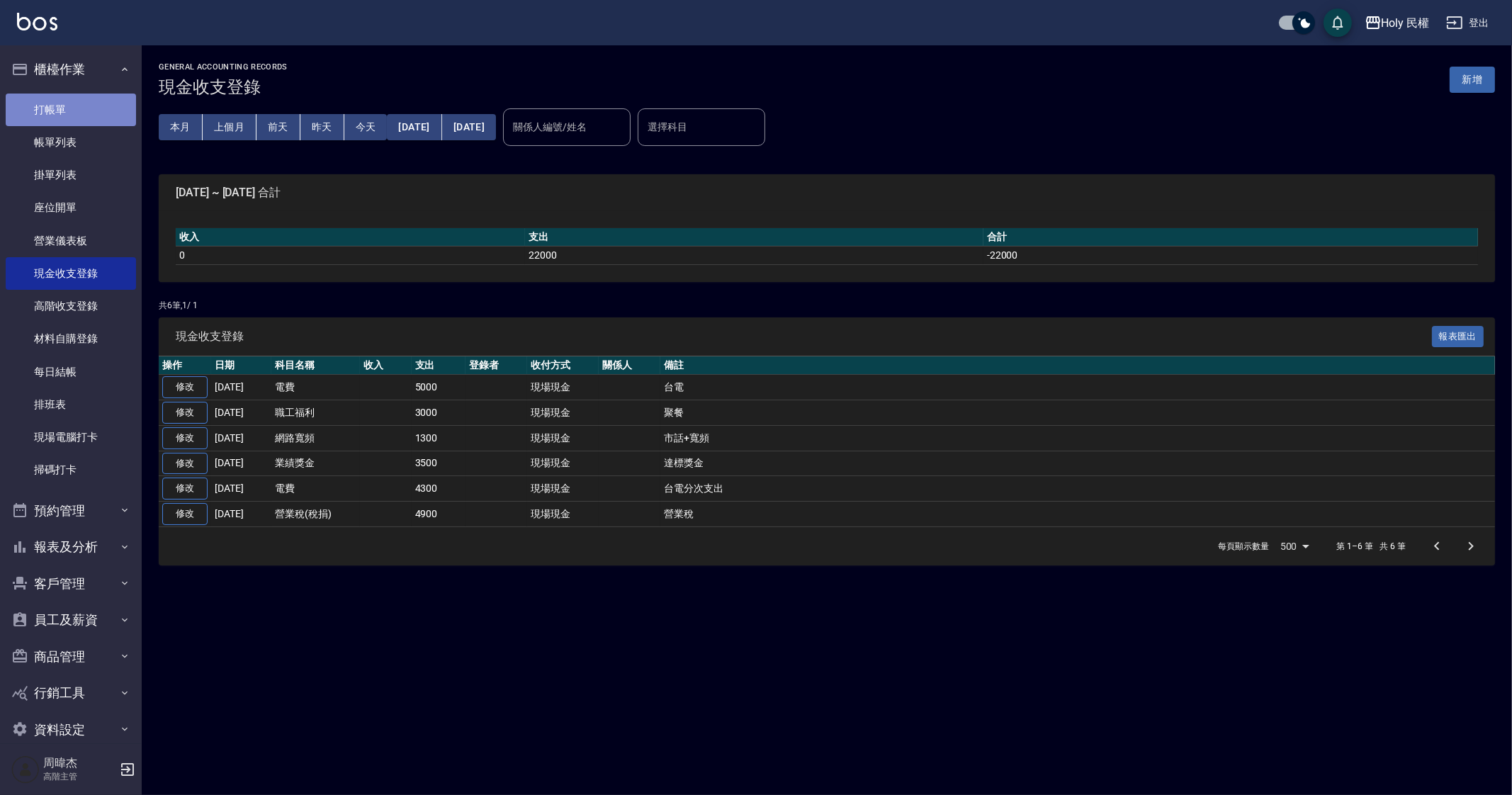
click at [127, 124] on link "打帳單" at bounding box center [70, 110] width 130 height 32
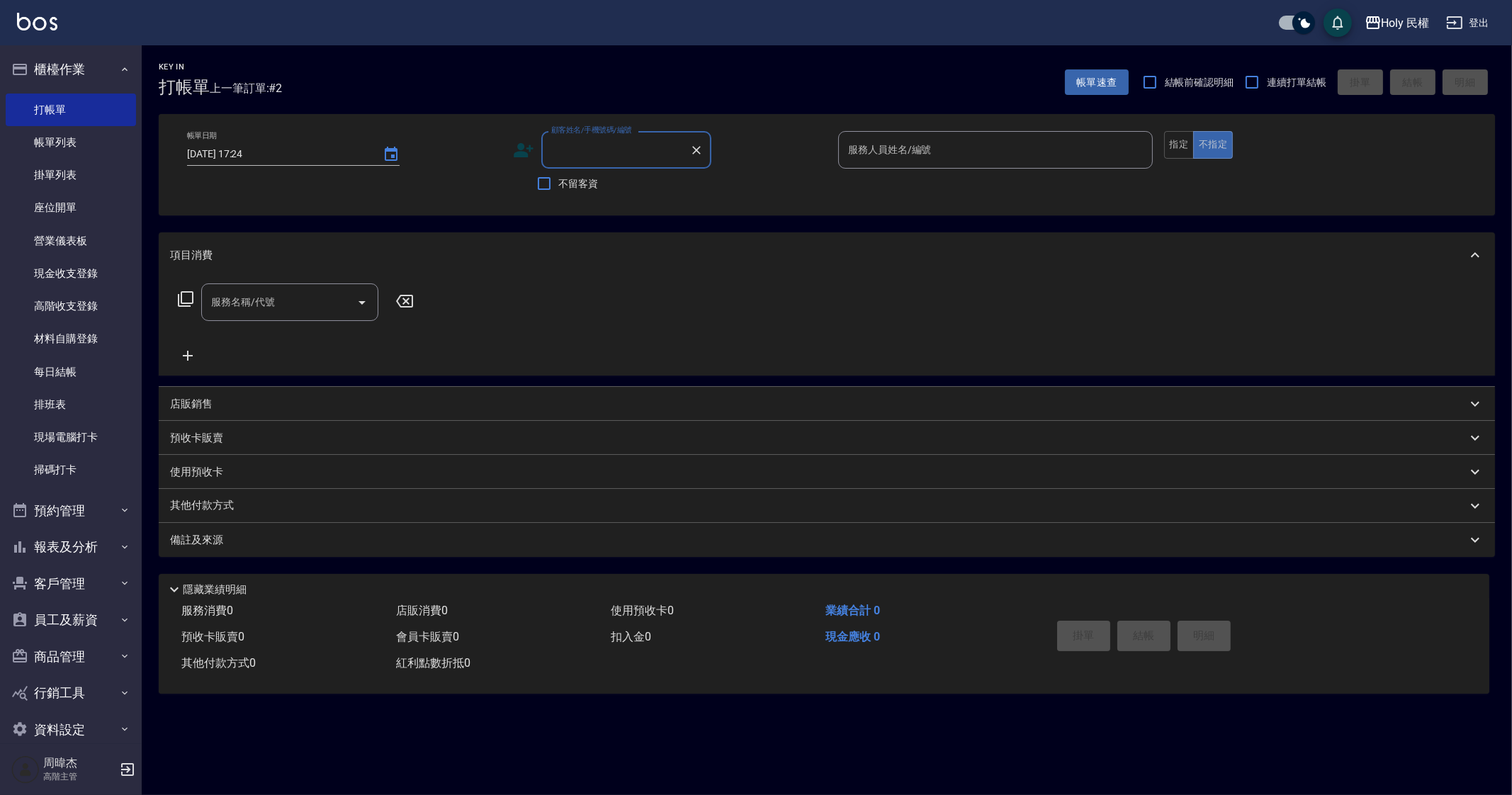
click at [914, 745] on div "Key In 打帳單 上一筆訂單:#2 帳單速查 結帳前確認明細 連續打單結帳 掛單 結帳 明細 帳單日期 2025/09/12 17:24 顧客姓名/手機號…" at bounding box center [756, 398] width 1512 height 795
drag, startPoint x: 620, startPoint y: 674, endPoint x: 673, endPoint y: 620, distance: 75.7
click at [623, 673] on div "服務消費 0 店販消費 0 使用預收卡 0 業績合計 0 預收卡販賣 0 會員卡販賣 0 扣入金 0 現金應收 0 其他付款方式 0 紅利點數折抵 0" at bounding box center [596, 637] width 876 height 79
click at [1414, 23] on div "Holy 民權" at bounding box center [1406, 23] width 48 height 18
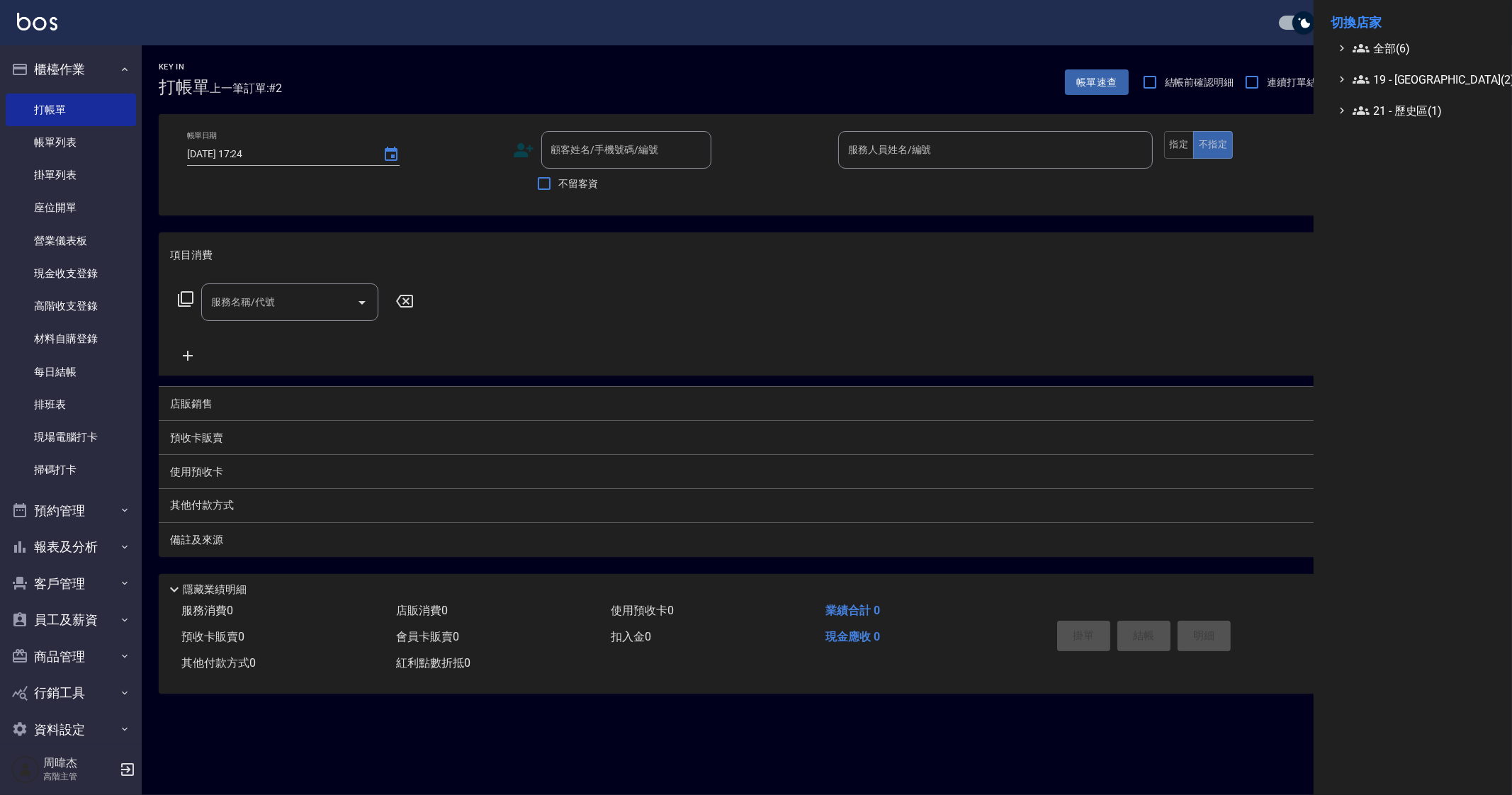
click at [1400, 67] on ul "全部(6) 19 - 新城區(2) 21 - 歷史區(1)" at bounding box center [1412, 80] width 164 height 80
click at [1403, 40] on span "全部(6)" at bounding box center [1421, 48] width 137 height 17
click at [1454, 103] on div "Envy 中山 Hayato 隼 Hayato 隼 新竹 Holy 中山 Holy 延吉 Holy 民權" at bounding box center [1420, 125] width 150 height 138
click at [1454, 102] on div "Envy 中山 Hayato 隼 Hayato 隼 新竹 Holy 中山 Holy 延吉 Holy 民權" at bounding box center [1420, 125] width 150 height 138
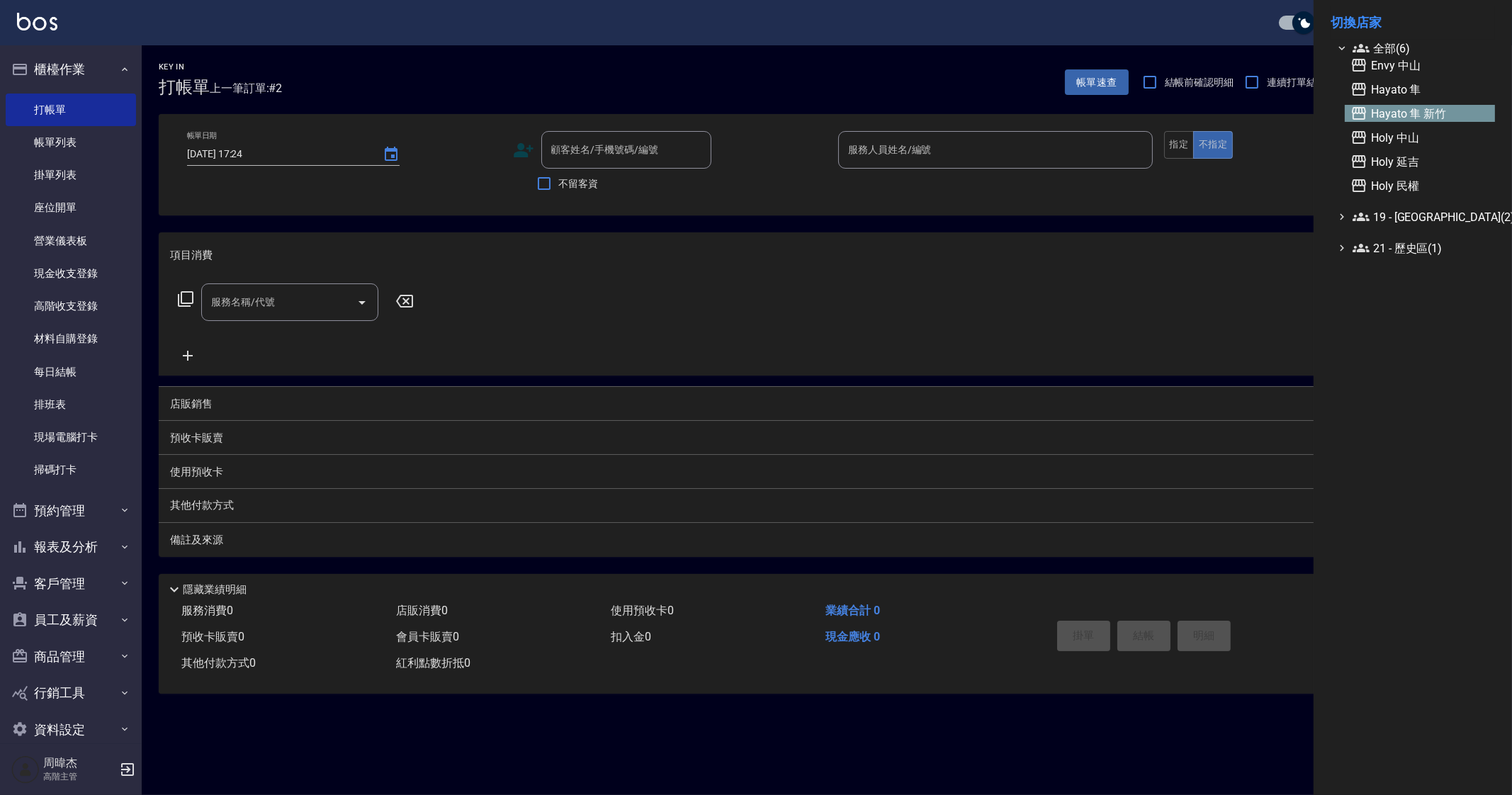
click at [1445, 119] on span "Hayato 隼 新竹" at bounding box center [1420, 114] width 139 height 17
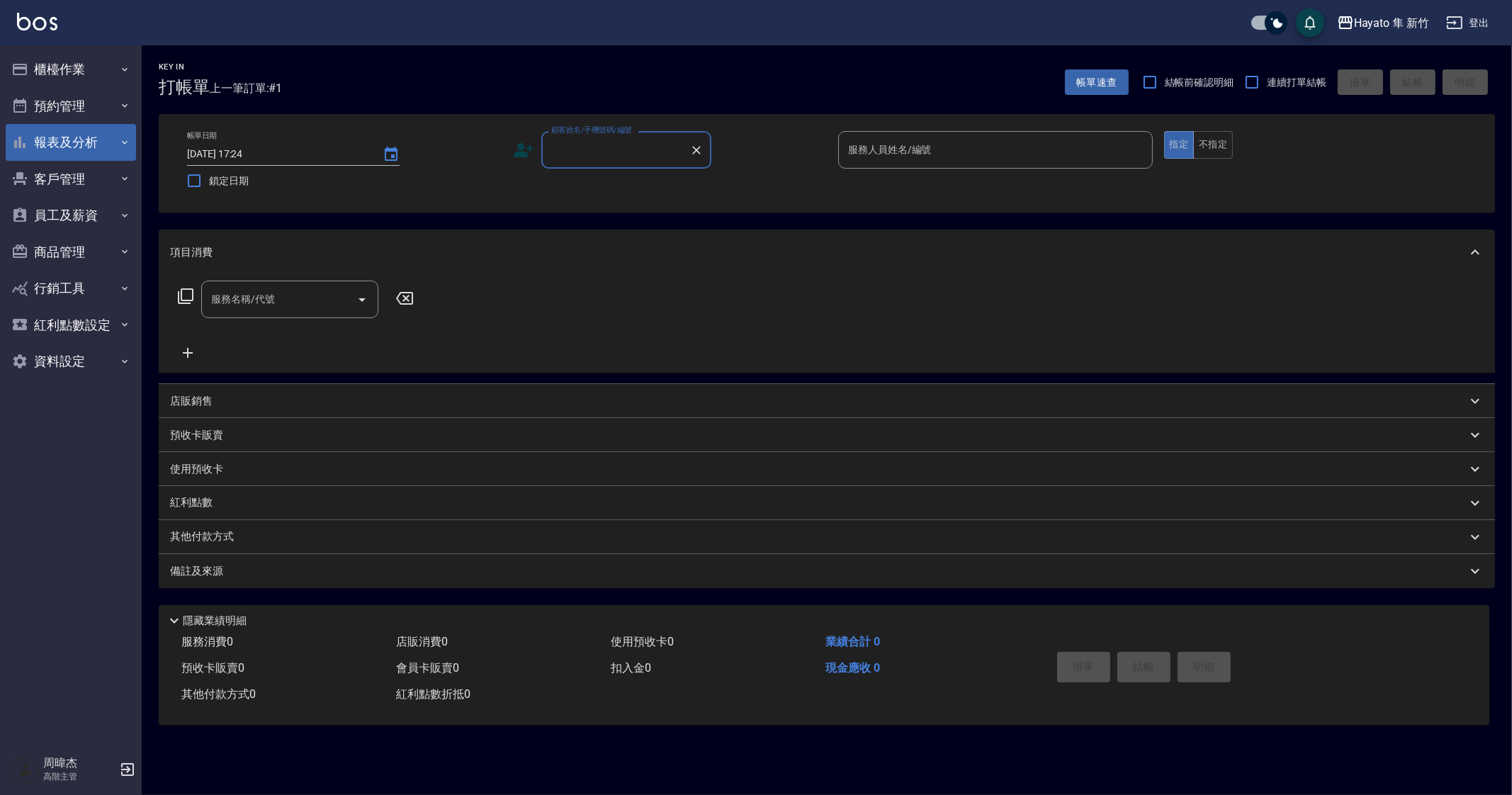
click at [88, 130] on button "報表及分析" at bounding box center [70, 142] width 130 height 37
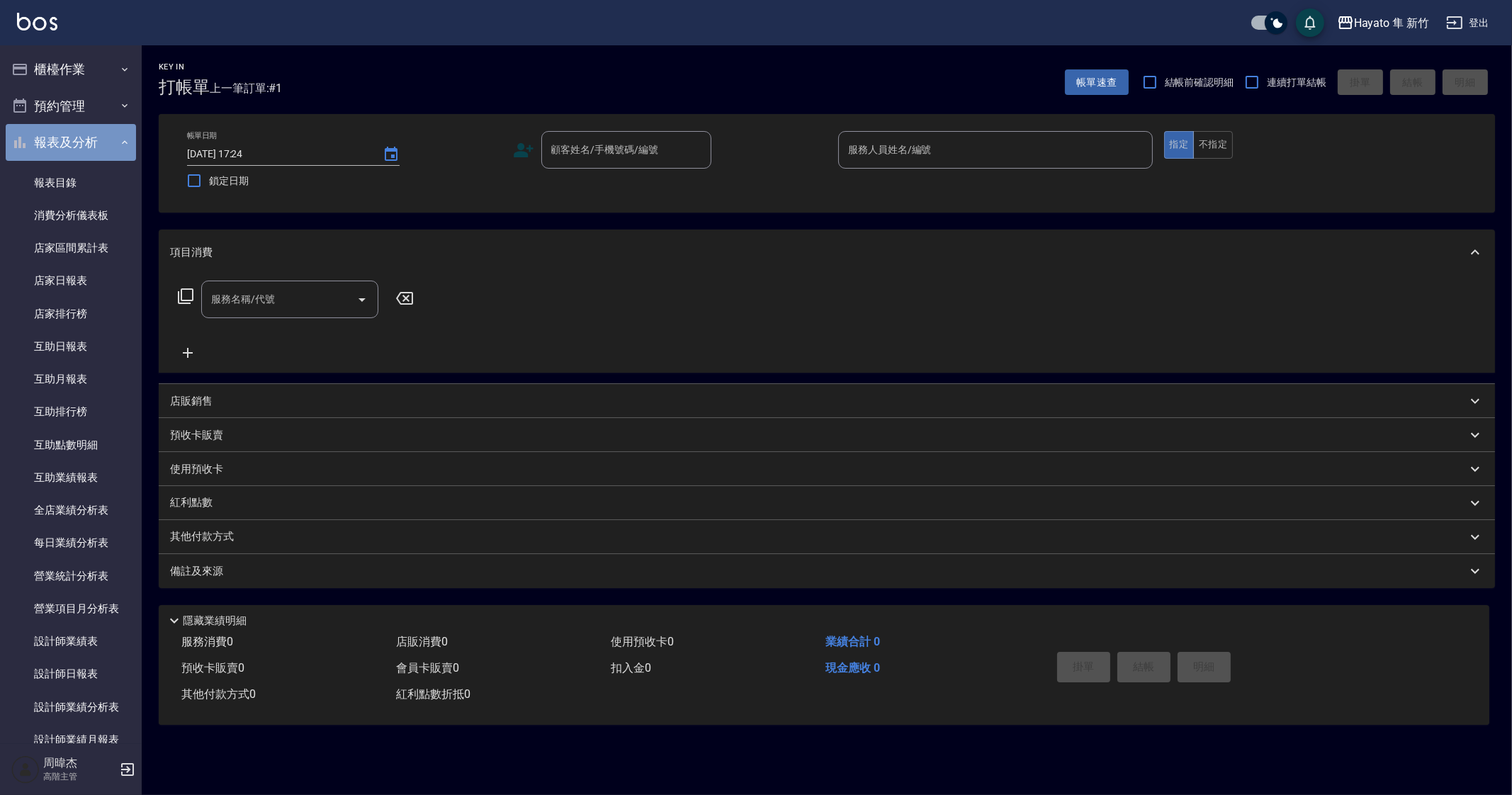
click at [88, 130] on button "報表及分析" at bounding box center [70, 142] width 130 height 37
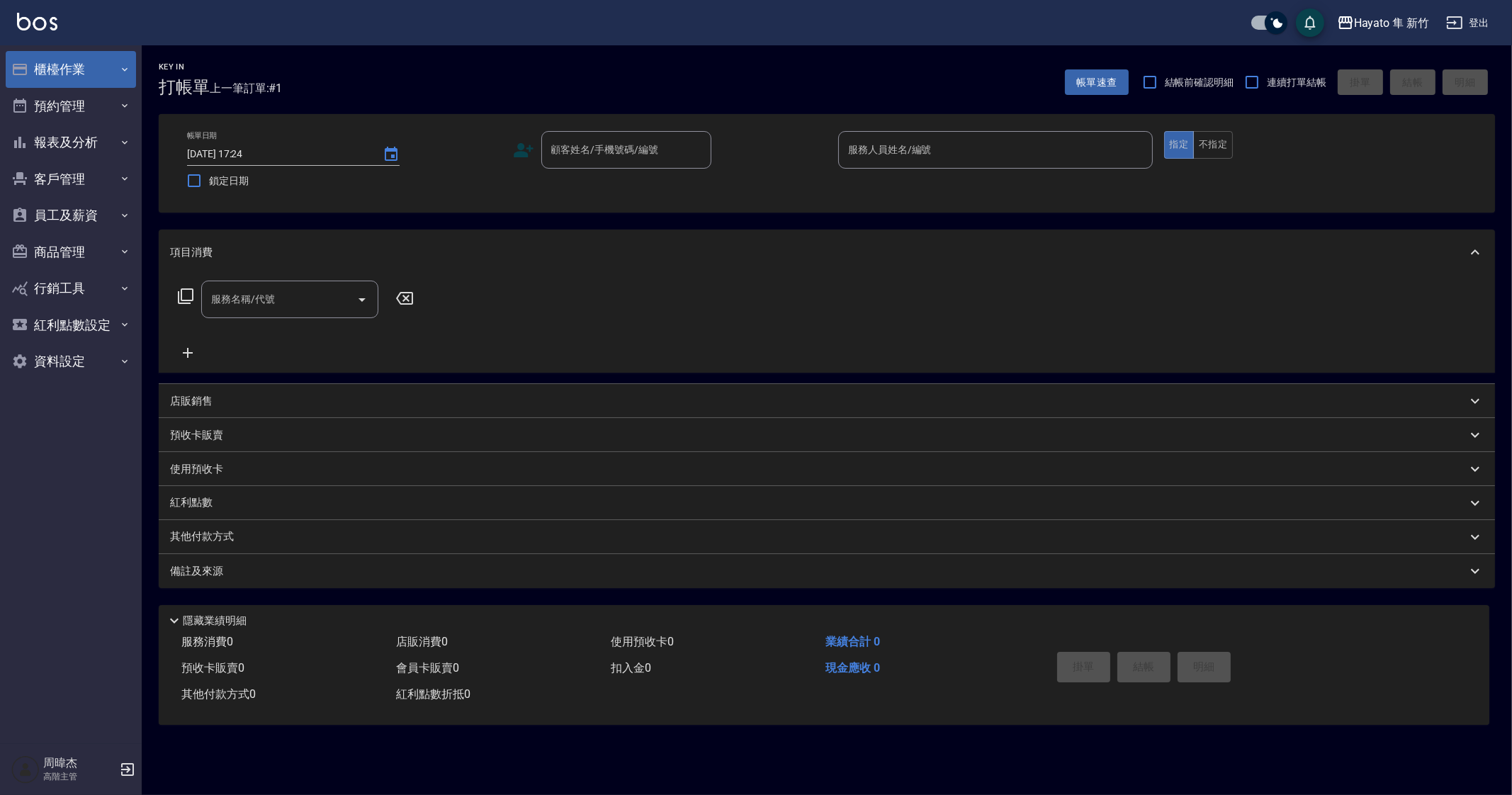
click at [100, 64] on button "櫃檯作業" at bounding box center [70, 69] width 130 height 37
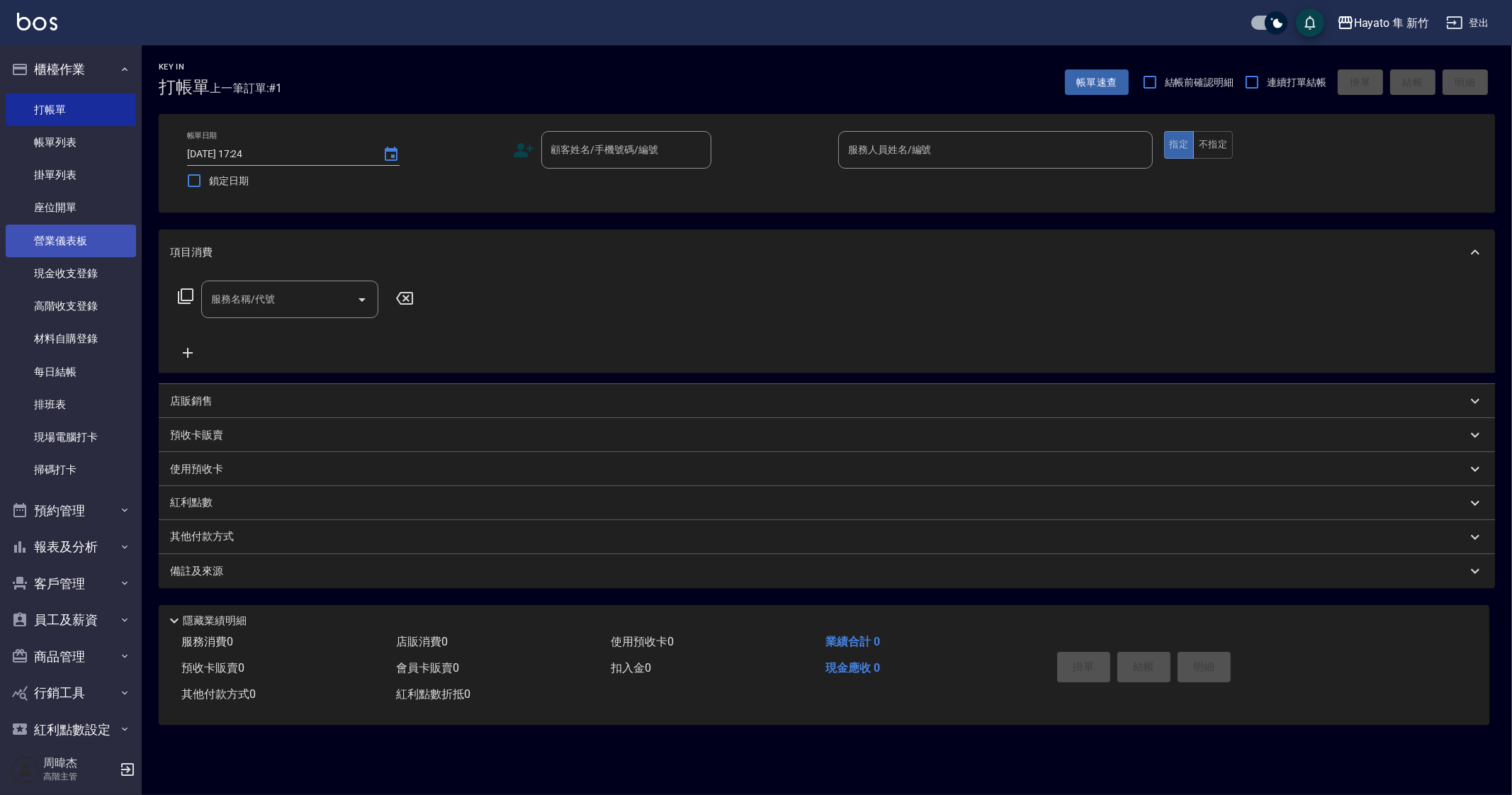
click at [124, 232] on link "營業儀表板" at bounding box center [70, 241] width 130 height 32
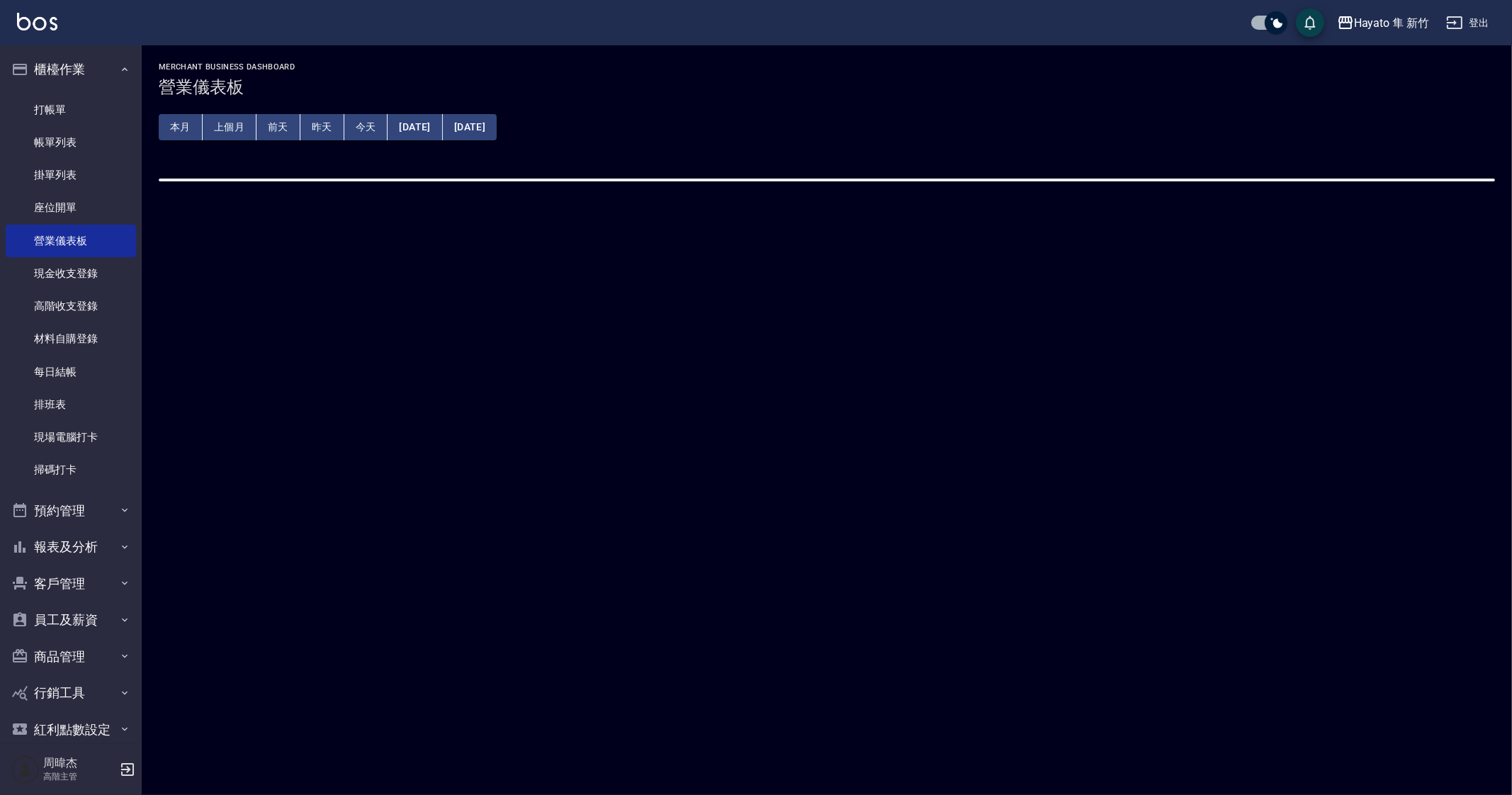
click at [131, 270] on nav "櫃檯作業 打帳單 帳單列表 掛單列表 座位開單 營業儀表板 現金收支登錄 高階收支登錄 材料自購登錄 每日結帳 排班表 現場電腦打卡 掃碼打卡 預約管理 預約…" at bounding box center [70, 394] width 141 height 697
click at [117, 276] on link "現金收支登錄" at bounding box center [70, 273] width 130 height 32
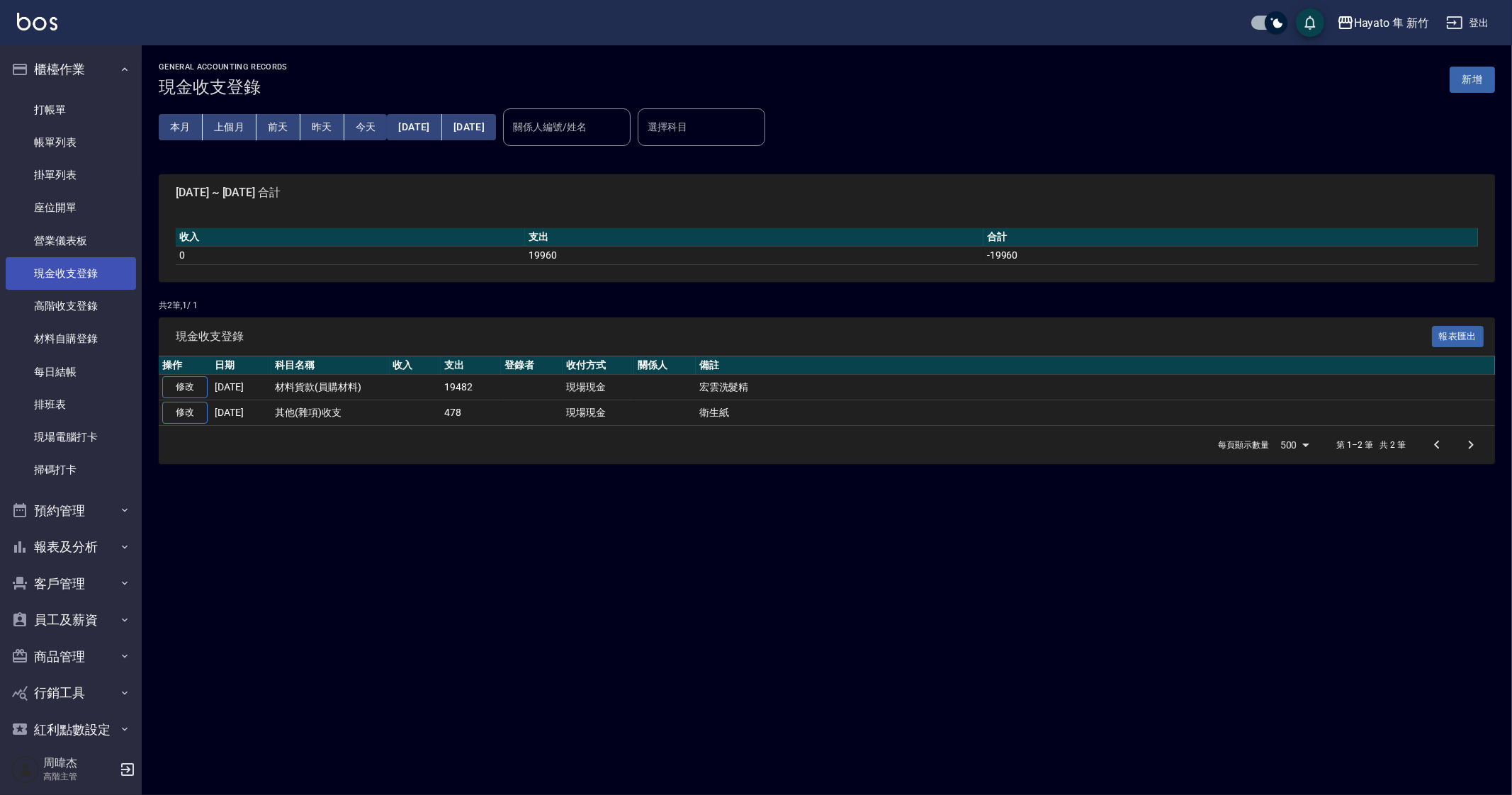
click at [117, 276] on link "現金收支登錄" at bounding box center [70, 273] width 130 height 32
click at [215, 130] on button "上個月" at bounding box center [230, 127] width 54 height 27
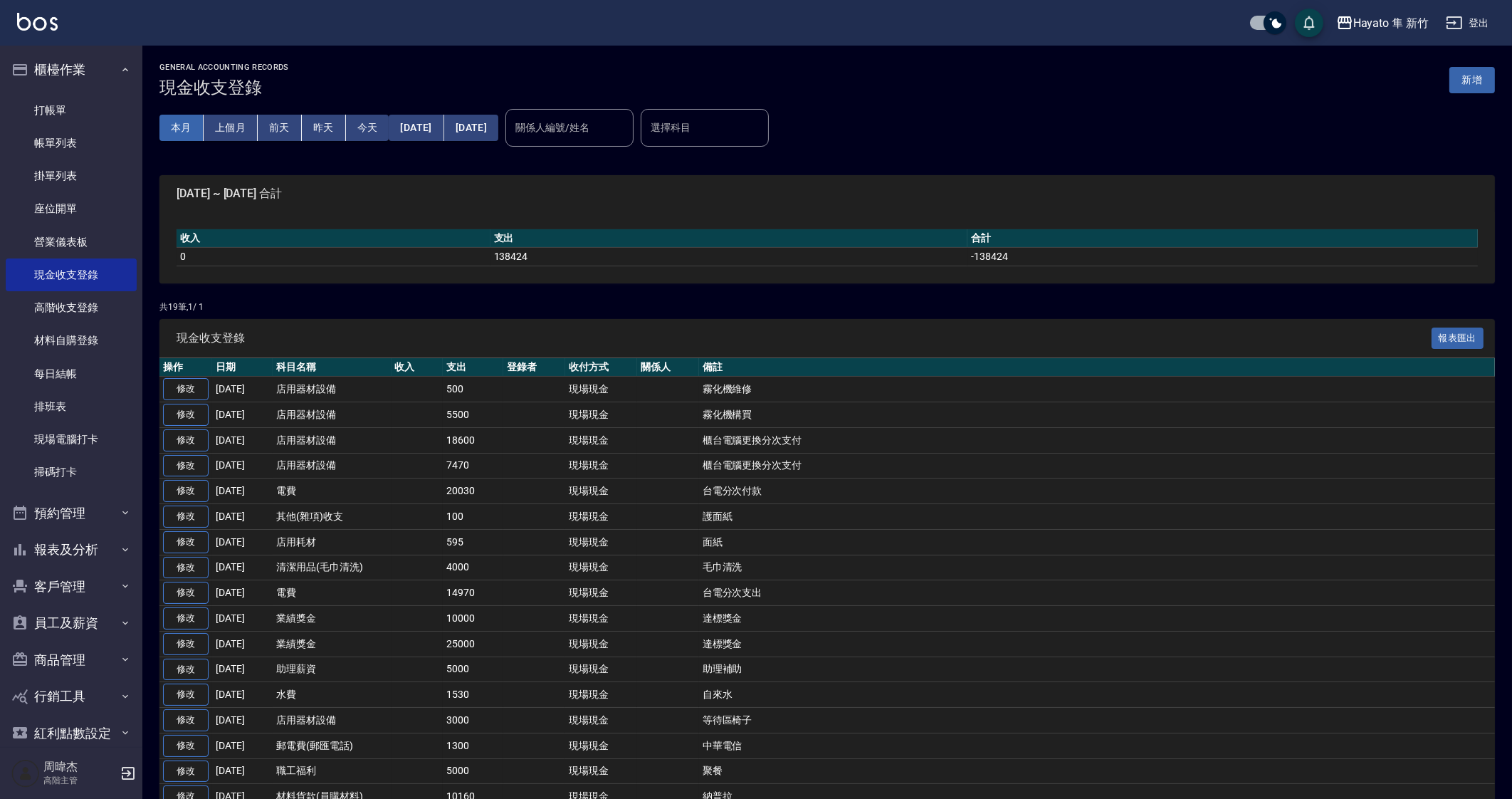
click at [181, 126] on button "本月" at bounding box center [181, 128] width 44 height 27
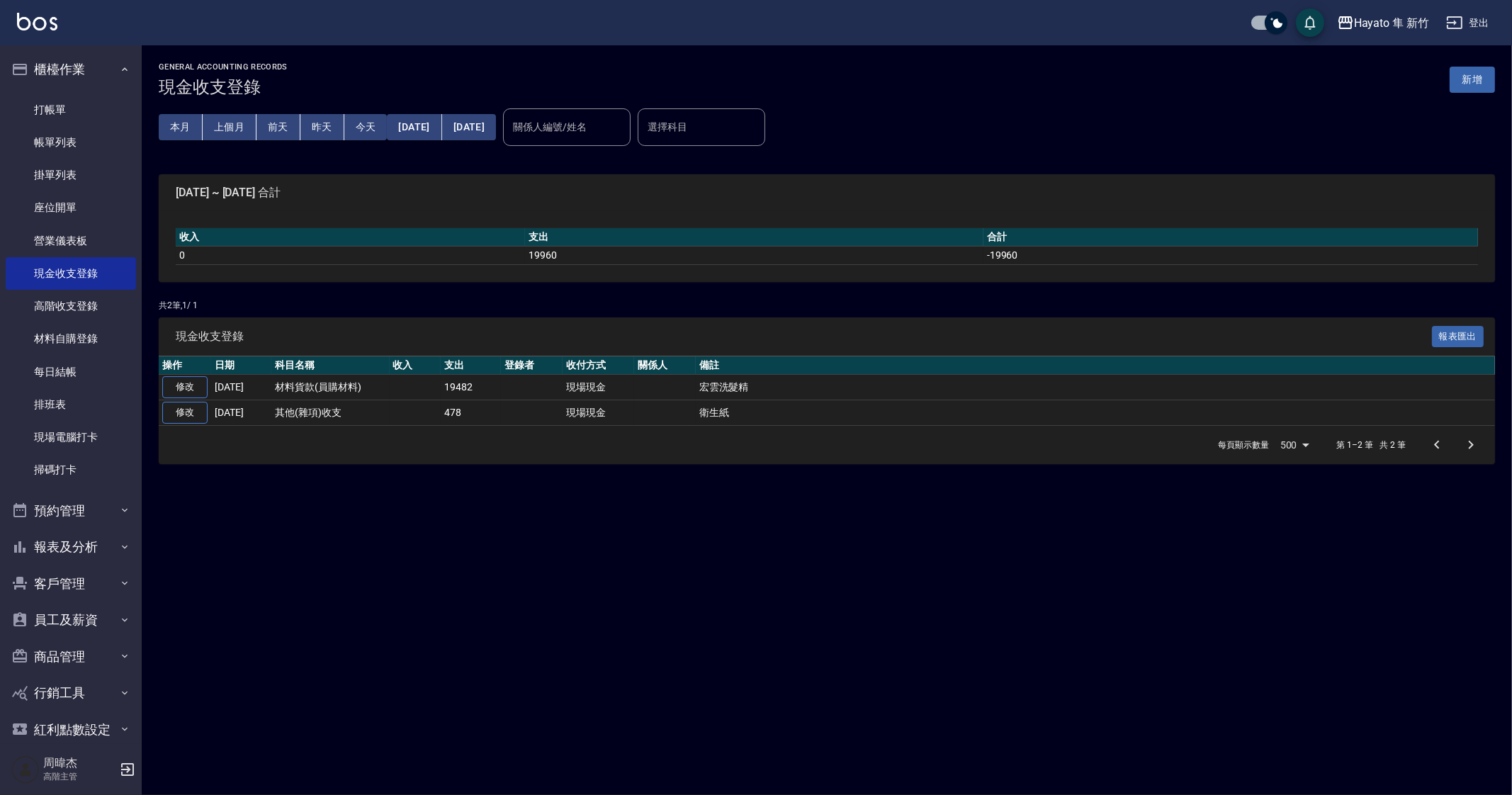
click at [990, 628] on div "GENERAL ACCOUNTING RECORDS 現金收支登錄 新增 本月 上個月 [DATE] [DATE] [DATE] [DATE] [DATE] …" at bounding box center [756, 398] width 1512 height 795
click at [458, 628] on div "GENERAL ACCOUNTING RECORDS 現金收支登錄 新增 本月 上個月 [DATE] [DATE] [DATE] [DATE] [DATE] …" at bounding box center [756, 398] width 1512 height 795
click at [867, 656] on div "GENERAL ACCOUNTING RECORDS 現金收支登錄 新增 本月 上個月 [DATE] [DATE] [DATE] [DATE] [DATE] …" at bounding box center [756, 398] width 1512 height 795
click at [504, 555] on div "GENERAL ACCOUNTING RECORDS 現金收支登錄 新增 本月 上個月 [DATE] [DATE] [DATE] [DATE] [DATE] …" at bounding box center [756, 398] width 1512 height 795
click at [606, 684] on div "GENERAL ACCOUNTING RECORDS 現金收支登錄 新增 本月 上個月 [DATE] [DATE] [DATE] [DATE] [DATE] …" at bounding box center [756, 398] width 1512 height 795
